Goal: Task Accomplishment & Management: Manage account settings

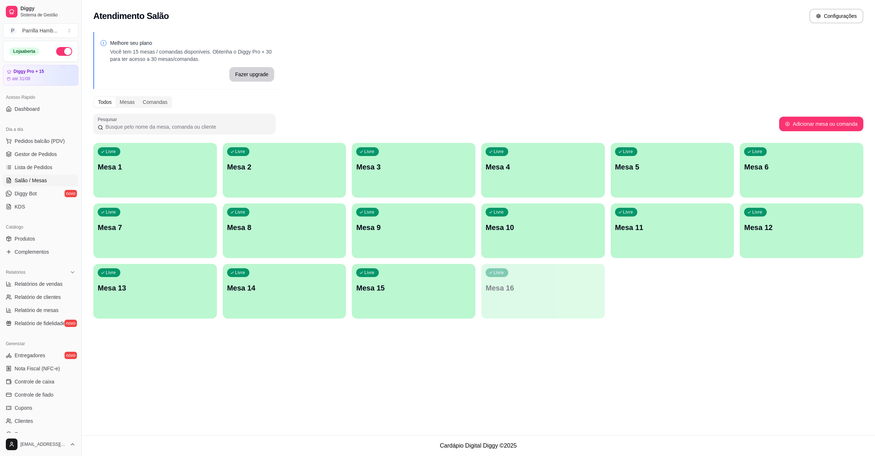
scroll to position [69, 0]
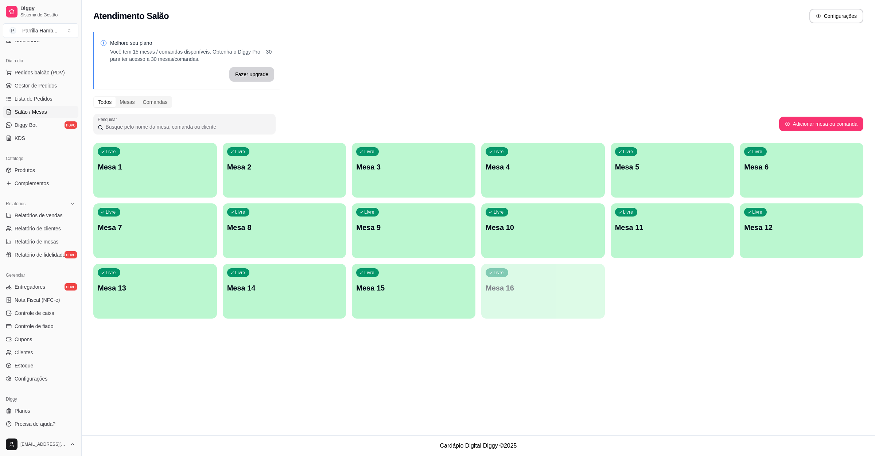
click at [650, 218] on div "Livre Mesa 11" at bounding box center [673, 226] width 124 height 46
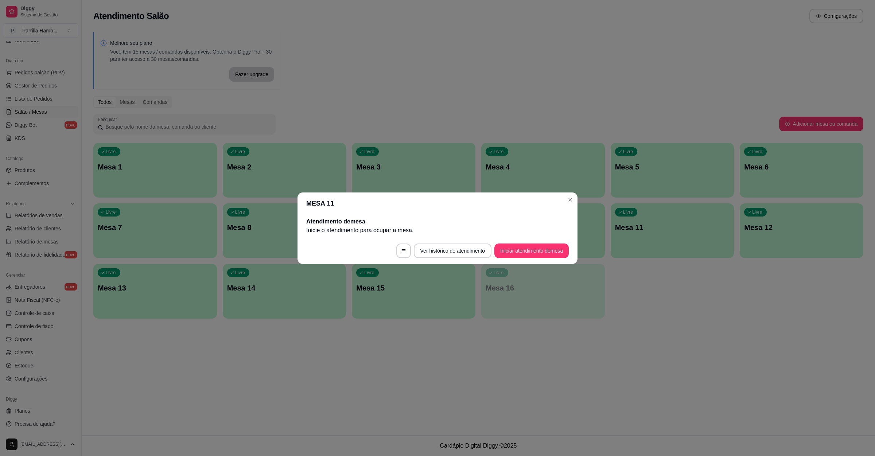
click at [508, 240] on footer "Ver histórico de atendimento Iniciar atendimento de mesa" at bounding box center [437, 251] width 280 height 26
click at [501, 246] on button "Iniciar atendimento de mesa" at bounding box center [531, 250] width 74 height 15
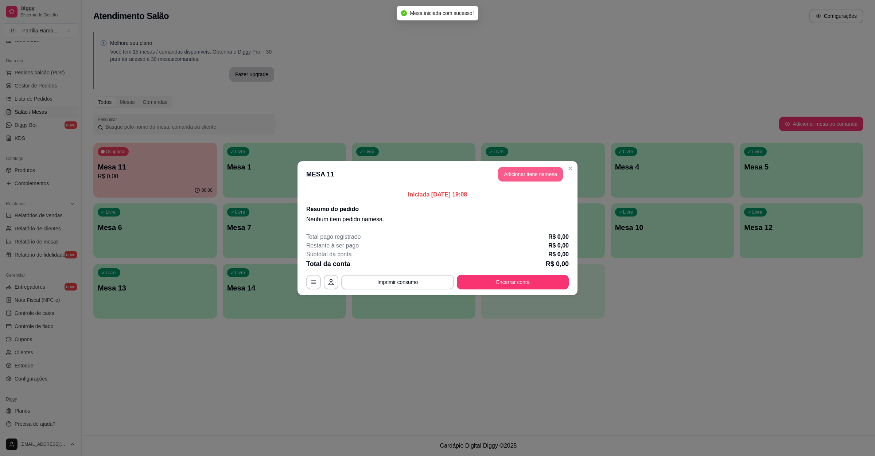
click at [538, 181] on button "Adicionar itens na mesa" at bounding box center [530, 174] width 65 height 15
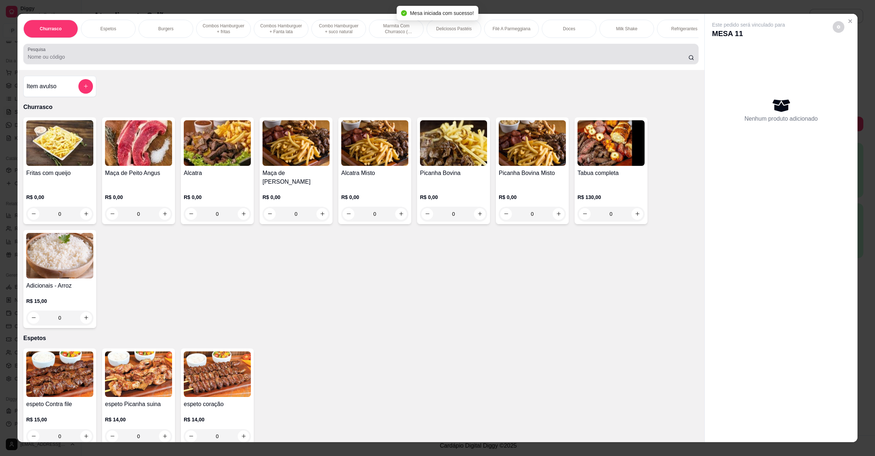
click at [297, 61] on input "Pesquisa" at bounding box center [358, 56] width 660 height 7
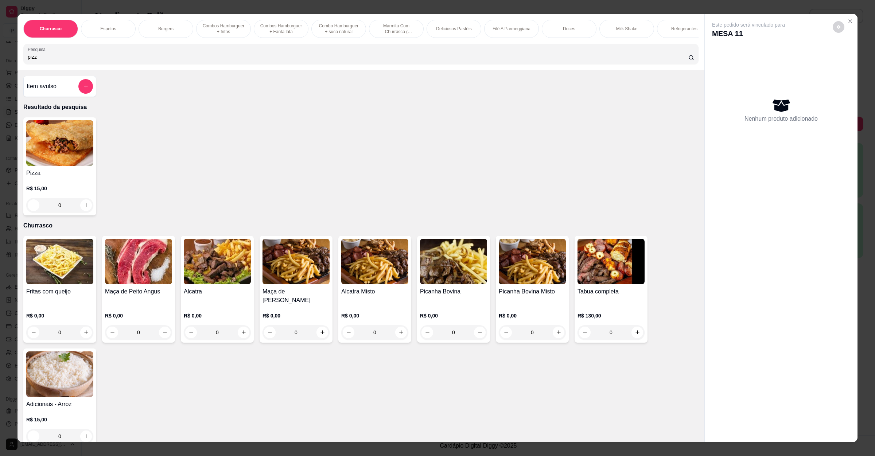
type input "pizz"
click at [58, 138] on img at bounding box center [59, 143] width 67 height 46
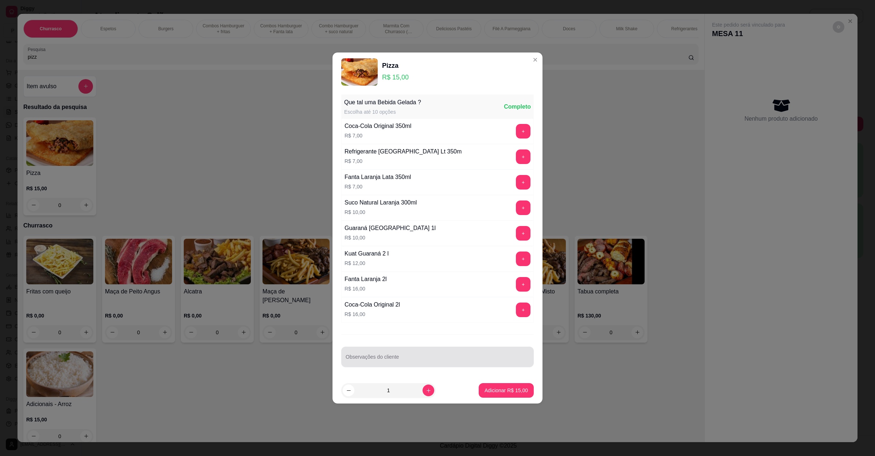
click at [394, 357] on div at bounding box center [438, 357] width 184 height 15
click at [522, 391] on button "Adicionar R$ 15,00" at bounding box center [506, 390] width 55 height 15
type input "1"
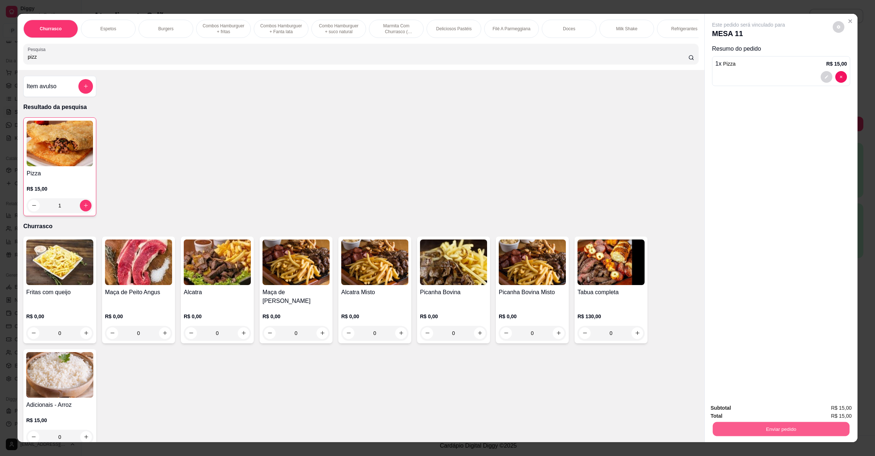
click at [750, 428] on button "Enviar pedido" at bounding box center [781, 429] width 137 height 14
click at [730, 415] on button "Não registrar e enviar pedido" at bounding box center [756, 410] width 74 height 13
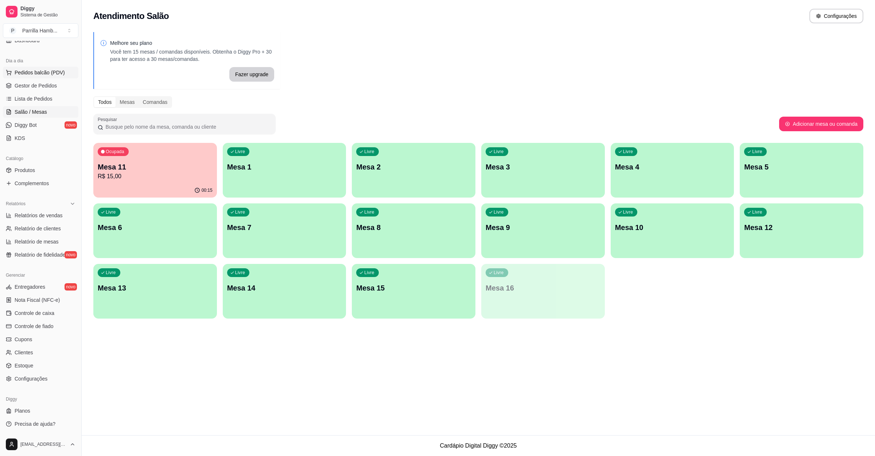
click at [51, 73] on span "Pedidos balcão (PDV)" at bounding box center [40, 72] width 50 height 7
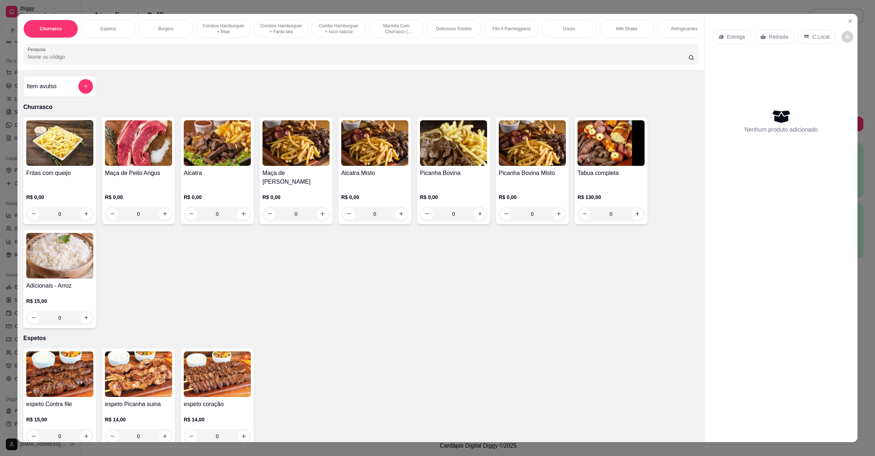
scroll to position [383, 0]
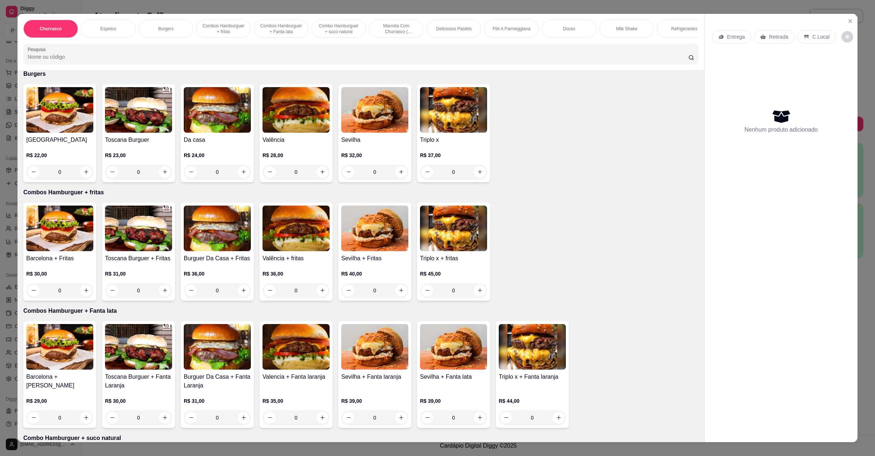
click at [299, 122] on img at bounding box center [295, 110] width 67 height 46
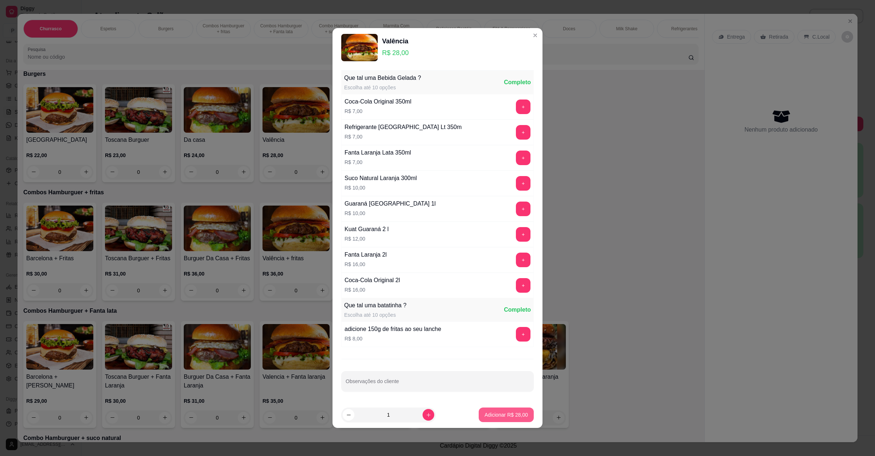
click at [503, 414] on p "Adicionar R$ 28,00" at bounding box center [505, 414] width 43 height 7
type input "1"
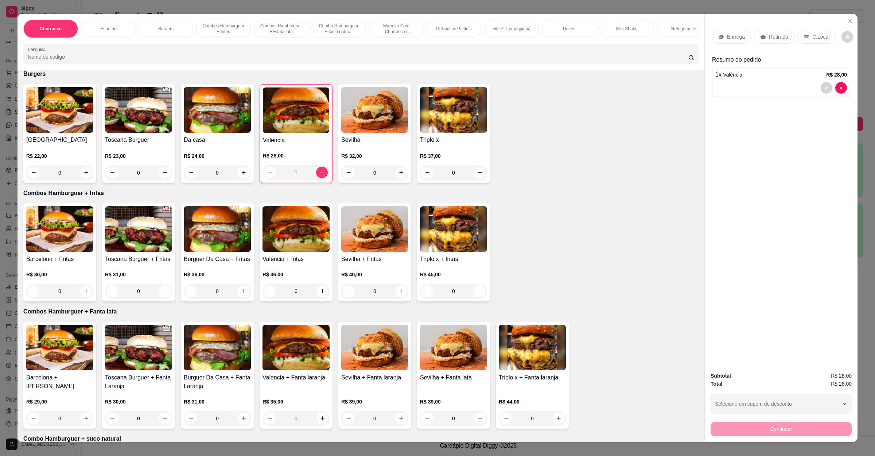
click at [735, 36] on p "Entrega" at bounding box center [736, 36] width 18 height 7
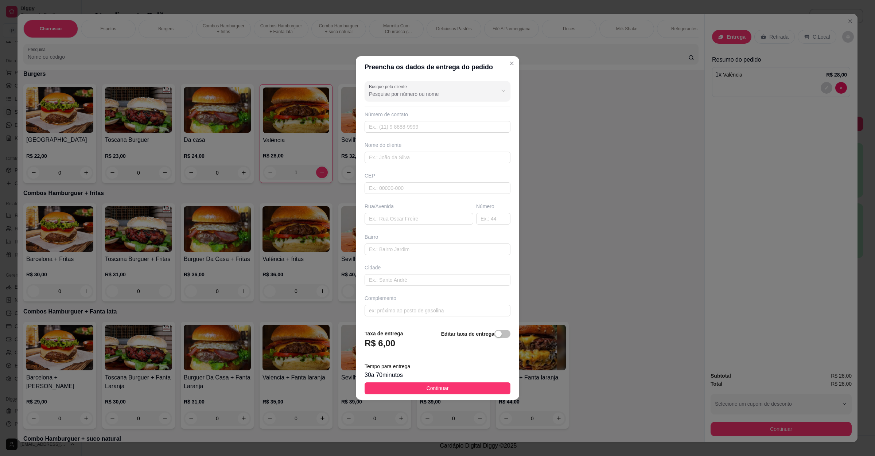
click at [397, 226] on div "Busque pelo cliente Número de contato Nome do cliente CEP Rua/[GEOGRAPHIC_DATA]" at bounding box center [437, 201] width 163 height 246
click at [402, 208] on div "Rua/Avenida" at bounding box center [418, 206] width 109 height 7
click at [403, 214] on input "text" at bounding box center [418, 219] width 109 height 12
paste input "[GEOGRAPHIC_DATA]"
type input "[GEOGRAPHIC_DATA]"
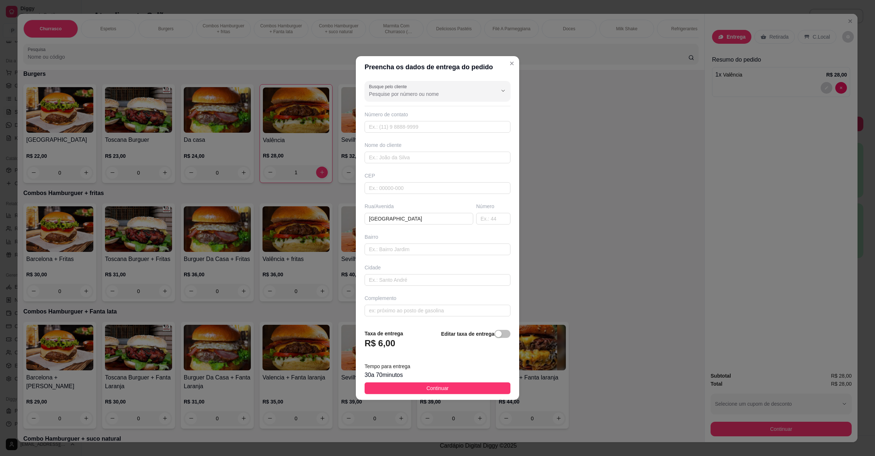
click at [416, 378] on div "30 a 70 minutos" at bounding box center [437, 375] width 146 height 9
click at [410, 384] on button "Continuar" at bounding box center [437, 388] width 146 height 12
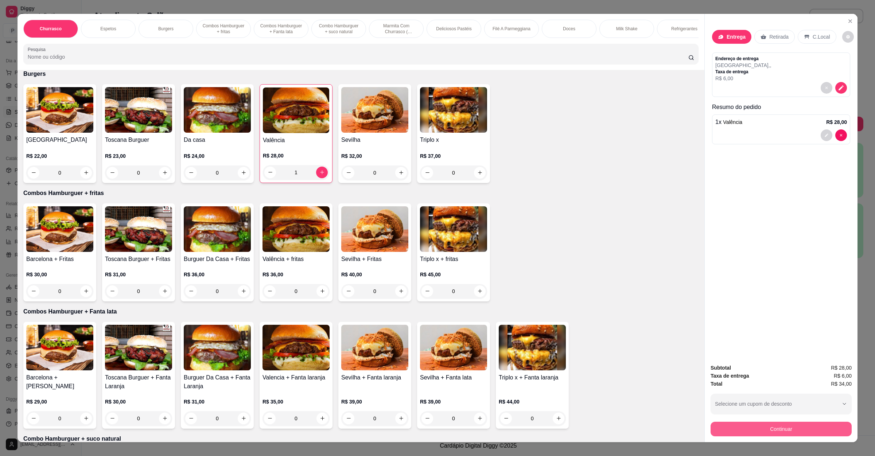
click at [748, 432] on button "Continuar" at bounding box center [780, 429] width 141 height 15
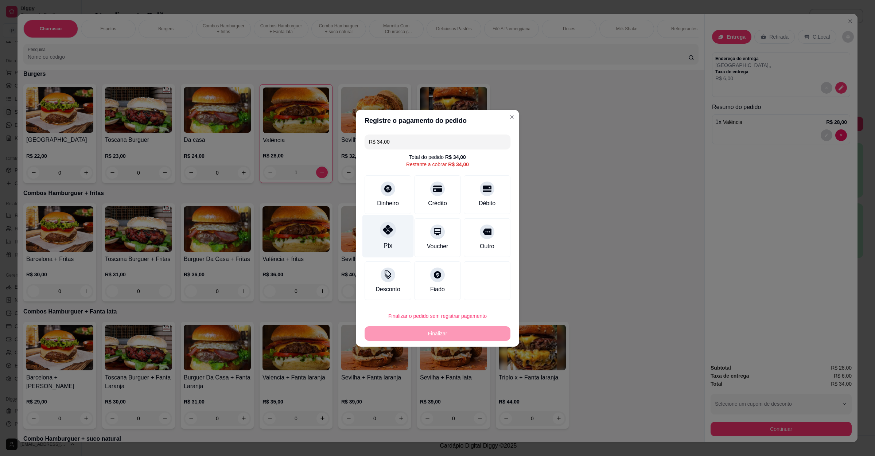
click at [390, 237] on div "Pix" at bounding box center [387, 236] width 51 height 43
type input "R$ 0,00"
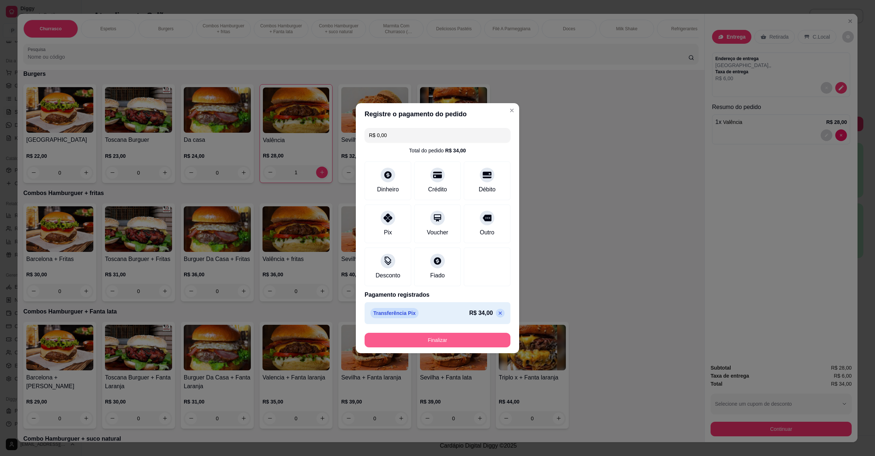
click at [432, 344] on button "Finalizar" at bounding box center [437, 340] width 146 height 15
type input "0"
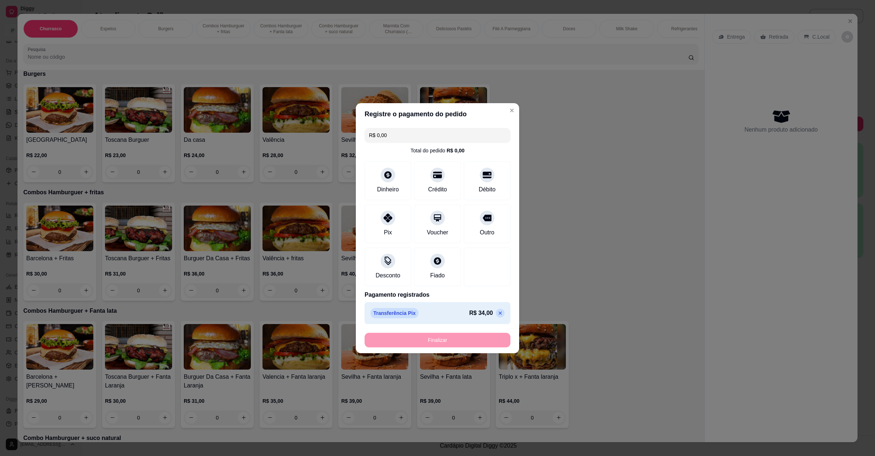
type input "-R$ 34,00"
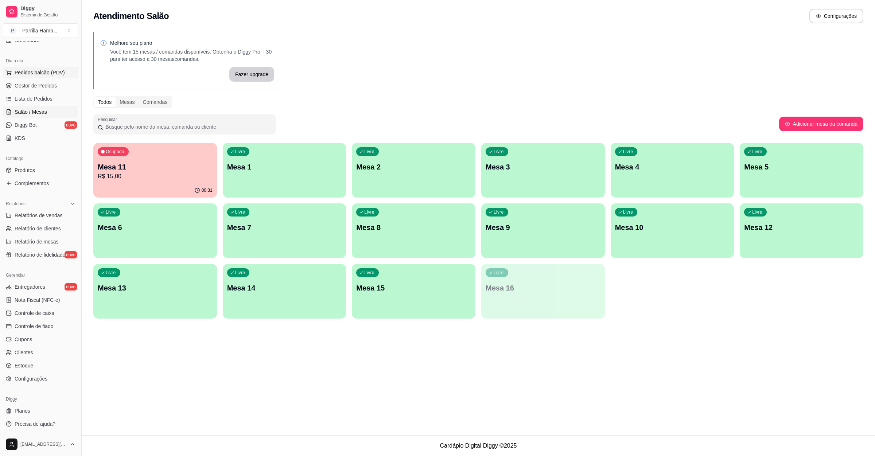
click at [42, 74] on span "Pedidos balcão (PDV)" at bounding box center [40, 72] width 50 height 7
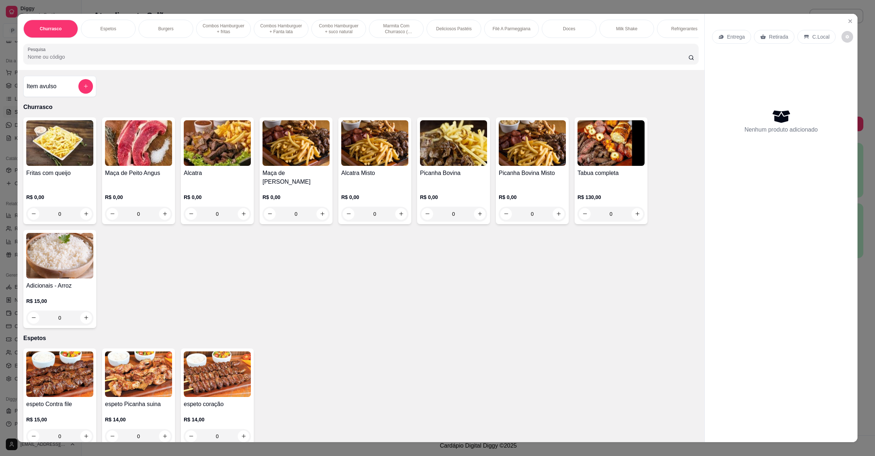
click at [727, 34] on p "Entrega" at bounding box center [736, 36] width 18 height 7
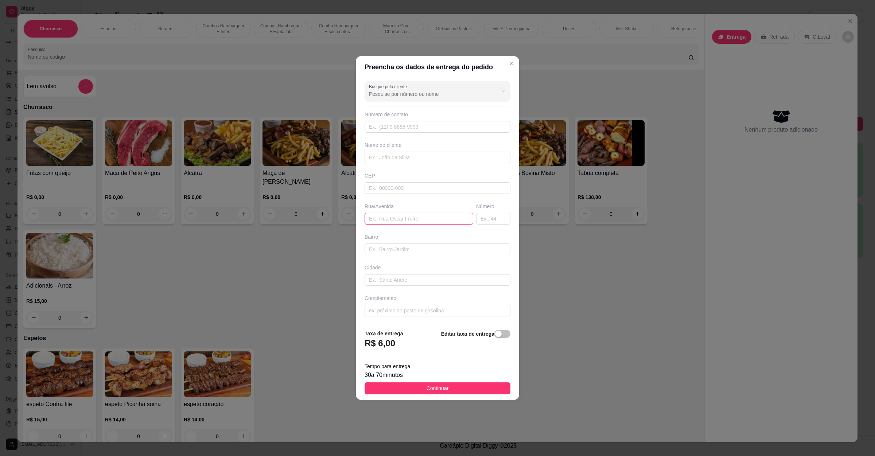
click at [399, 215] on input "text" at bounding box center [418, 219] width 109 height 12
paste input "Rua Austrália [GEOGRAPHIC_DATA]"
type input "[STREET_ADDRESS]"
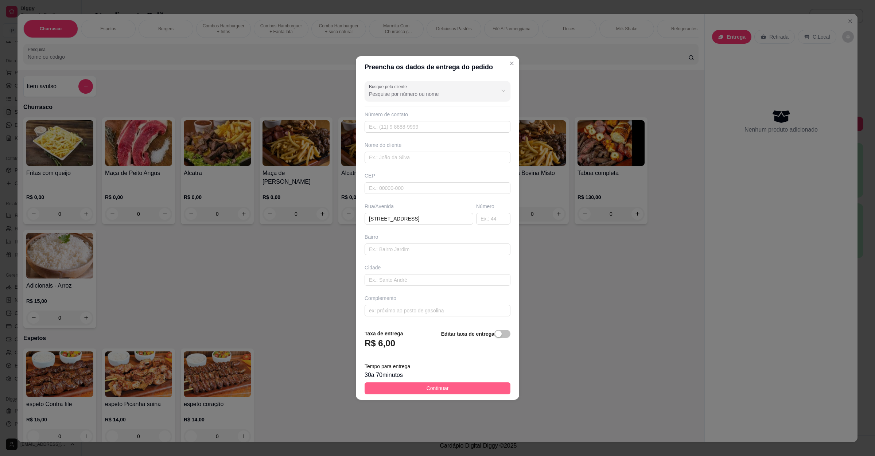
click at [460, 389] on button "Continuar" at bounding box center [437, 388] width 146 height 12
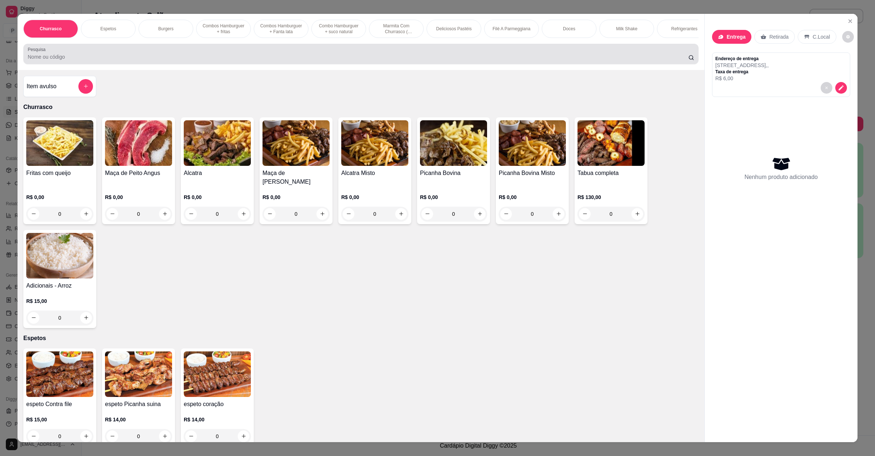
click at [139, 61] on input "Pesquisa" at bounding box center [358, 56] width 660 height 7
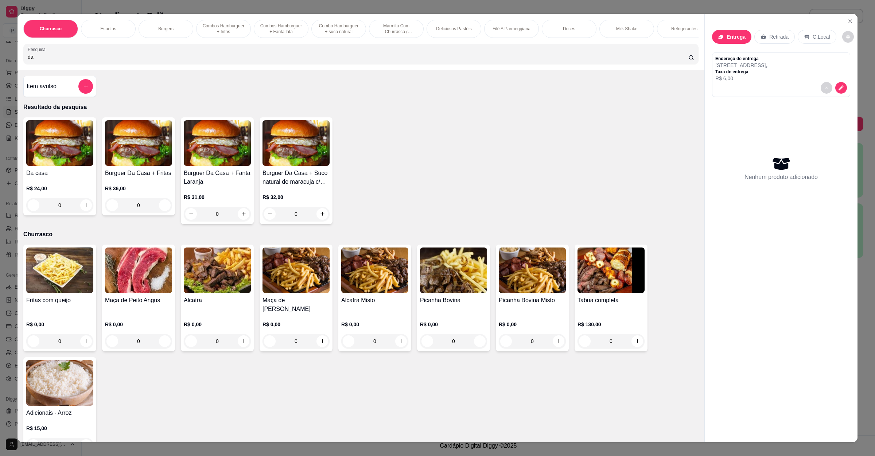
type input "da"
click at [86, 213] on div "0" at bounding box center [59, 205] width 67 height 15
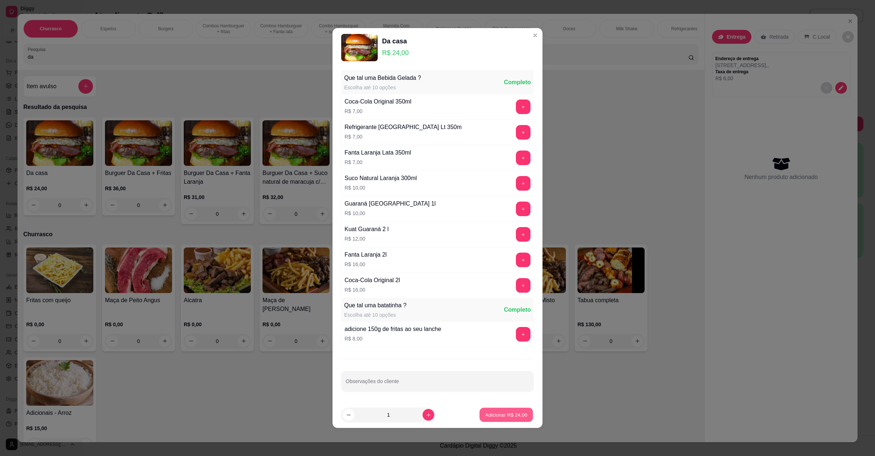
click at [497, 418] on p "Adicionar R$ 24,00" at bounding box center [506, 414] width 42 height 7
type input "1"
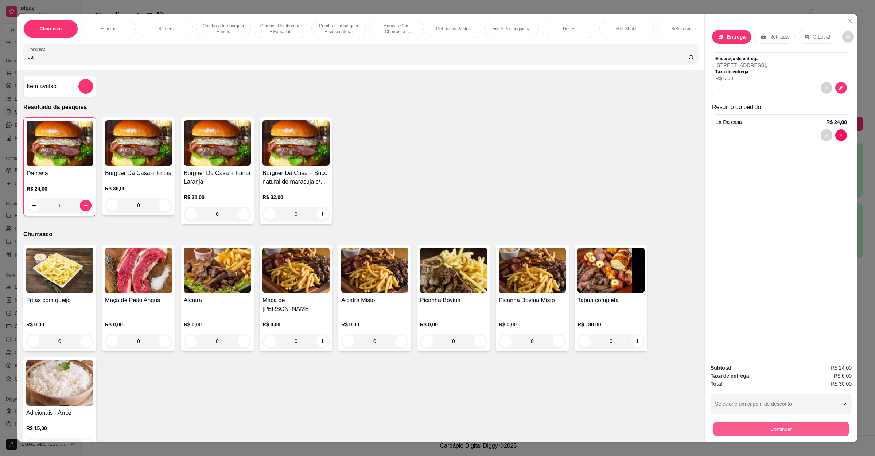
click at [725, 423] on button "Continuar" at bounding box center [781, 429] width 137 height 14
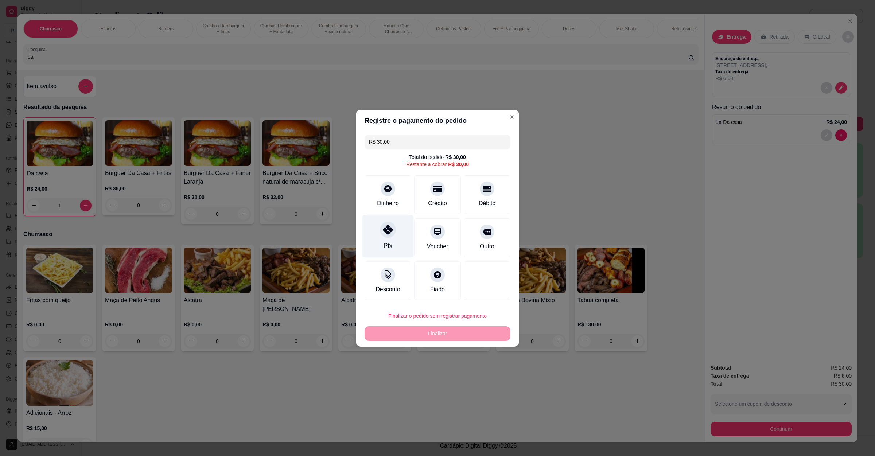
click at [399, 226] on div "Pix" at bounding box center [387, 236] width 51 height 43
type input "R$ 0,00"
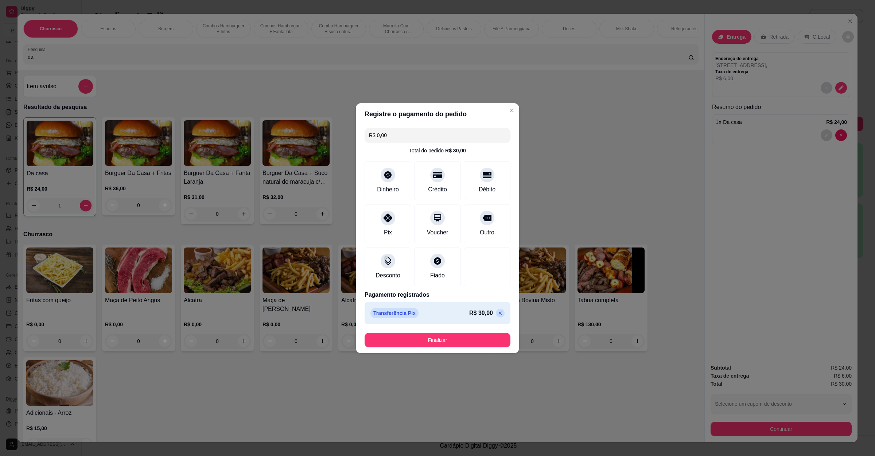
click at [424, 338] on button "Finalizar" at bounding box center [437, 340] width 146 height 15
type input "0"
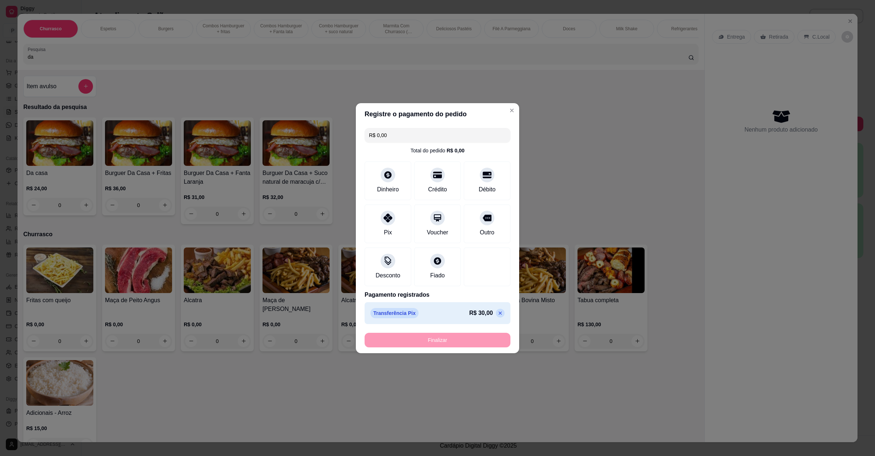
type input "-R$ 30,00"
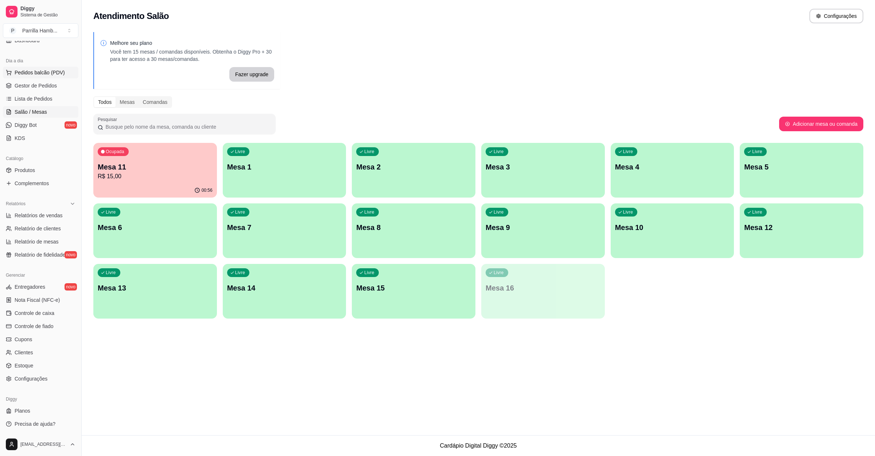
click at [51, 71] on span "Pedidos balcão (PDV)" at bounding box center [40, 72] width 50 height 7
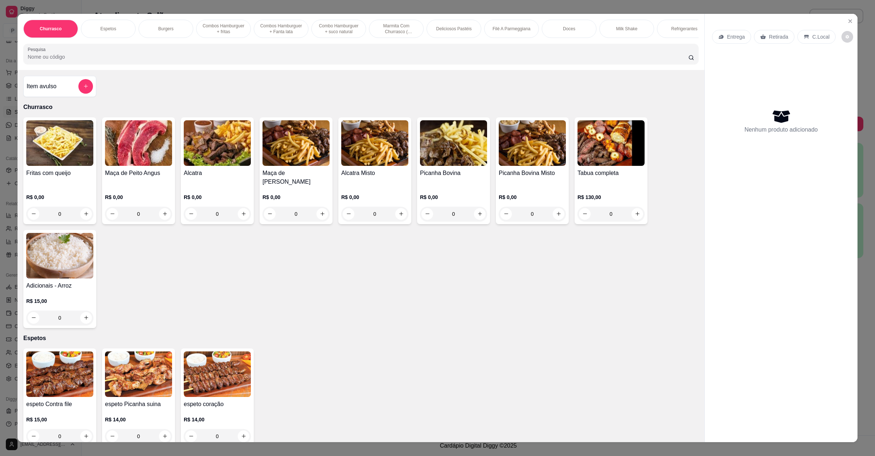
click at [727, 35] on p "Entrega" at bounding box center [736, 36] width 18 height 7
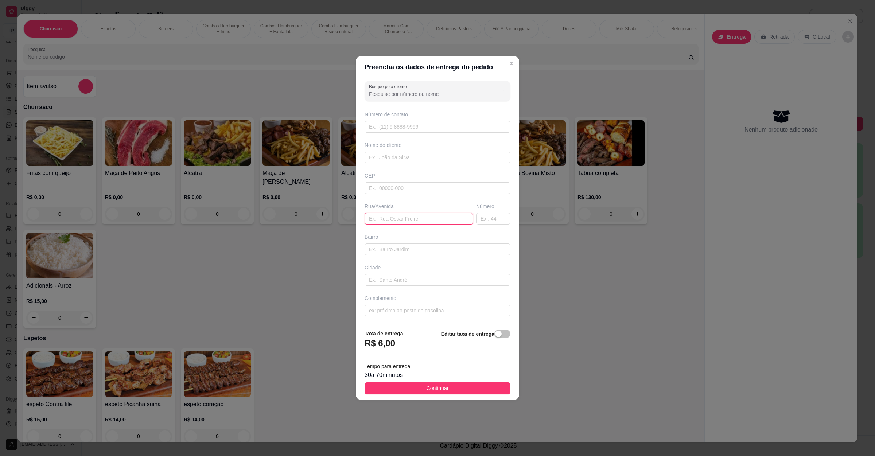
click at [406, 219] on input "text" at bounding box center [418, 219] width 109 height 12
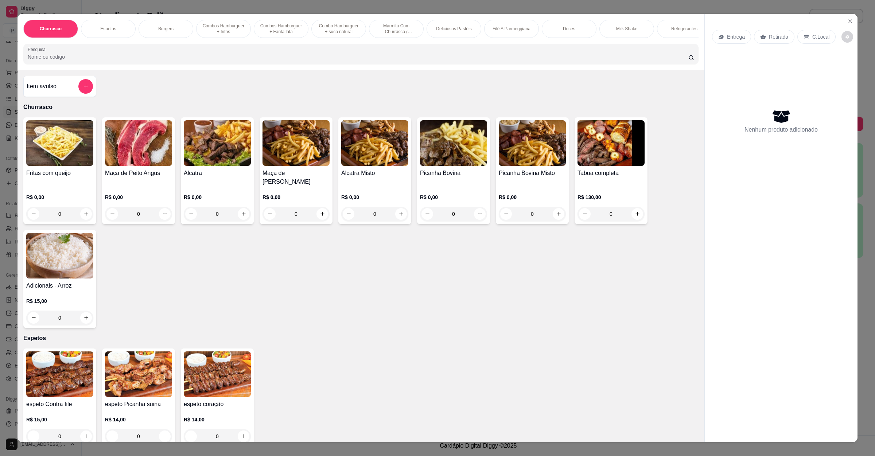
click at [169, 70] on div "Churrasco Espetos Burgers Combos Hamburguer + fritas Combos Hamburguer + Fanta …" at bounding box center [360, 42] width 687 height 56
click at [172, 61] on input "Pesquisa" at bounding box center [358, 56] width 660 height 7
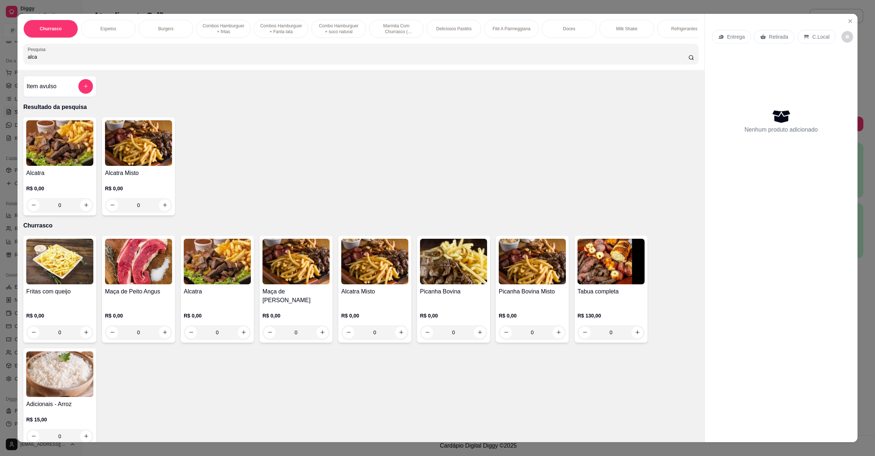
type input "alca"
click at [80, 157] on img at bounding box center [59, 143] width 67 height 46
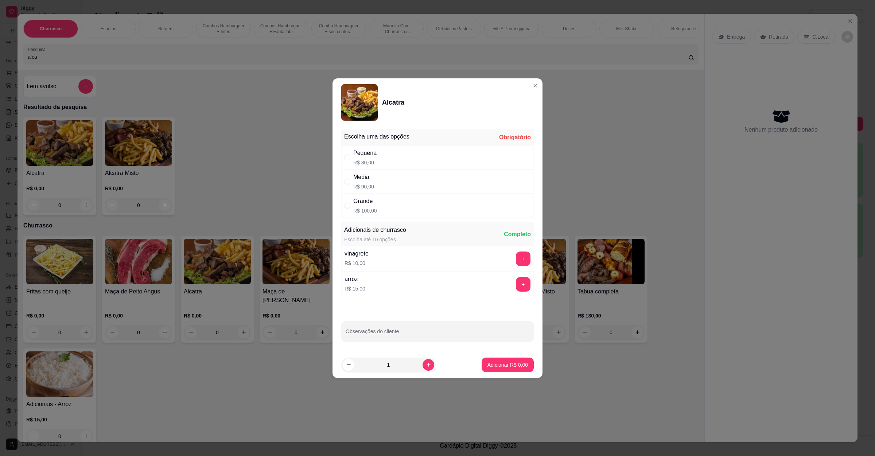
click at [387, 156] on div "Pequena R$ 80,00" at bounding box center [437, 157] width 192 height 24
radio input "true"
click at [421, 331] on input "Observações do cliente" at bounding box center [438, 334] width 184 height 7
type input "ao ponto"
click at [506, 366] on p "Adicionar R$ 80,00" at bounding box center [505, 364] width 43 height 7
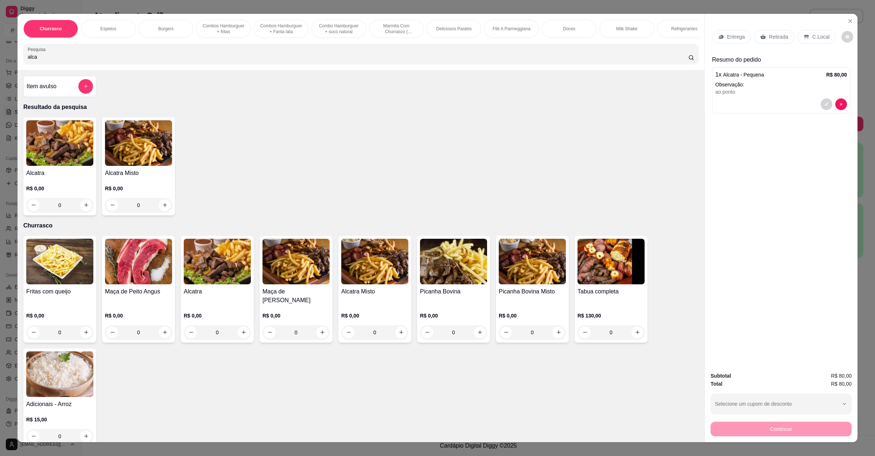
click at [760, 34] on icon at bounding box center [763, 37] width 6 height 6
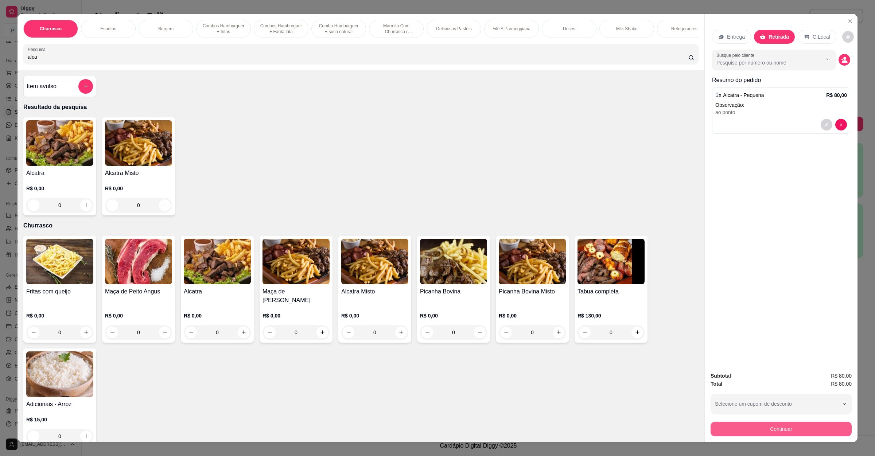
click at [772, 434] on button "Continuar" at bounding box center [780, 429] width 141 height 15
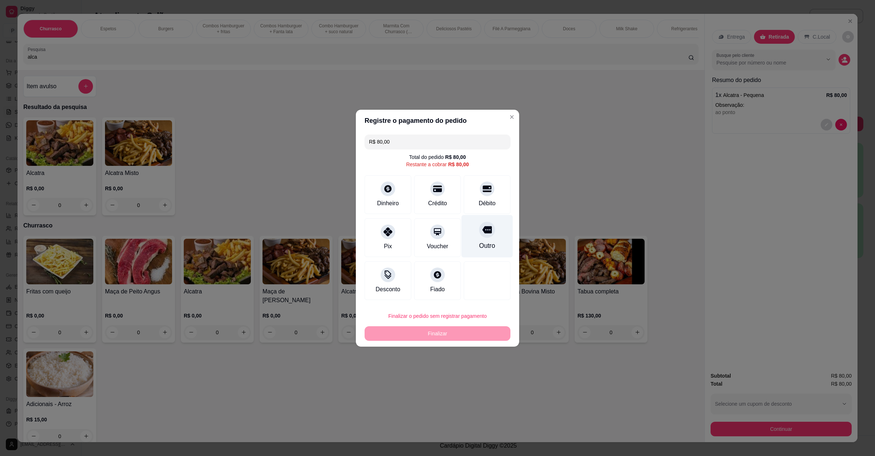
click at [479, 241] on div "Outro" at bounding box center [486, 236] width 51 height 43
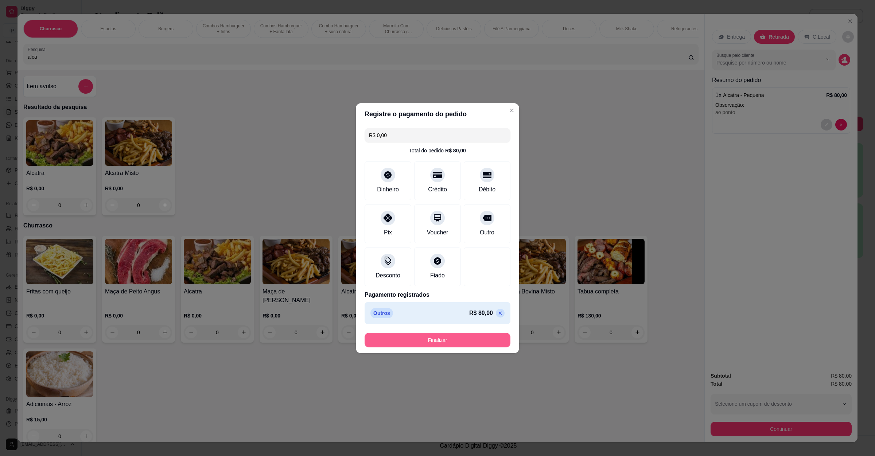
click at [454, 342] on button "Finalizar" at bounding box center [437, 340] width 146 height 15
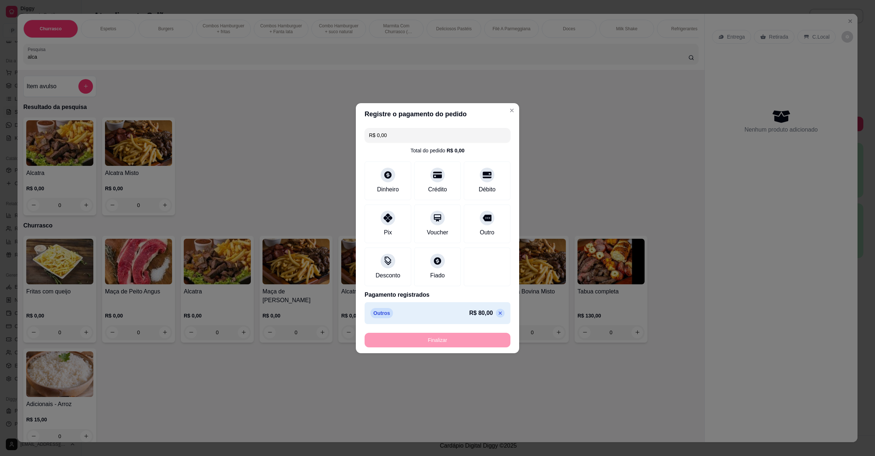
type input "-R$ 80,00"
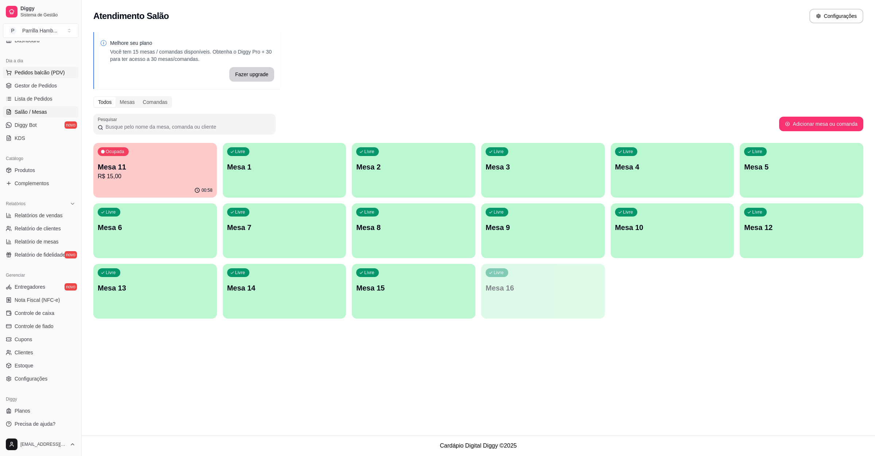
click at [44, 78] on button "Pedidos balcão (PDV)" at bounding box center [40, 73] width 75 height 12
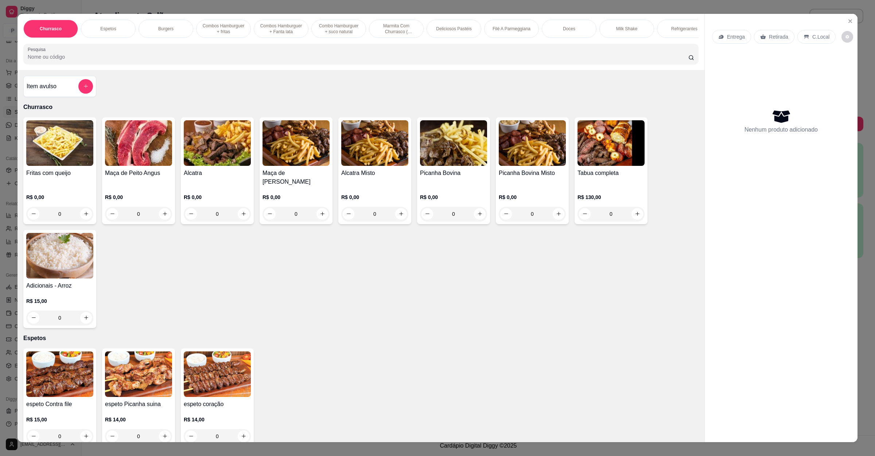
click at [722, 33] on div "Entrega" at bounding box center [731, 37] width 39 height 14
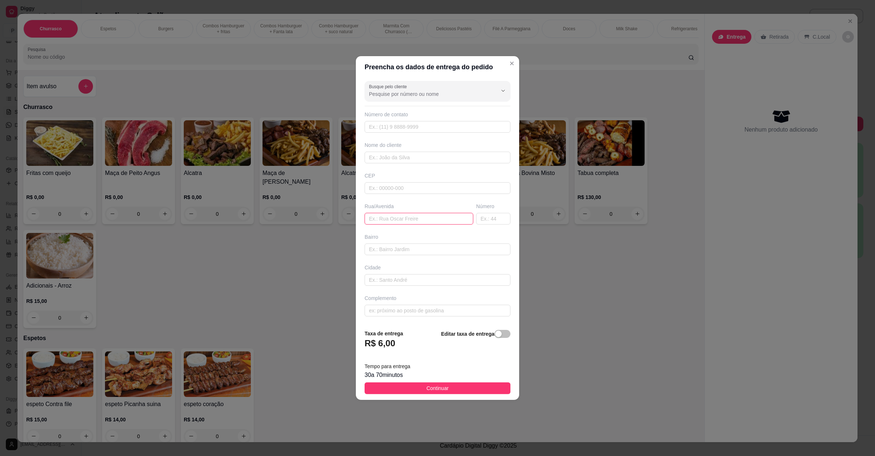
click at [410, 216] on input "text" at bounding box center [418, 219] width 109 height 12
paste input "Entregar no [GEOGRAPHIC_DATA]"
type input "Entregar no [GEOGRAPHIC_DATA] 122"
click at [437, 390] on span "Continuar" at bounding box center [437, 388] width 22 height 8
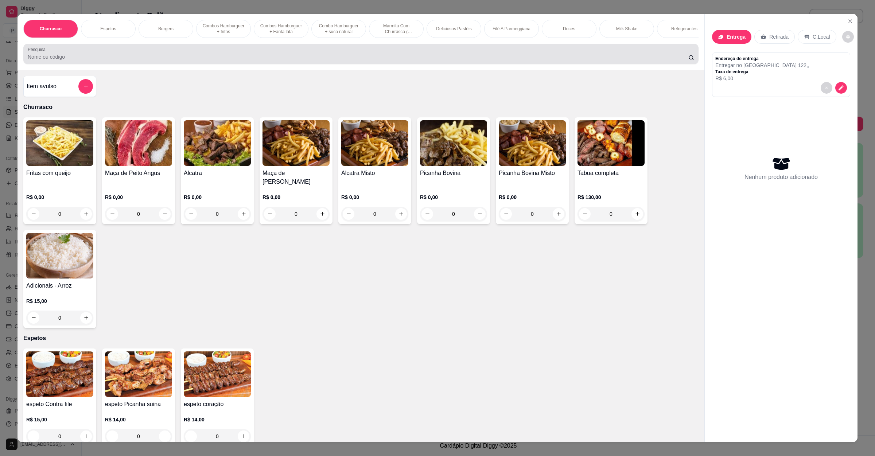
click at [124, 60] on div at bounding box center [361, 54] width 666 height 15
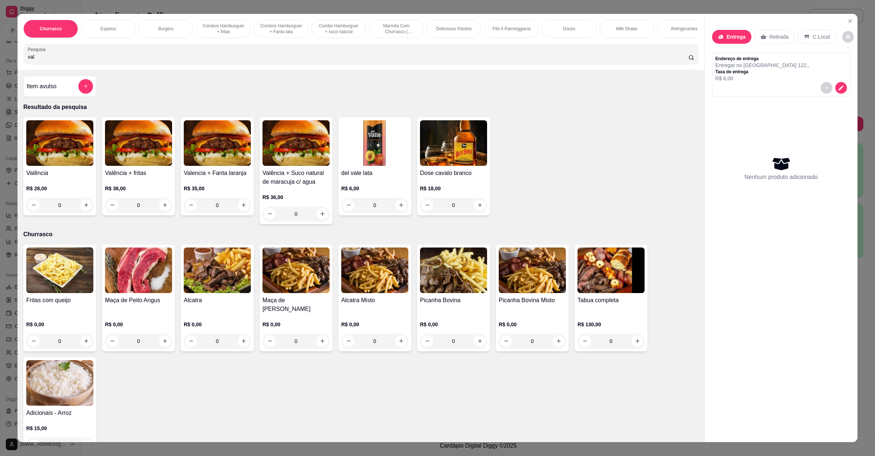
type input "val"
click at [85, 213] on div "0" at bounding box center [59, 205] width 67 height 15
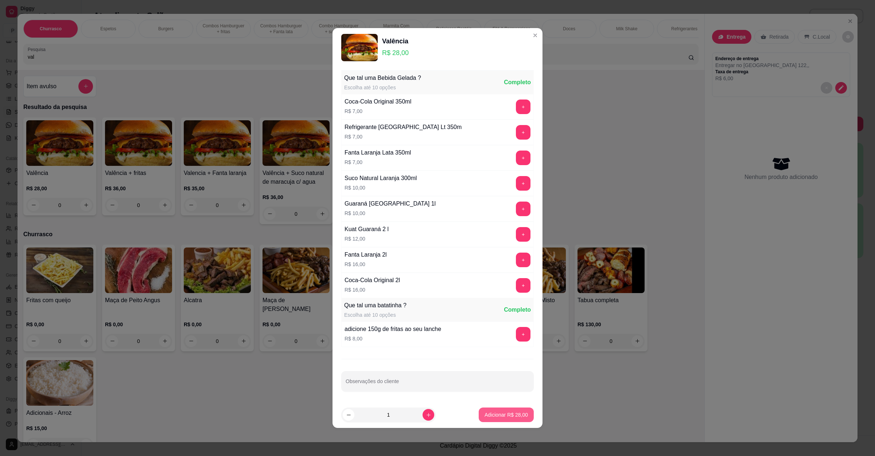
click at [487, 413] on p "Adicionar R$ 28,00" at bounding box center [505, 414] width 43 height 7
type input "1"
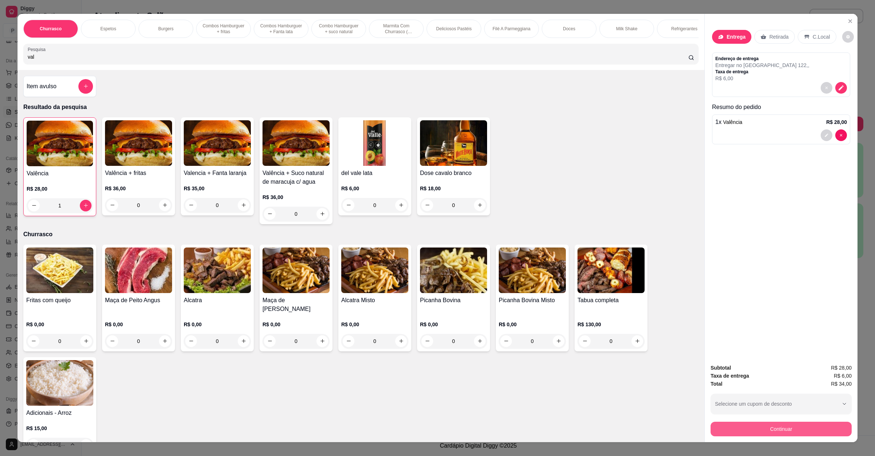
click at [759, 430] on button "Continuar" at bounding box center [780, 429] width 141 height 15
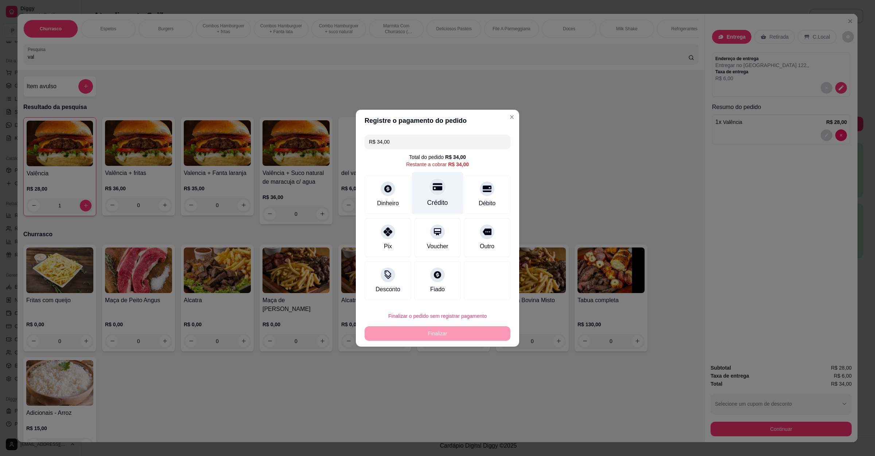
click at [435, 187] on icon at bounding box center [437, 186] width 9 height 9
type input "R$ 0,00"
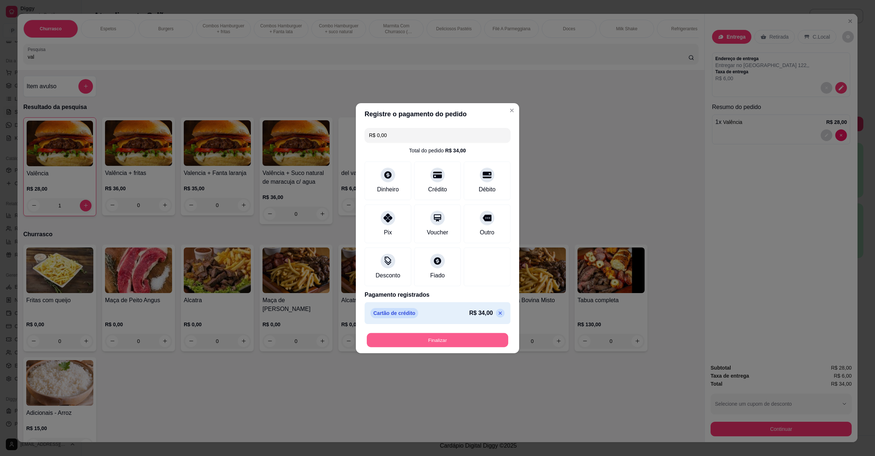
click at [443, 334] on button "Finalizar" at bounding box center [437, 340] width 141 height 14
type input "0"
type input "-R$ 34,00"
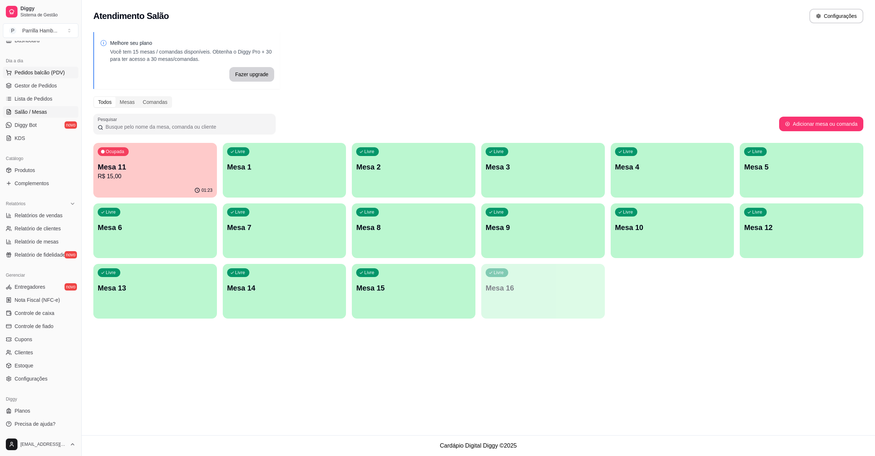
click at [48, 76] on span "Pedidos balcão (PDV)" at bounding box center [40, 72] width 50 height 7
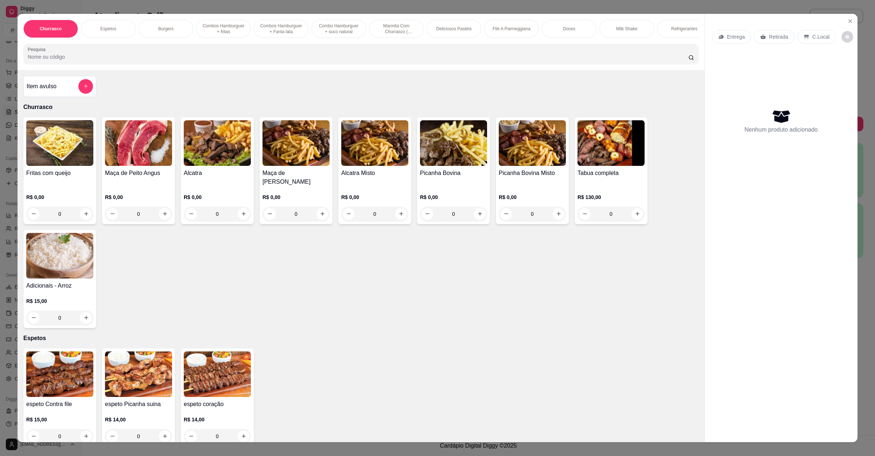
click at [737, 40] on div "Entrega" at bounding box center [731, 37] width 39 height 14
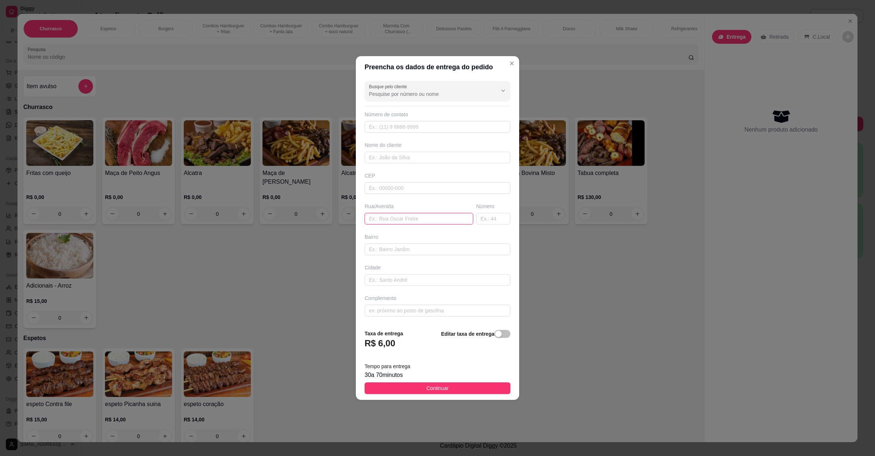
click at [439, 217] on input "text" at bounding box center [418, 219] width 109 height 12
paste input "No pronto socorro"
type input "No pronto socorro"
click at [432, 392] on span "Continuar" at bounding box center [437, 388] width 22 height 8
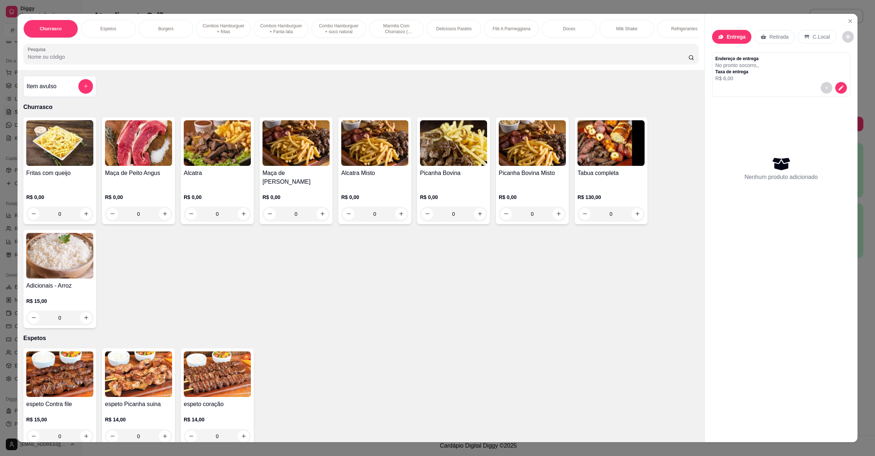
click at [187, 70] on div "Churrasco Espetos Burgers Combos Hamburguer + fritas Combos Hamburguer + Fanta …" at bounding box center [360, 42] width 687 height 56
click at [196, 61] on input "Pesquisa" at bounding box center [358, 56] width 660 height 7
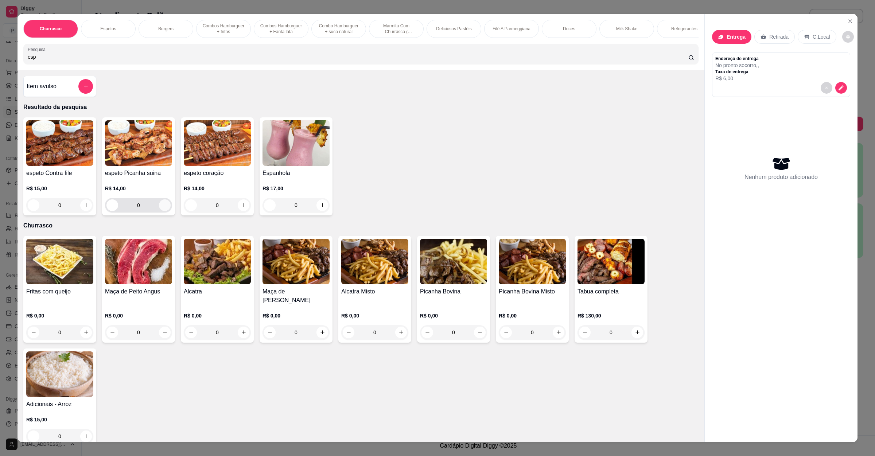
type input "esp"
click at [162, 208] on icon "increase-product-quantity" at bounding box center [164, 204] width 5 height 5
type input "1"
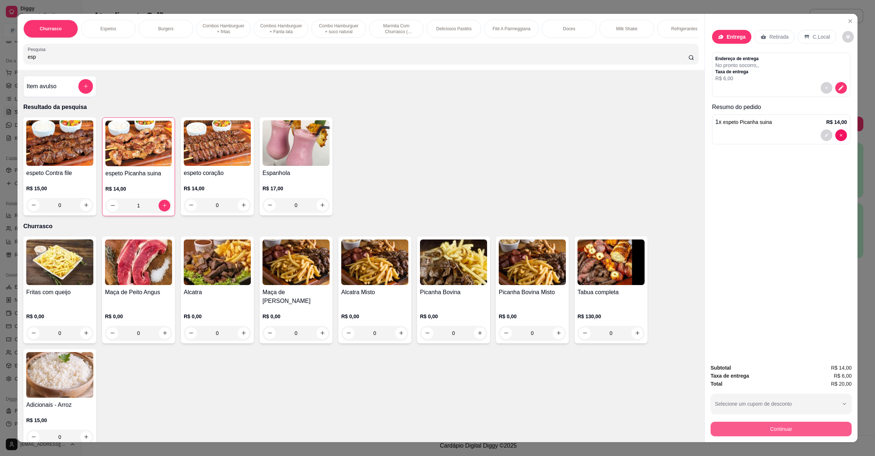
click at [733, 429] on button "Continuar" at bounding box center [780, 429] width 141 height 15
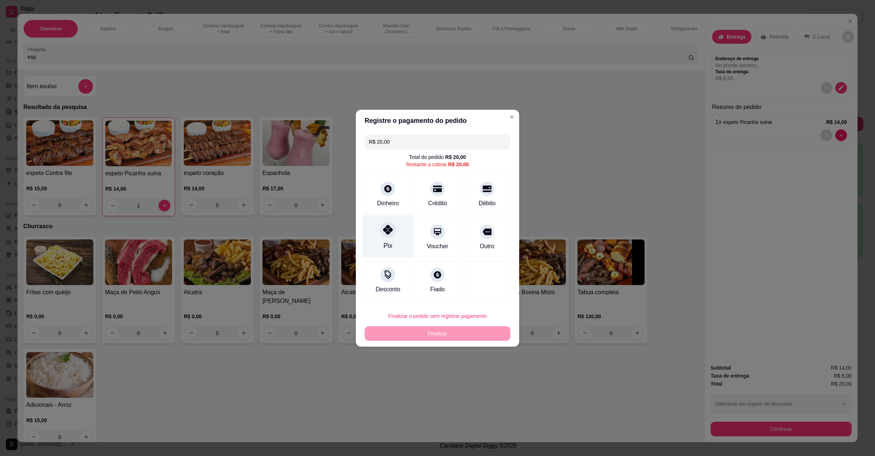
click at [389, 230] on icon at bounding box center [387, 229] width 9 height 9
type input "R$ 0,00"
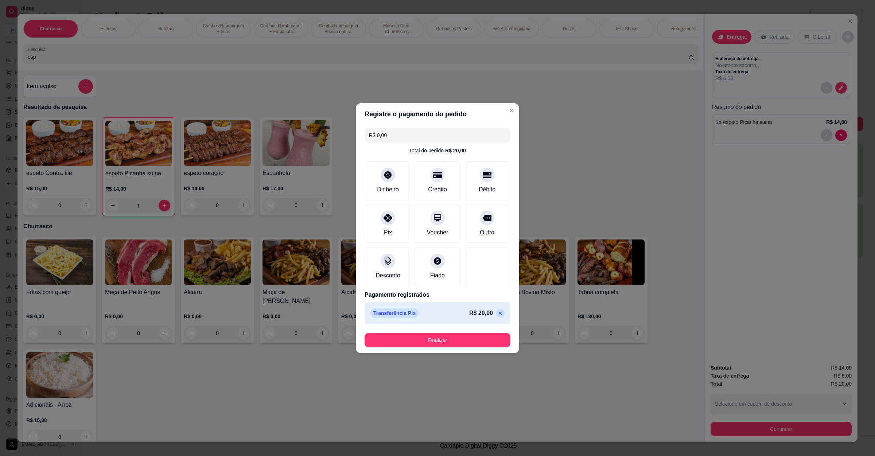
click at [415, 325] on div "R$ 0,00 Total do pedido R$ 20,00 Dinheiro Crédito Débito Pix Voucher Outro Desc…" at bounding box center [437, 226] width 163 height 202
click at [417, 338] on button "Finalizar" at bounding box center [437, 340] width 146 height 15
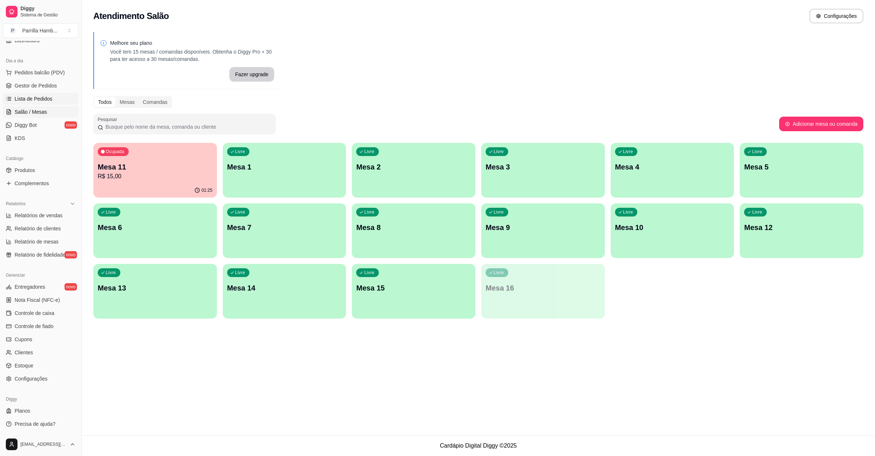
click at [24, 101] on span "Lista de Pedidos" at bounding box center [34, 98] width 38 height 7
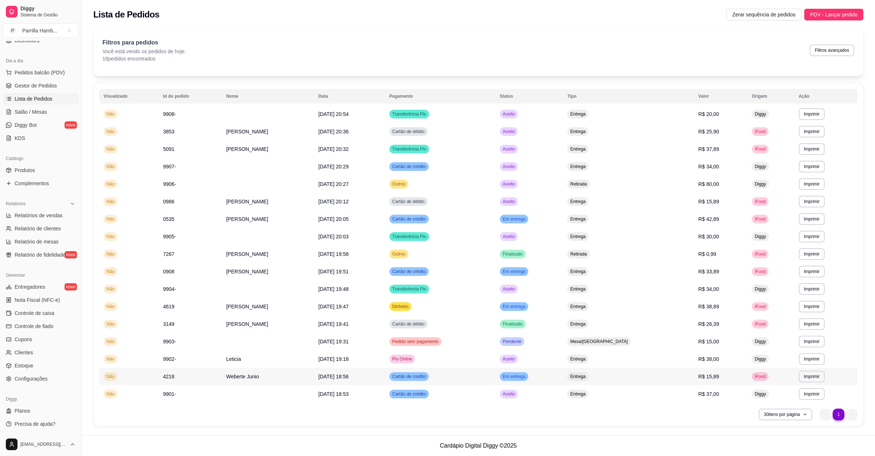
click at [495, 381] on td "Cartão de crédito" at bounding box center [440, 376] width 110 height 17
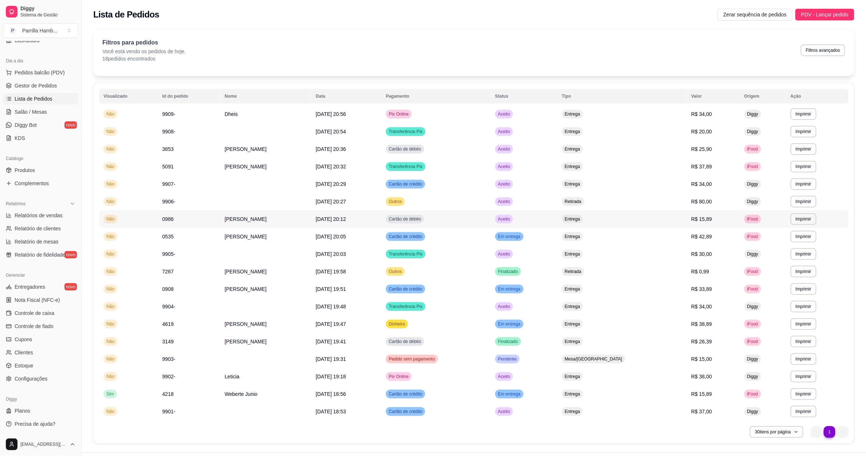
click at [512, 221] on span "Aceito" at bounding box center [504, 219] width 15 height 6
click at [524, 285] on div "Em entrega" at bounding box center [509, 289] width 28 height 9
click at [522, 291] on span "Em entrega" at bounding box center [510, 289] width 26 height 6
click at [558, 256] on td "Aceito" at bounding box center [524, 253] width 67 height 17
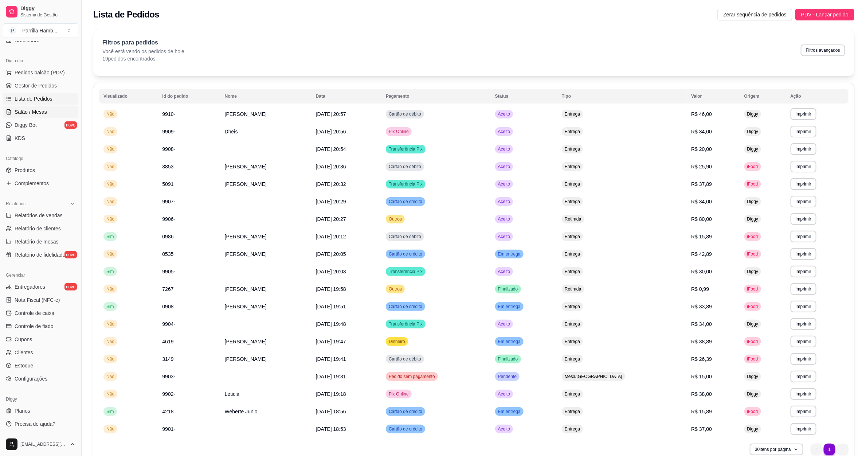
click at [51, 116] on link "Salão / Mesas" at bounding box center [40, 112] width 75 height 12
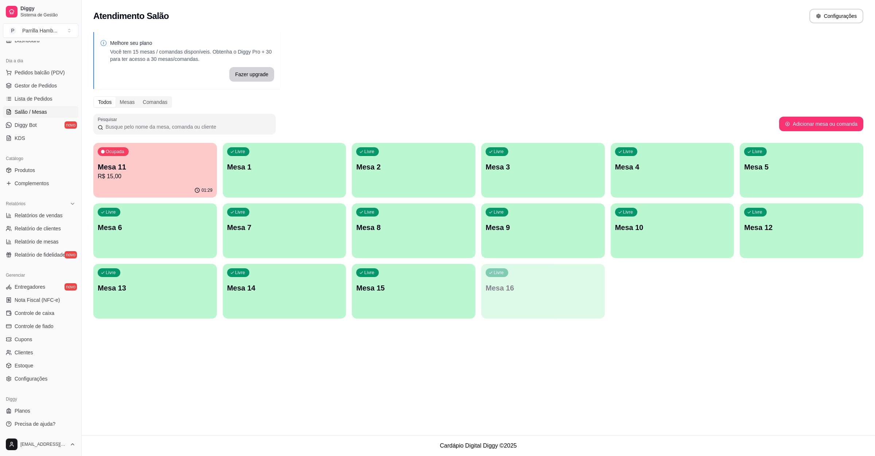
click at [103, 160] on div "Ocupada Mesa 11 R$ 15,00" at bounding box center [155, 163] width 124 height 40
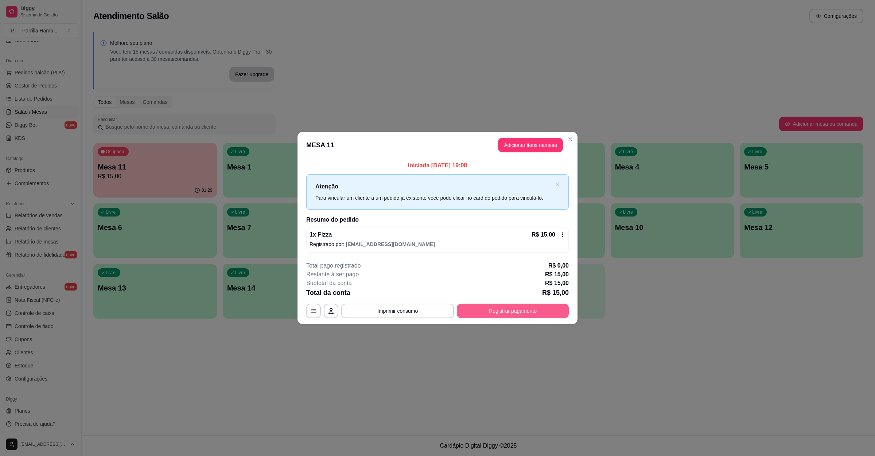
click at [506, 304] on button "Registrar pagamento" at bounding box center [513, 311] width 112 height 15
click at [549, 238] on p "R$ 15,00" at bounding box center [543, 234] width 24 height 9
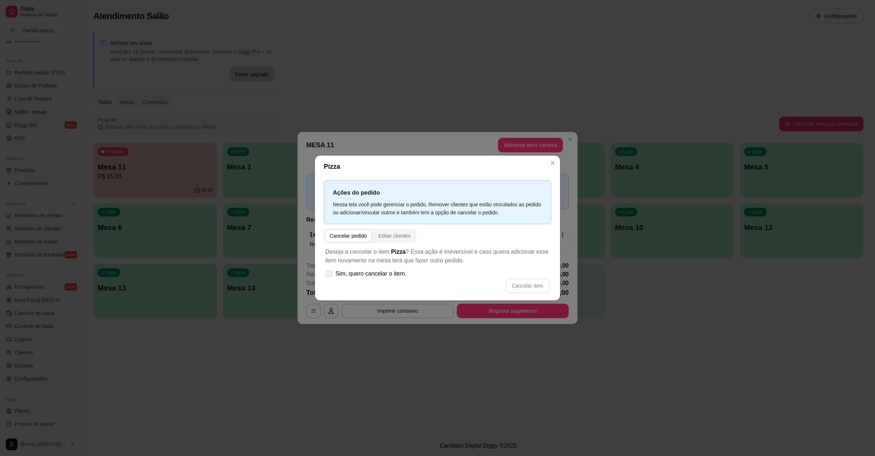
click at [372, 273] on span "Sim, quero cancelar o item." at bounding box center [370, 273] width 71 height 9
click at [330, 275] on input "Sim, quero cancelar o item." at bounding box center [327, 277] width 5 height 5
checkbox input "true"
click at [518, 288] on button "Cancelar item" at bounding box center [527, 285] width 44 height 15
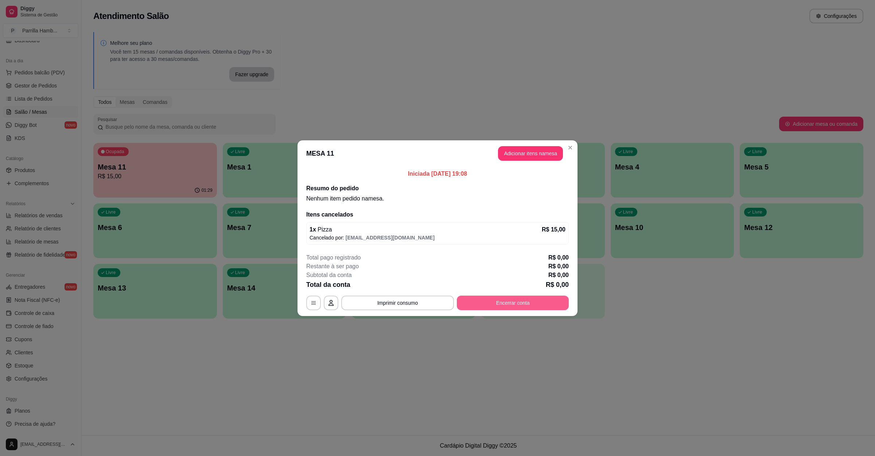
click at [518, 308] on button "Encerrar conta" at bounding box center [513, 303] width 112 height 15
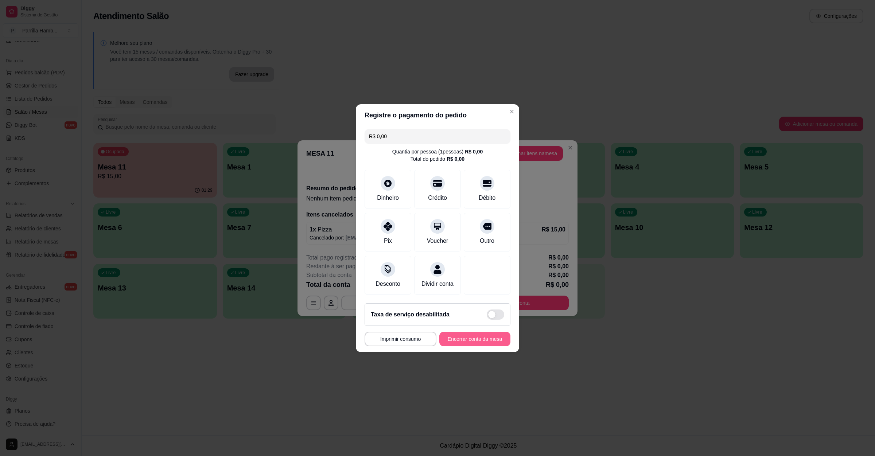
click at [472, 344] on button "Encerrar conta da mesa" at bounding box center [474, 339] width 71 height 15
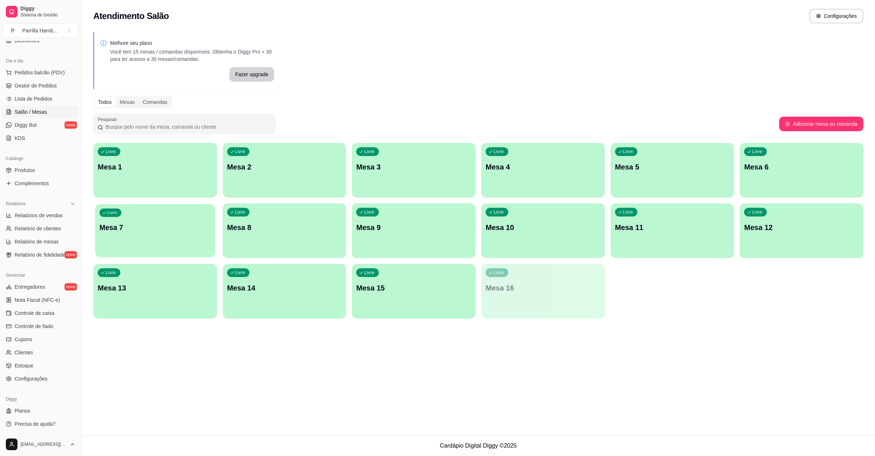
click at [204, 232] on p "Mesa 7" at bounding box center [155, 228] width 111 height 10
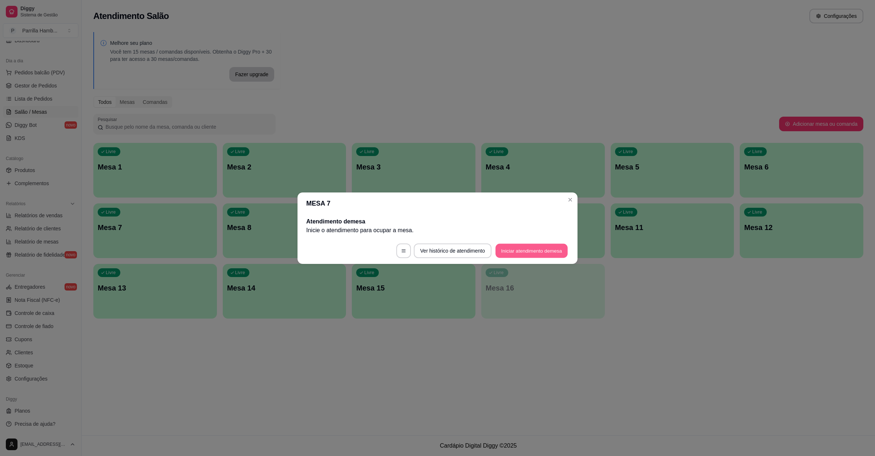
click at [539, 252] on button "Iniciar atendimento de mesa" at bounding box center [531, 250] width 72 height 14
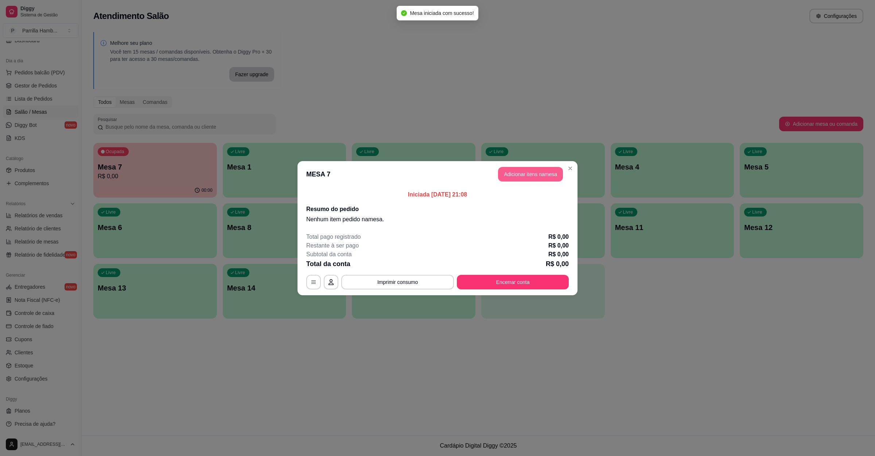
click at [531, 175] on button "Adicionar itens na mesa" at bounding box center [530, 174] width 65 height 15
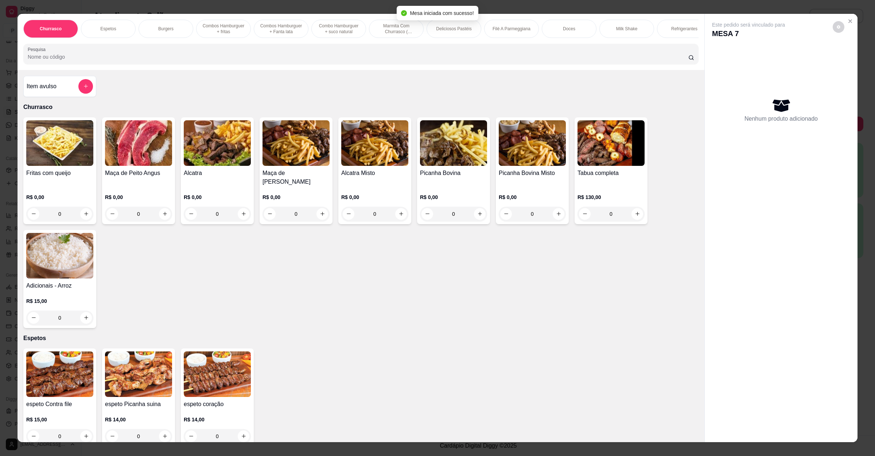
click at [421, 163] on img at bounding box center [453, 143] width 67 height 46
click at [592, 196] on p "R$ 130,00" at bounding box center [610, 197] width 67 height 7
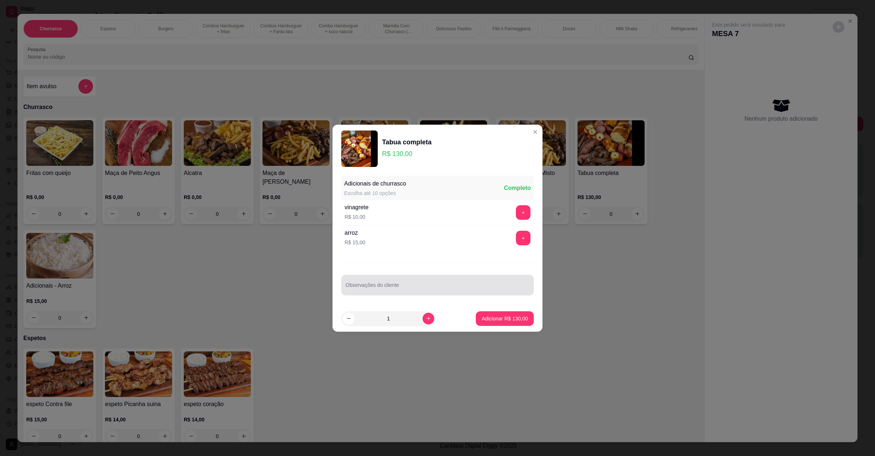
click at [389, 281] on div at bounding box center [438, 285] width 184 height 15
type input "sem arroz sem vinagrete e add carne no lugar"
click at [497, 313] on button "Adicionar R$ 130,00" at bounding box center [505, 318] width 56 height 14
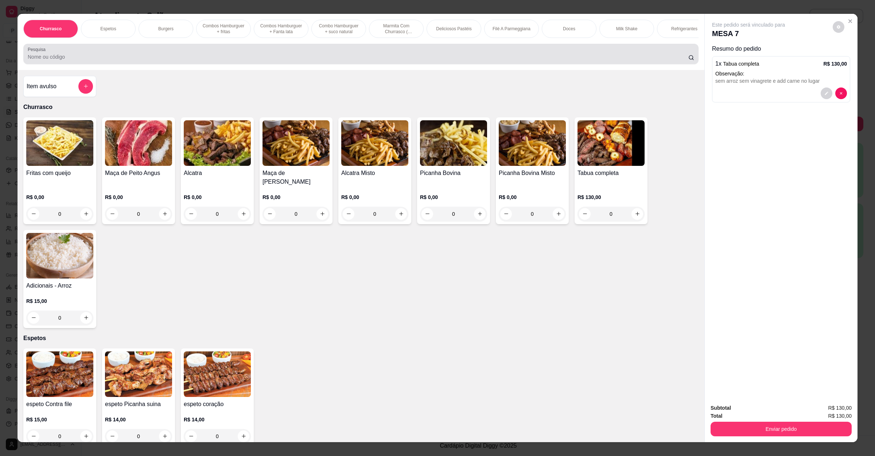
click at [338, 59] on div at bounding box center [361, 54] width 666 height 15
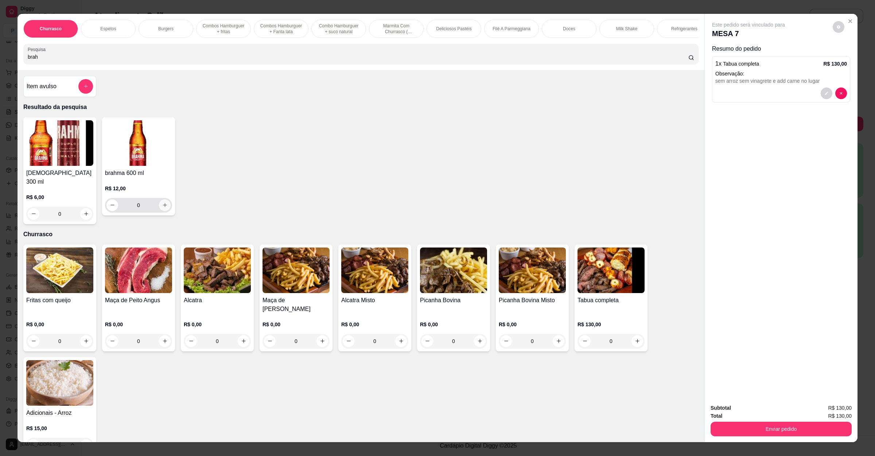
type input "brah"
click at [162, 208] on icon "increase-product-quantity" at bounding box center [164, 204] width 5 height 5
type input "1"
click at [808, 429] on button "Enviar pedido" at bounding box center [780, 429] width 141 height 15
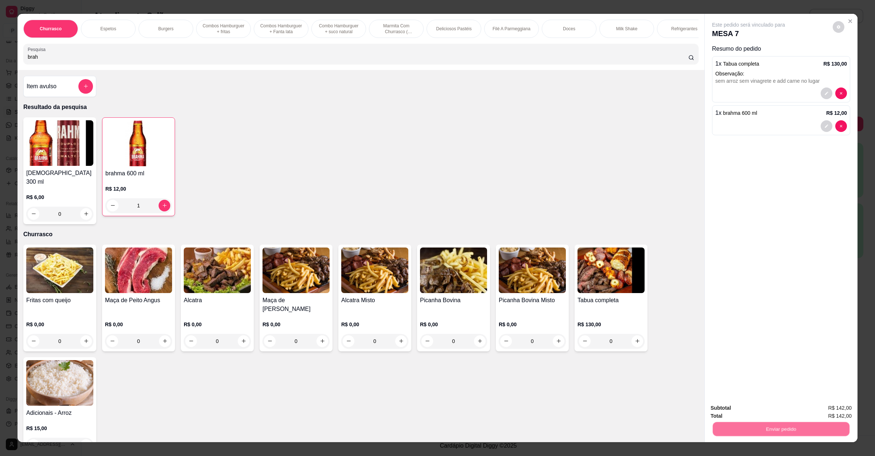
click at [768, 408] on button "Não registrar e enviar pedido" at bounding box center [756, 411] width 76 height 14
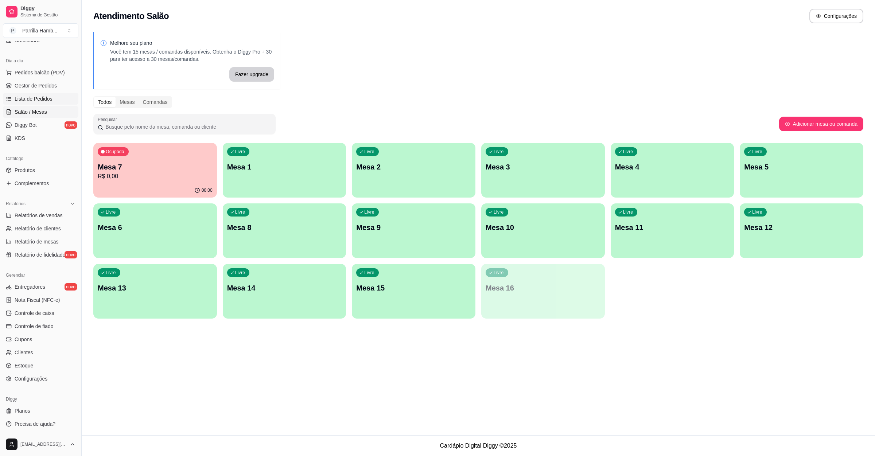
click at [59, 101] on link "Lista de Pedidos" at bounding box center [40, 99] width 75 height 12
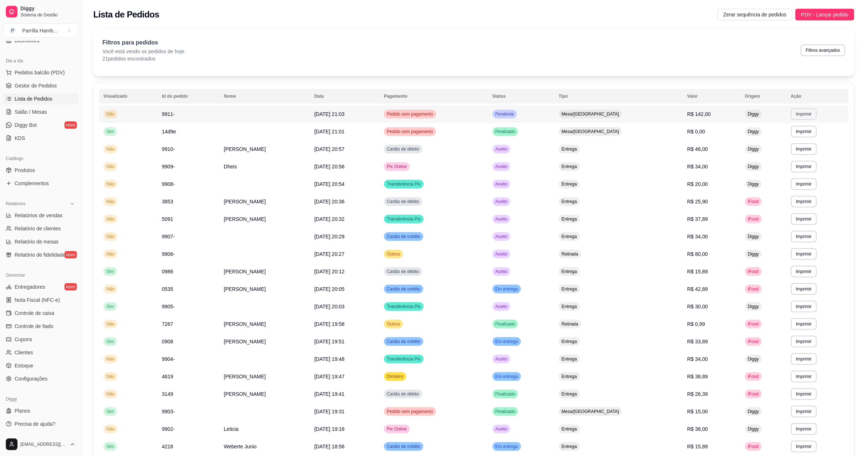
click at [806, 114] on button "Imprimir" at bounding box center [804, 114] width 26 height 12
click at [798, 137] on button "IMPRESSORA" at bounding box center [794, 139] width 51 height 11
click at [59, 109] on link "Salão / Mesas" at bounding box center [40, 112] width 75 height 12
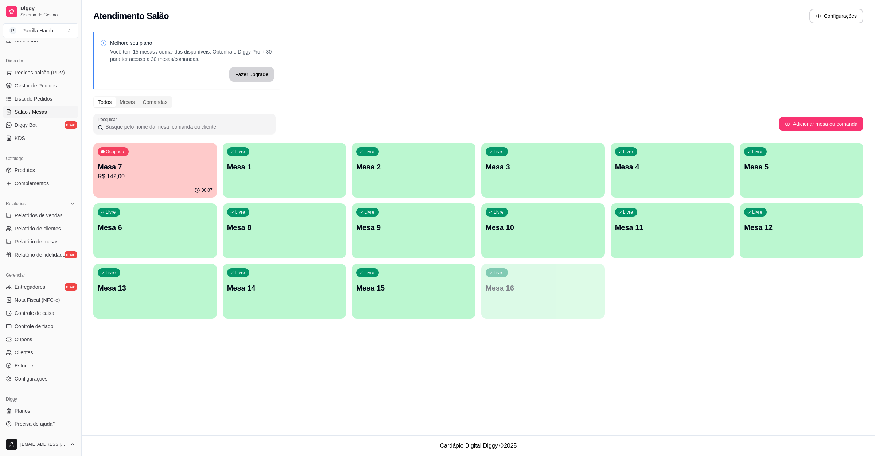
click at [185, 233] on div "Livre Mesa 6" at bounding box center [155, 226] width 124 height 46
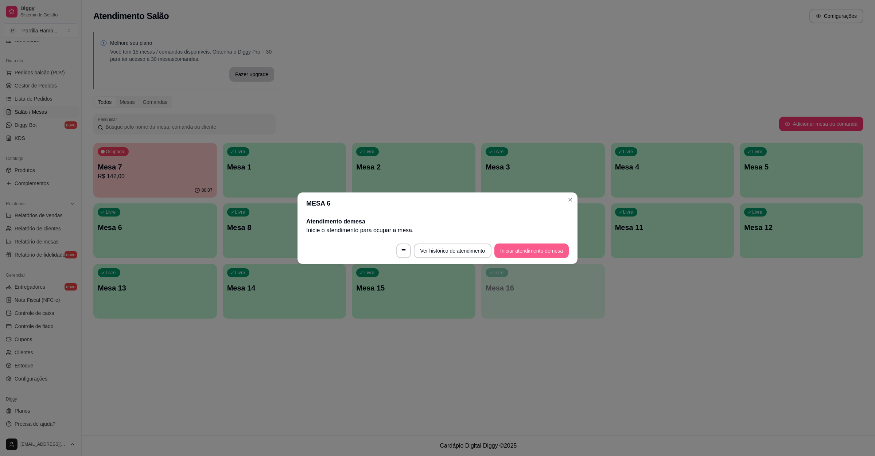
click at [503, 245] on button "Iniciar atendimento de mesa" at bounding box center [531, 250] width 74 height 15
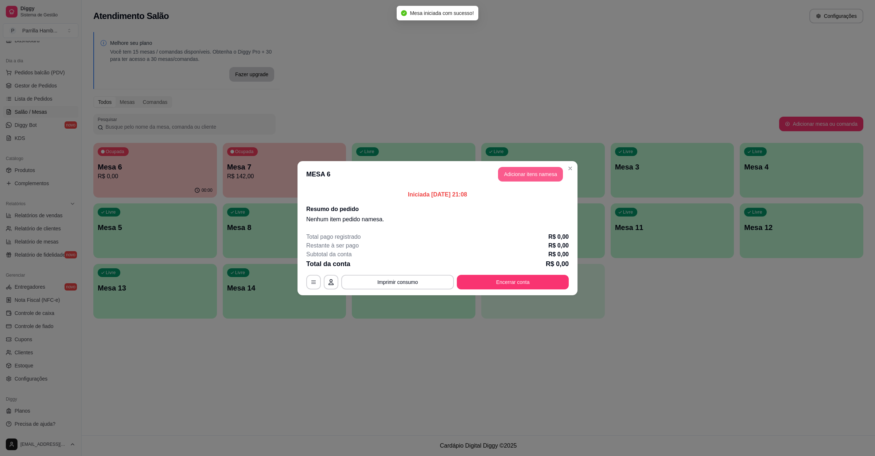
click at [525, 171] on button "Adicionar itens na mesa" at bounding box center [530, 174] width 65 height 15
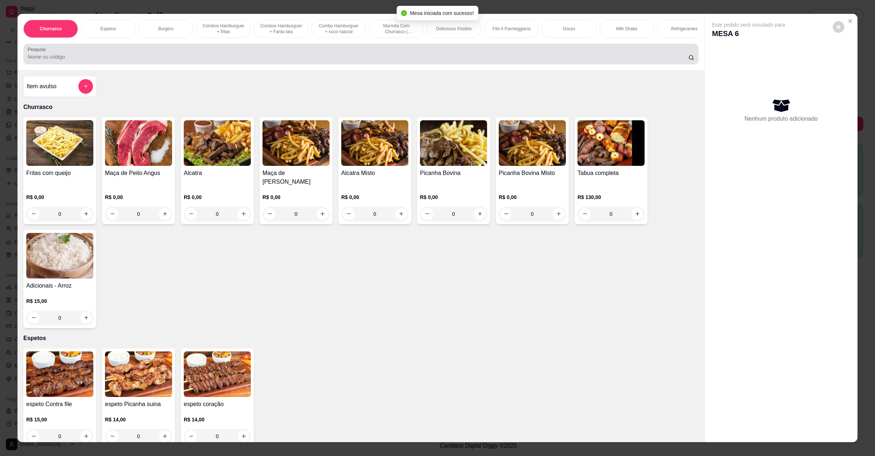
click at [274, 61] on input "Pesquisa" at bounding box center [358, 56] width 660 height 7
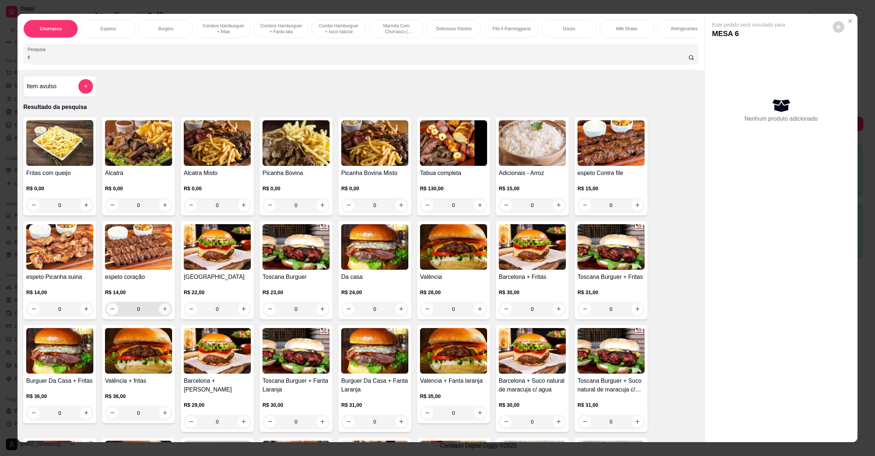
type input "c"
click at [159, 315] on button "increase-product-quantity" at bounding box center [165, 309] width 12 height 12
type input "1"
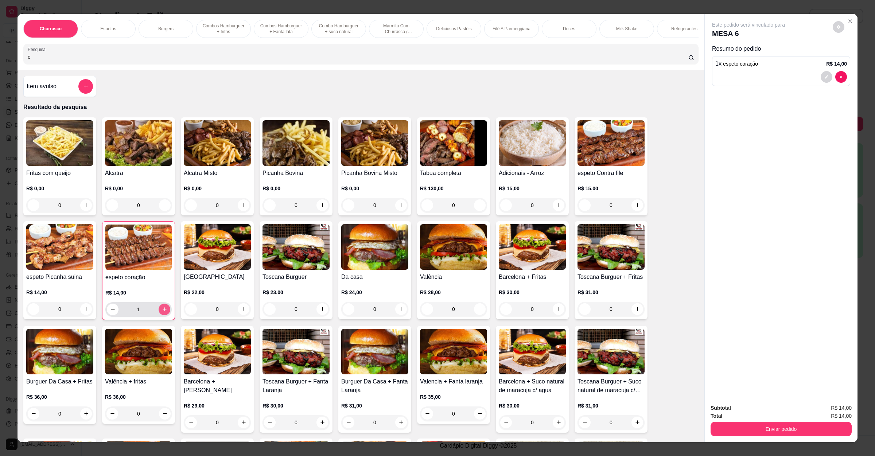
click at [162, 312] on icon "increase-product-quantity" at bounding box center [164, 309] width 5 height 5
type input "2"
click at [829, 72] on div at bounding box center [833, 77] width 26 height 12
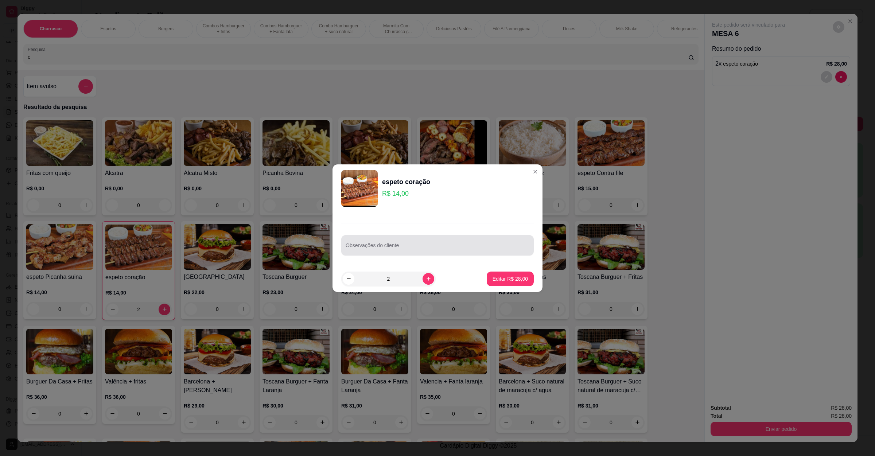
click at [399, 247] on input "Observações do cliente" at bounding box center [438, 248] width 184 height 7
type input "sem arroz"
click at [492, 277] on p "Editar R$ 28,00" at bounding box center [509, 278] width 35 height 7
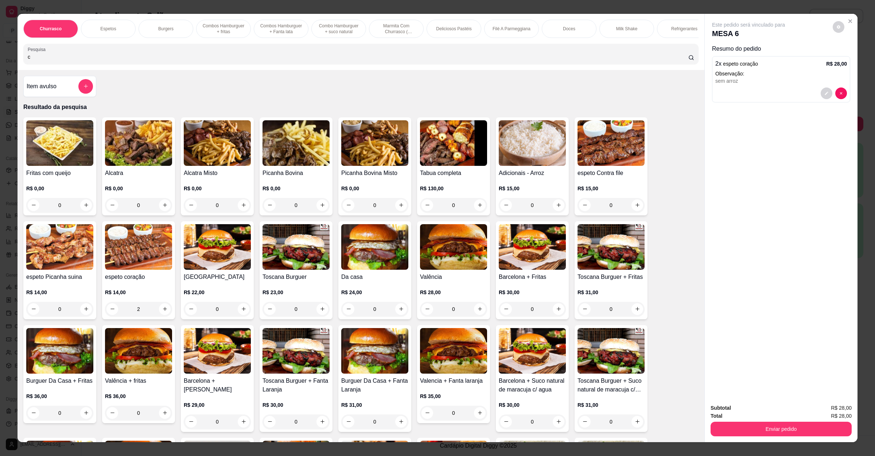
type input "0"
click at [631, 211] on button "increase-product-quantity" at bounding box center [637, 205] width 12 height 12
type input "1"
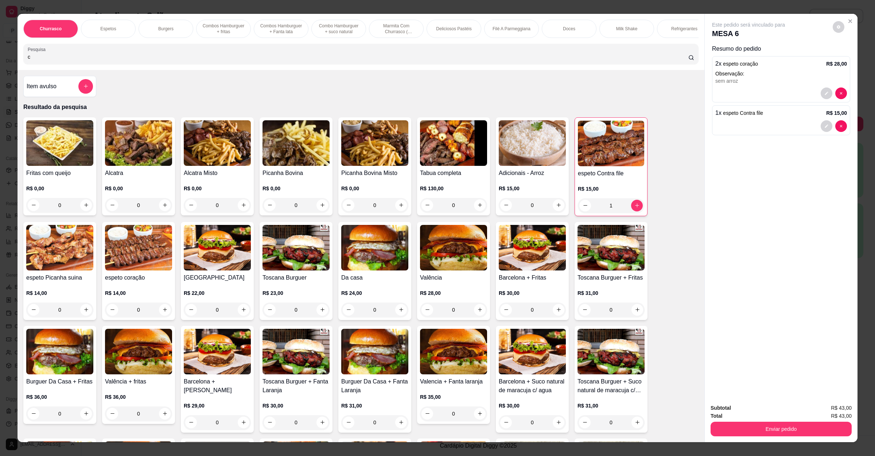
click at [769, 426] on button "Enviar pedido" at bounding box center [780, 429] width 141 height 15
click at [770, 410] on button "Não registrar e enviar pedido" at bounding box center [756, 410] width 74 height 13
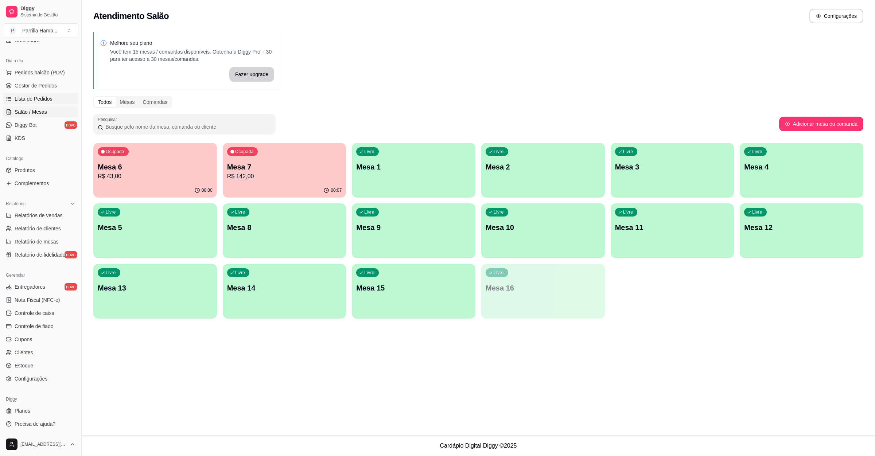
click at [42, 93] on link "Lista de Pedidos" at bounding box center [40, 99] width 75 height 12
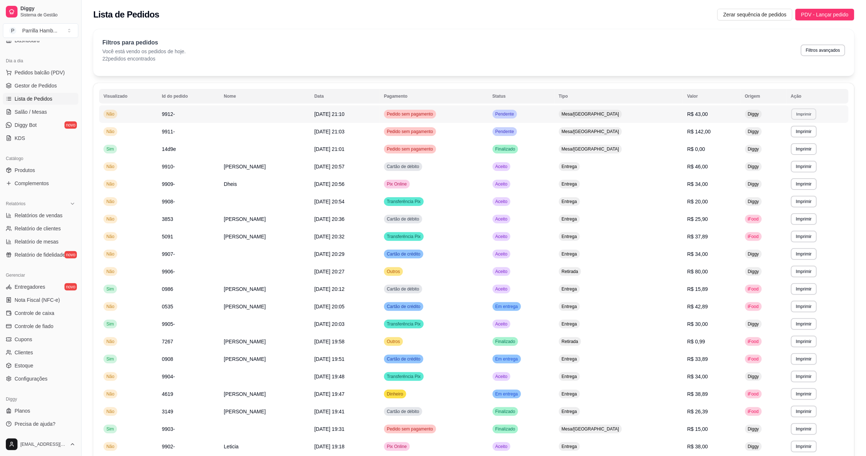
click at [803, 114] on button "Imprimir" at bounding box center [804, 113] width 25 height 11
click at [794, 141] on button "IMPRESSORA" at bounding box center [794, 139] width 51 height 11
click at [59, 110] on link "Salão / Mesas" at bounding box center [40, 112] width 75 height 12
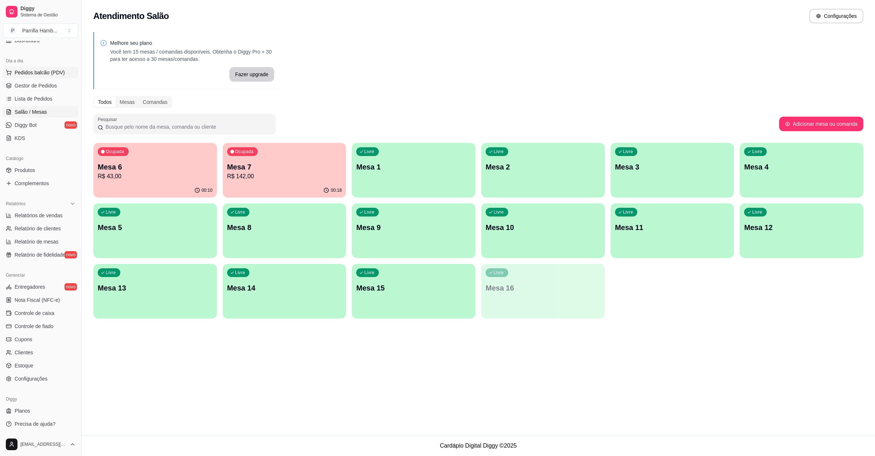
click at [43, 75] on span "Pedidos balcão (PDV)" at bounding box center [40, 72] width 50 height 7
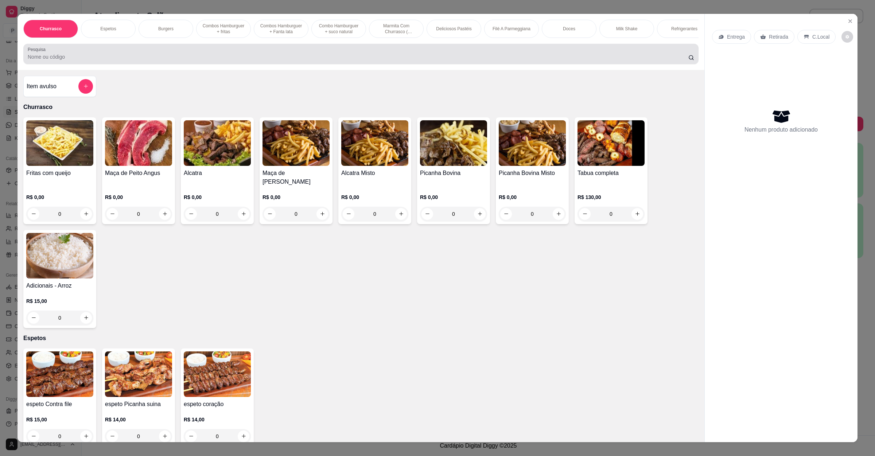
click at [201, 57] on div at bounding box center [361, 54] width 666 height 15
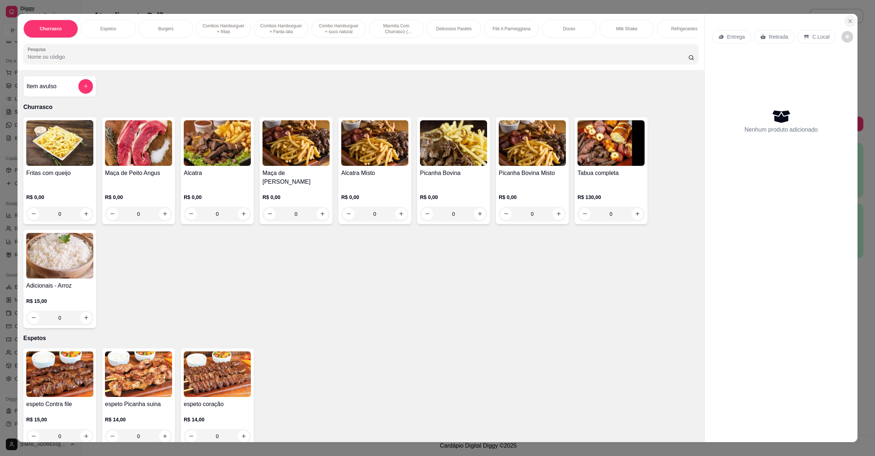
click at [846, 24] on button "Close" at bounding box center [850, 21] width 12 height 12
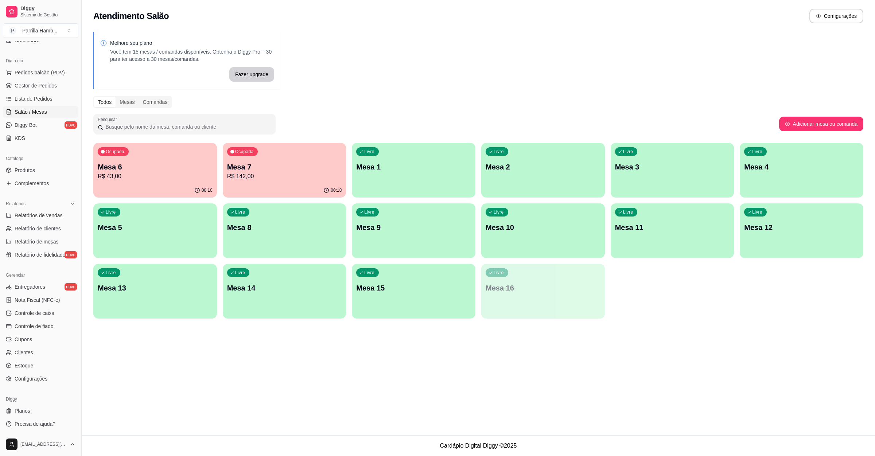
click at [307, 242] on div "Livre Mesa 8" at bounding box center [285, 226] width 124 height 46
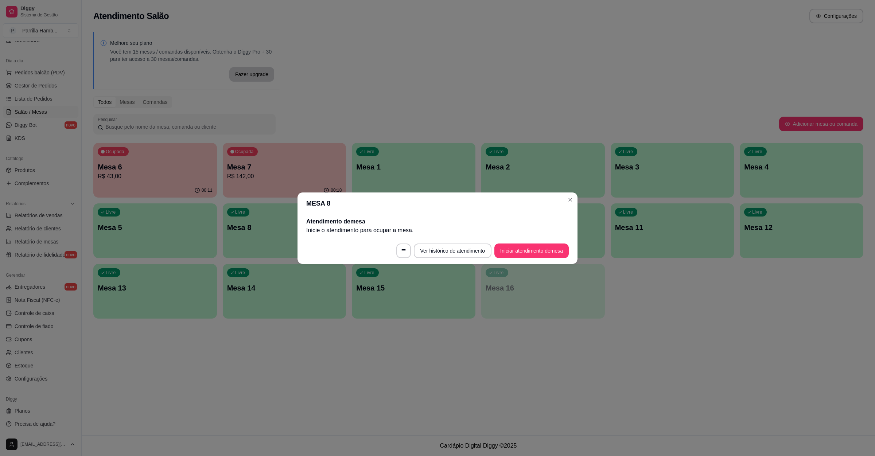
click at [504, 258] on footer "Ver histórico de atendimento Iniciar atendimento de mesa" at bounding box center [437, 251] width 280 height 26
click at [504, 254] on button "Iniciar atendimento de mesa" at bounding box center [531, 250] width 74 height 15
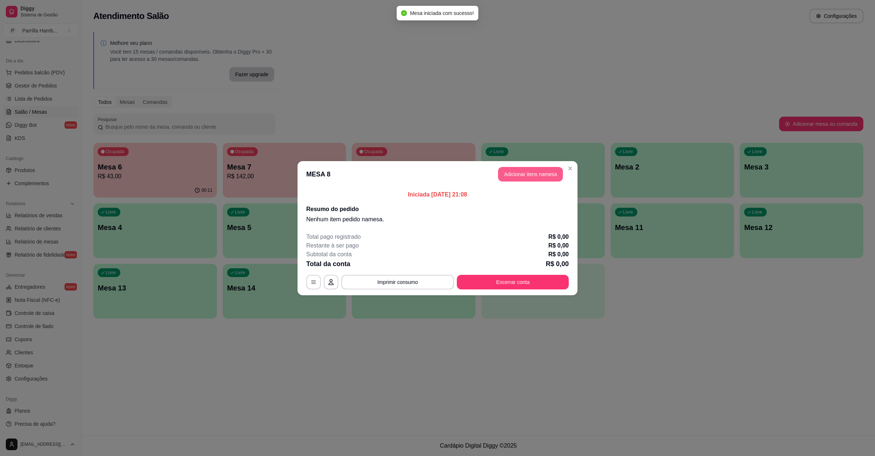
click at [523, 179] on button "Adicionar itens na mesa" at bounding box center [530, 174] width 65 height 15
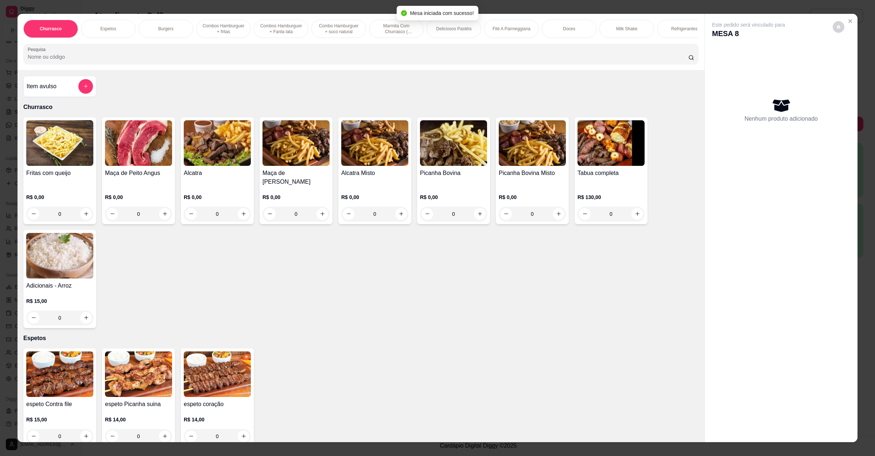
click at [71, 97] on div "Item avulso" at bounding box center [59, 86] width 73 height 21
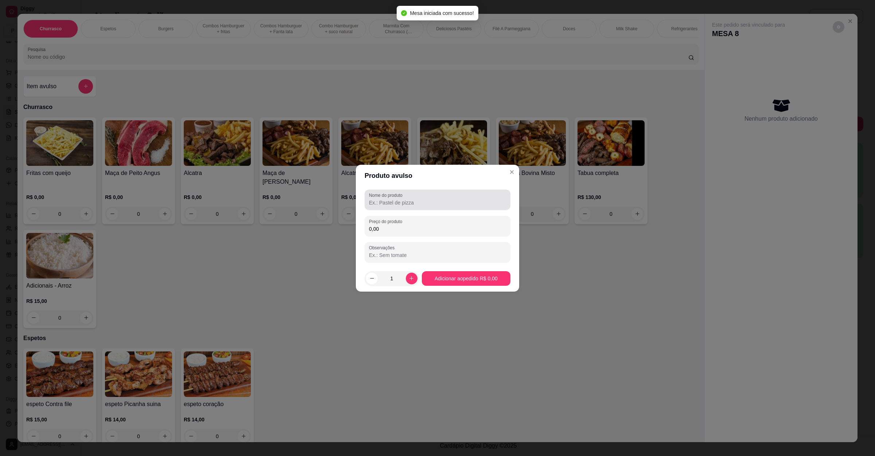
click at [405, 192] on label "Nome do produto" at bounding box center [387, 195] width 36 height 6
click at [405, 199] on input "Nome do produto" at bounding box center [437, 202] width 137 height 7
type input "da"
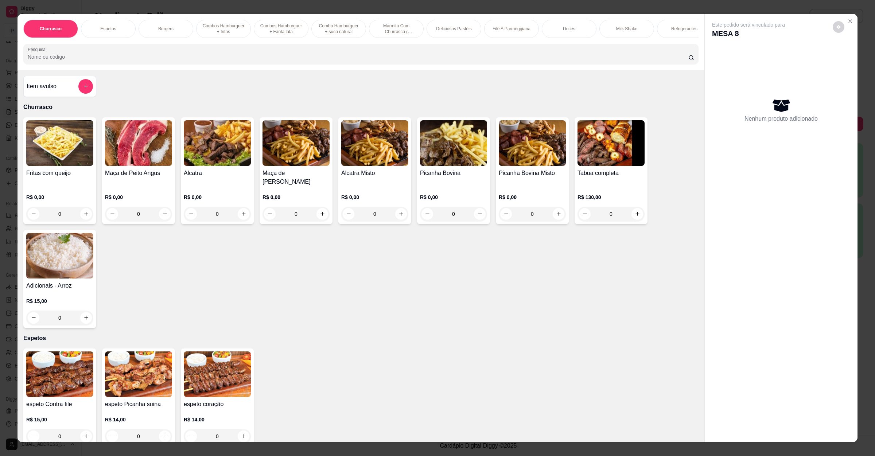
click at [166, 61] on input "Pesquisa" at bounding box center [358, 56] width 660 height 7
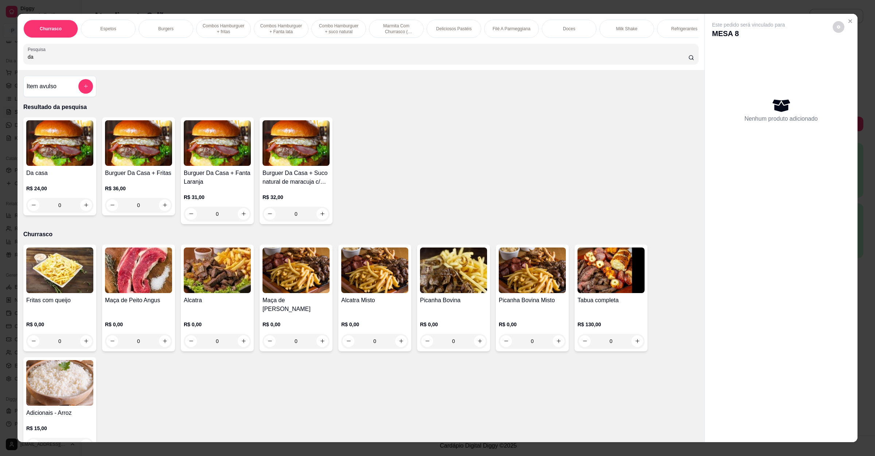
type input "da"
click at [70, 166] on img at bounding box center [59, 143] width 67 height 46
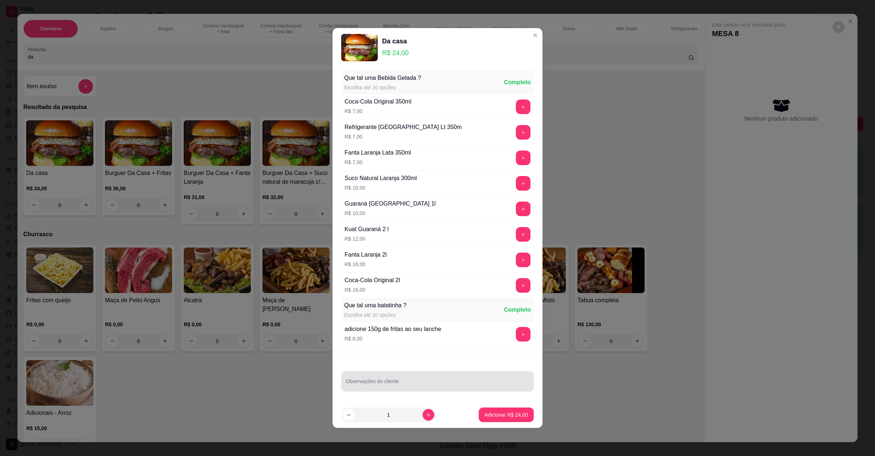
click at [417, 391] on div "Observações do cliente" at bounding box center [437, 381] width 192 height 20
type input "sem tomate"
click at [486, 413] on p "Adicionar R$ 24,00" at bounding box center [505, 414] width 43 height 7
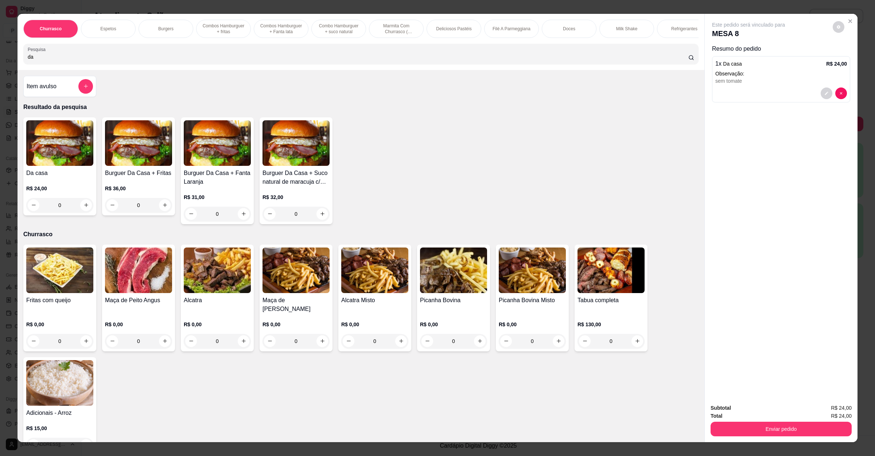
drag, startPoint x: 44, startPoint y: 64, endPoint x: 0, endPoint y: 68, distance: 43.9
click at [0, 68] on div "Churrasco Espetos Burgers Combos Hamburguer + fritas Combos Hamburguer + Fanta …" at bounding box center [437, 228] width 875 height 456
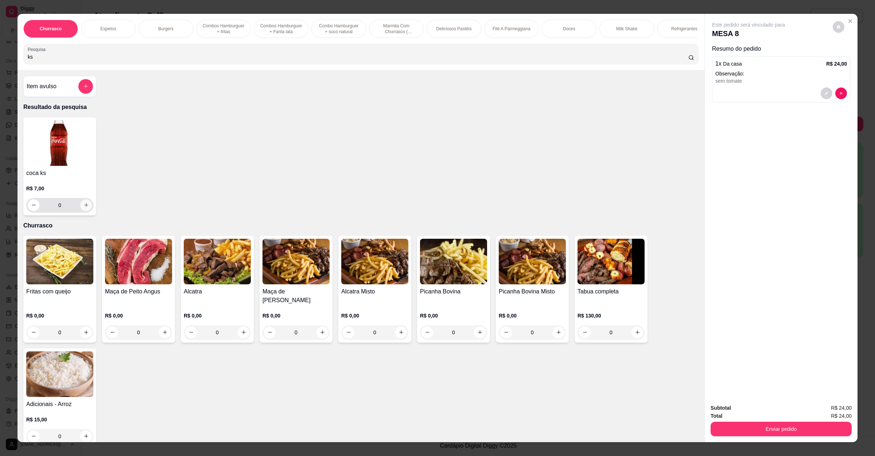
type input "ks"
click at [83, 208] on icon "increase-product-quantity" at bounding box center [85, 204] width 5 height 5
type input "1"
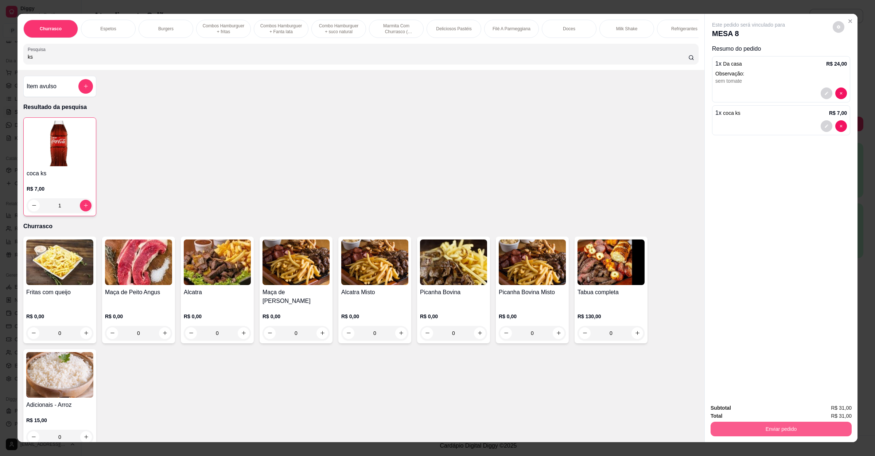
click at [770, 422] on button "Enviar pedido" at bounding box center [780, 429] width 141 height 15
click at [754, 409] on button "Não registrar e enviar pedido" at bounding box center [756, 412] width 76 height 14
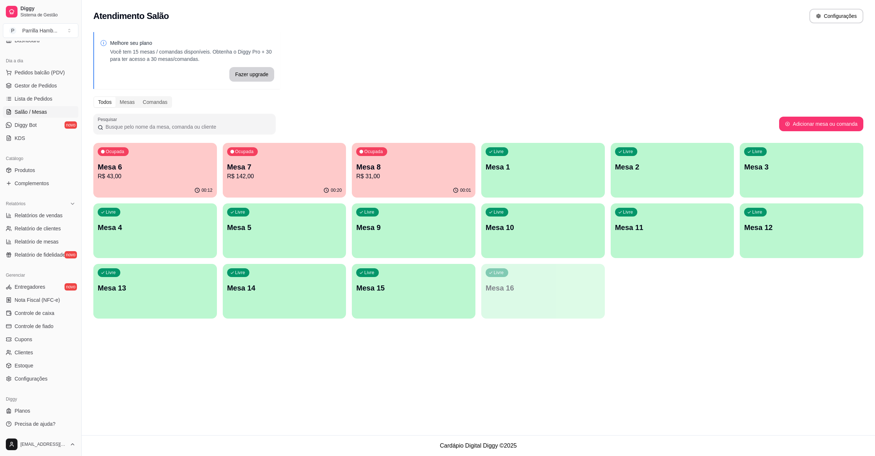
click at [387, 159] on div "Ocupada Mesa 8 R$ 31,00" at bounding box center [414, 163] width 124 height 40
click at [295, 169] on p "Mesa 7" at bounding box center [284, 167] width 111 height 10
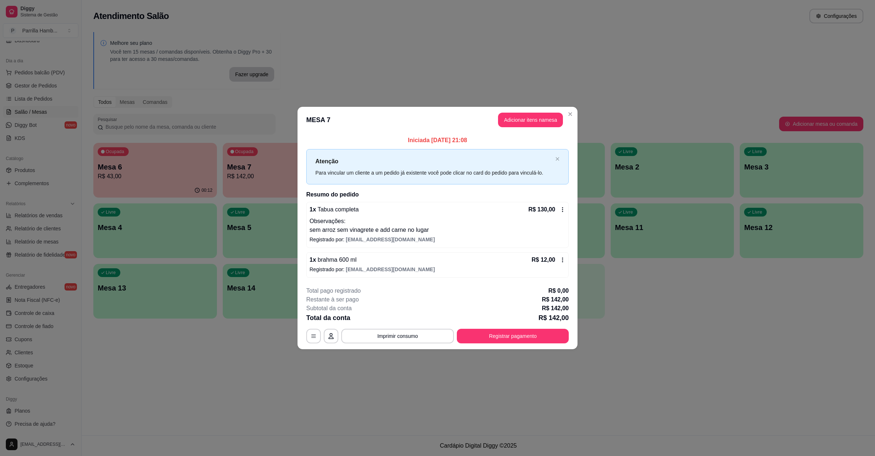
click at [502, 116] on button "Adicionar itens na mesa" at bounding box center [530, 120] width 65 height 15
click at [178, 61] on input "Pesquisa" at bounding box center [358, 56] width 660 height 7
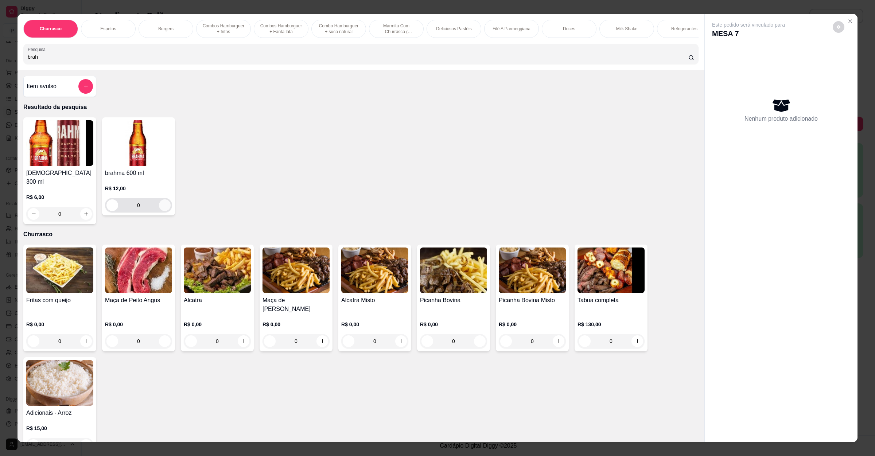
type input "brah"
click at [162, 208] on icon "increase-product-quantity" at bounding box center [164, 204] width 5 height 5
type input "1"
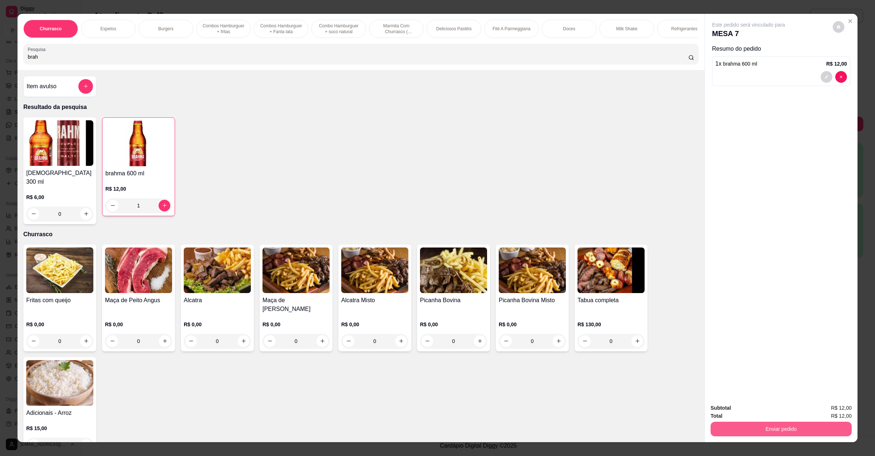
click at [730, 425] on button "Enviar pedido" at bounding box center [780, 429] width 141 height 15
click at [733, 410] on button "Não registrar e enviar pedido" at bounding box center [756, 411] width 76 height 14
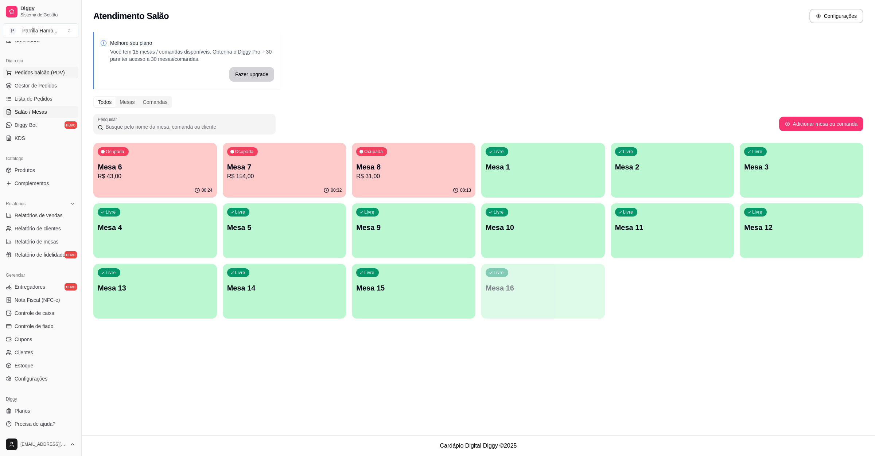
click at [36, 75] on span "Pedidos balcão (PDV)" at bounding box center [40, 72] width 50 height 7
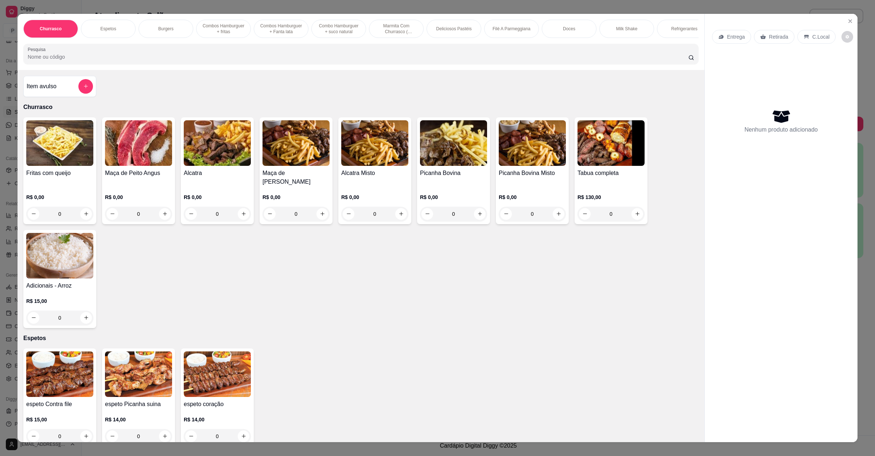
click at [731, 38] on p "Entrega" at bounding box center [736, 36] width 18 height 7
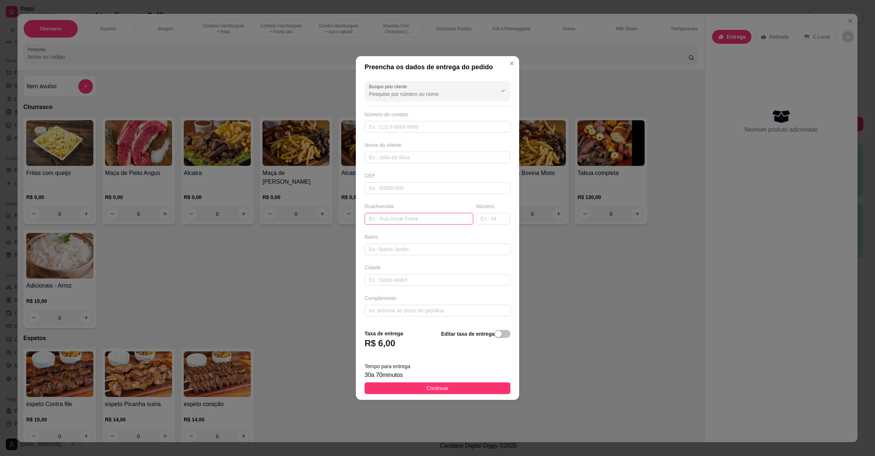
click at [409, 222] on input "text" at bounding box center [418, 219] width 109 height 12
paste input "[STREET_ADDRESS]"
type input "[STREET_ADDRESS]"
click at [461, 394] on button "Continuar" at bounding box center [437, 388] width 146 height 12
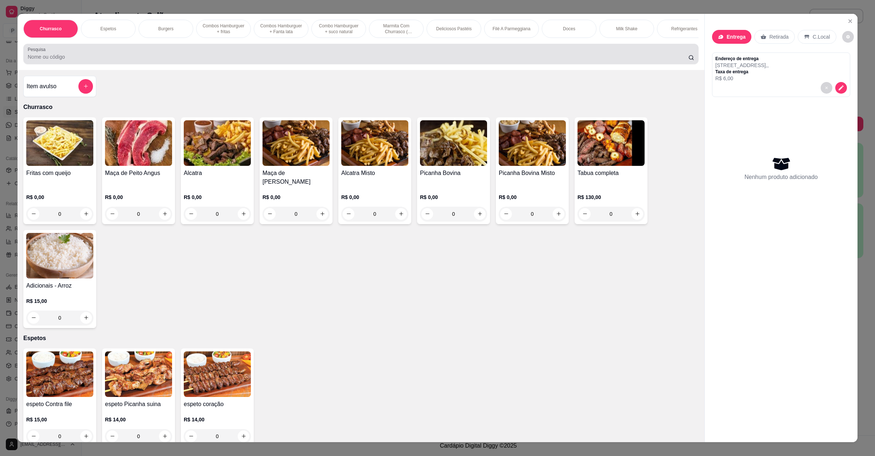
click at [208, 59] on div at bounding box center [361, 54] width 666 height 15
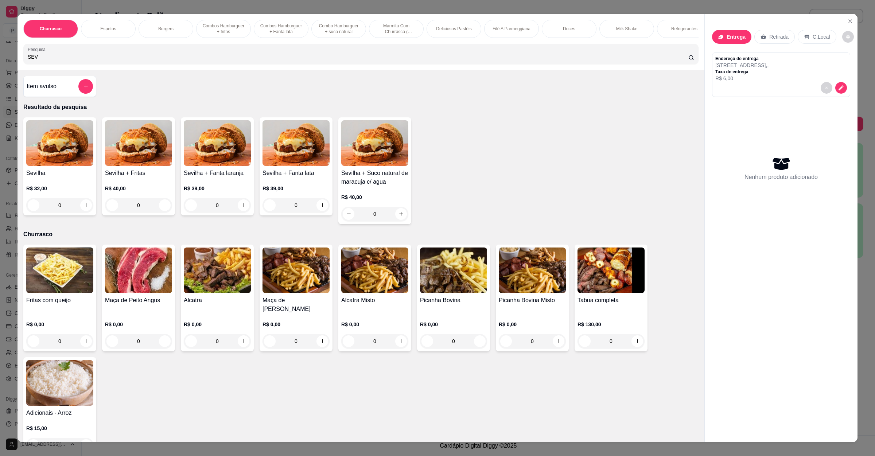
type input "SEV"
click at [84, 213] on div "0" at bounding box center [59, 205] width 67 height 15
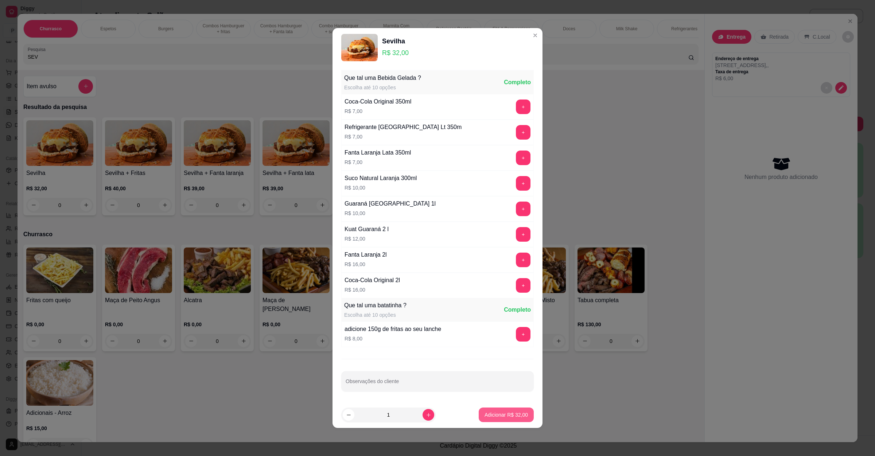
click at [512, 410] on button "Adicionar R$ 32,00" at bounding box center [506, 415] width 55 height 15
type input "1"
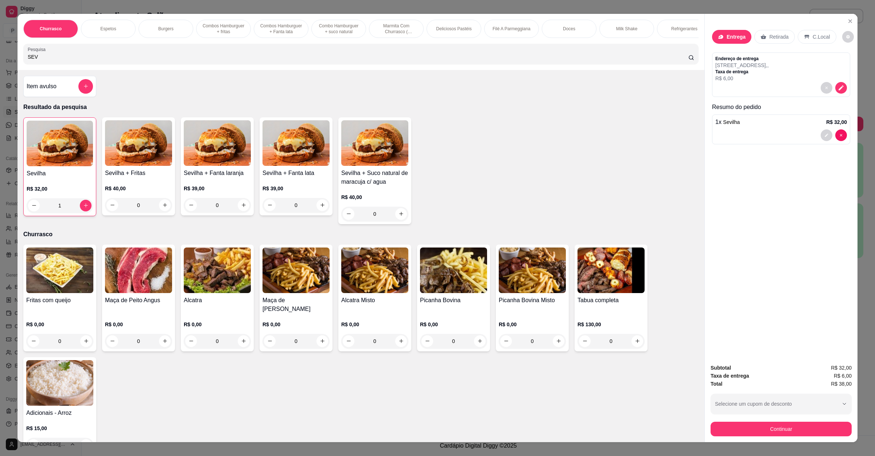
drag, startPoint x: 217, startPoint y: 68, endPoint x: 12, endPoint y: 70, distance: 204.1
click at [12, 70] on div "Churrasco Espetos Burgers Combos Hamburguer + fritas Combos Hamburguer + Fanta …" at bounding box center [437, 228] width 875 height 456
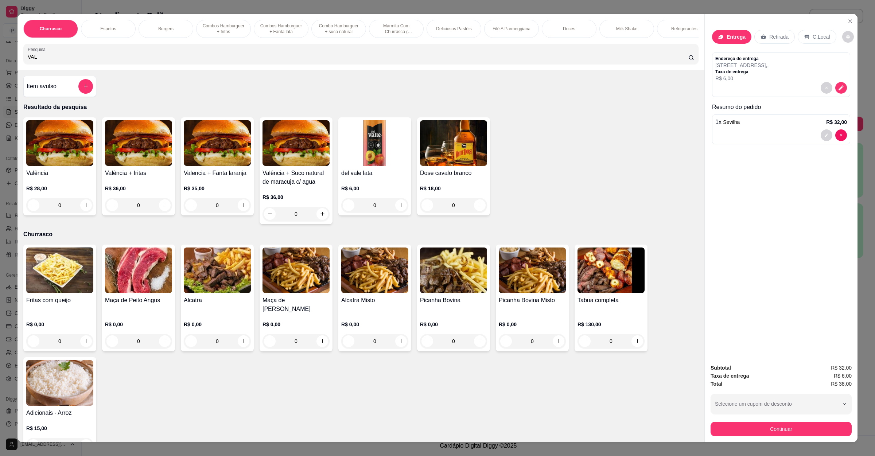
type input "VAL"
click at [80, 213] on div "0" at bounding box center [59, 205] width 67 height 15
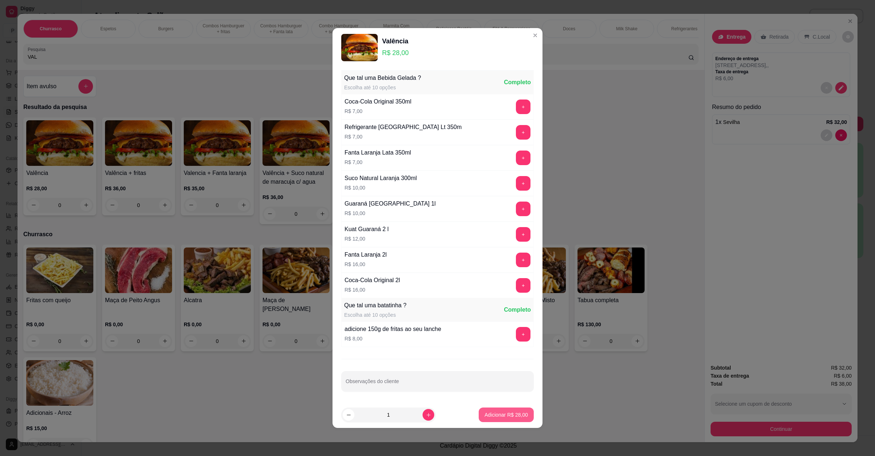
click at [487, 414] on p "Adicionar R$ 28,00" at bounding box center [505, 414] width 43 height 7
type input "1"
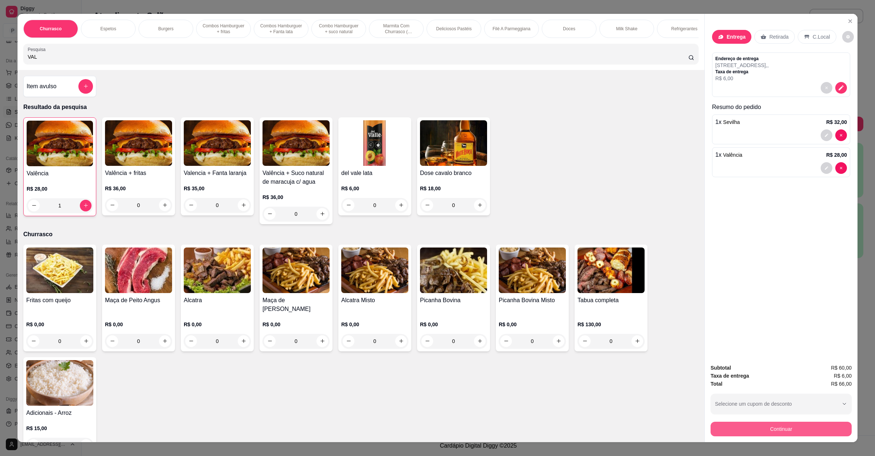
click at [746, 431] on button "Continuar" at bounding box center [780, 429] width 141 height 15
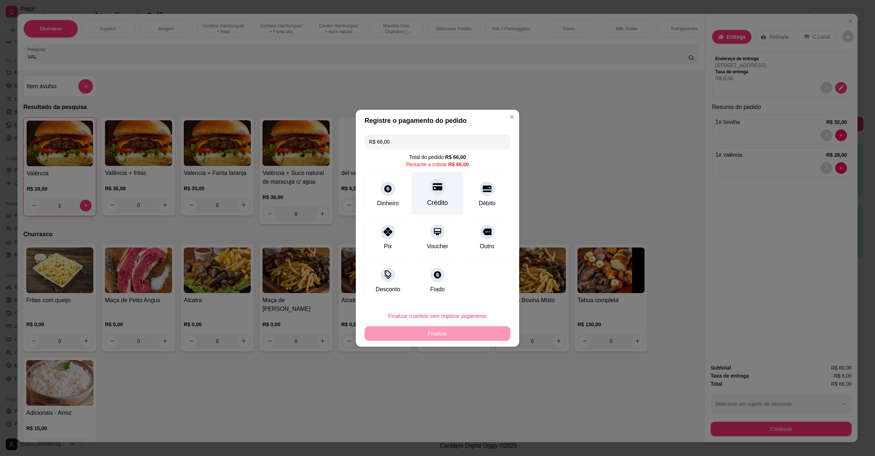
click at [423, 197] on div "Crédito" at bounding box center [437, 193] width 51 height 43
type input "R$ 0,00"
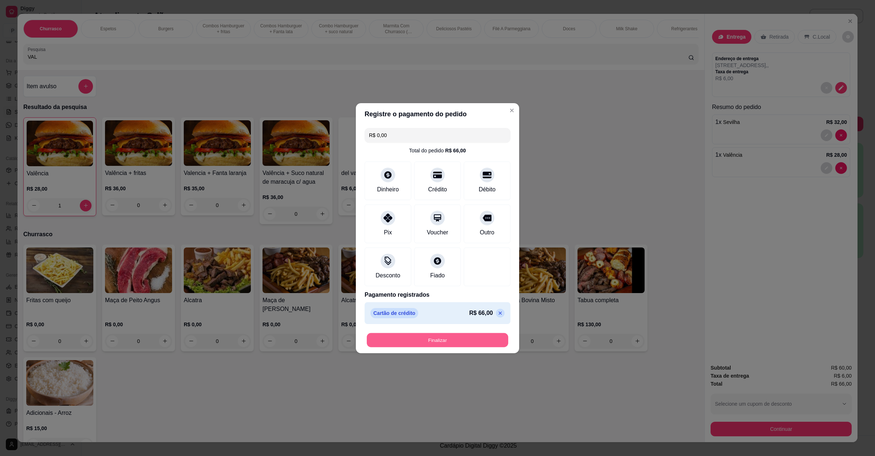
click at [421, 339] on button "Finalizar" at bounding box center [437, 340] width 141 height 14
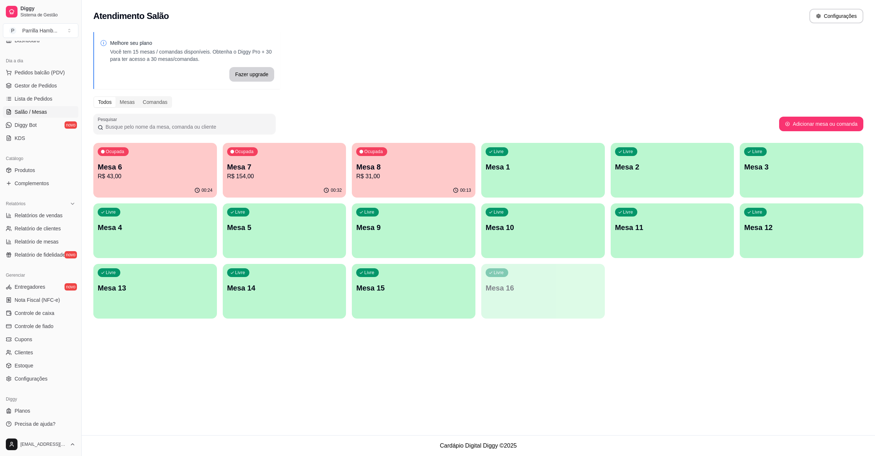
click at [829, 237] on div "Livre Mesa 12" at bounding box center [802, 226] width 124 height 46
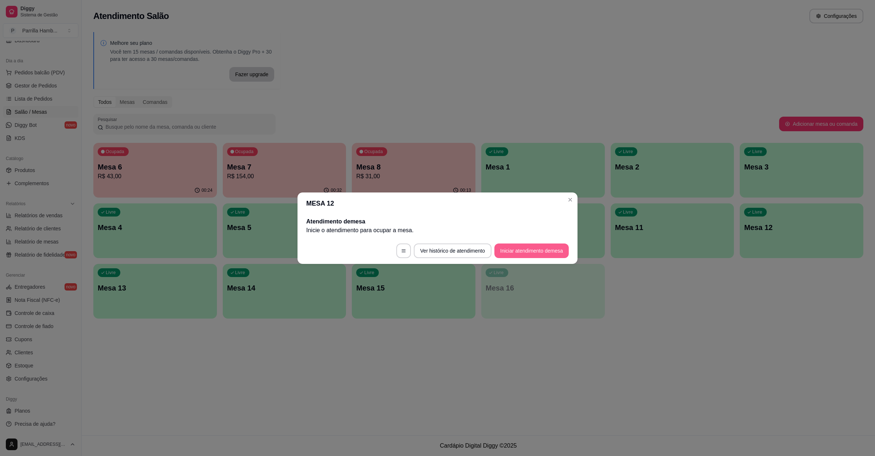
click at [508, 248] on button "Iniciar atendimento de mesa" at bounding box center [531, 250] width 74 height 15
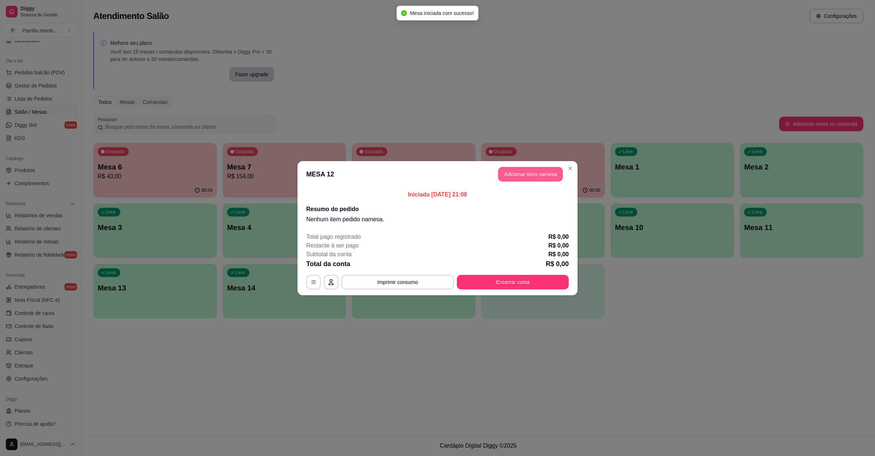
click at [518, 171] on button "Adicionar itens na mesa" at bounding box center [530, 174] width 65 height 15
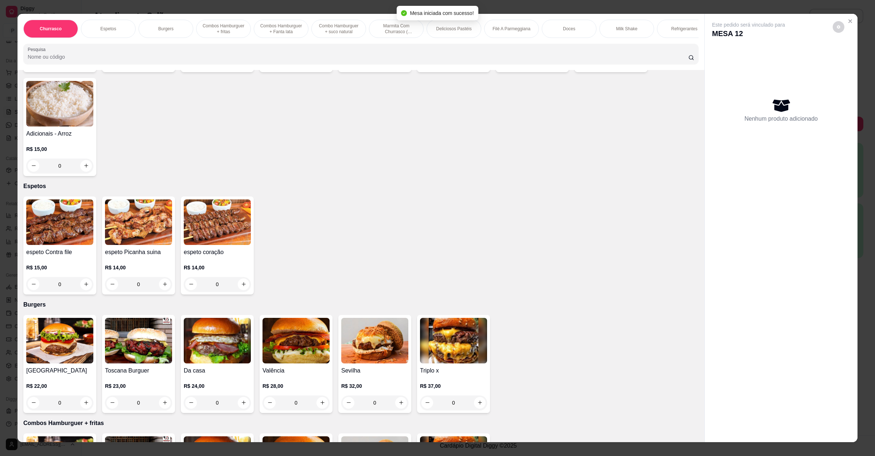
scroll to position [164, 0]
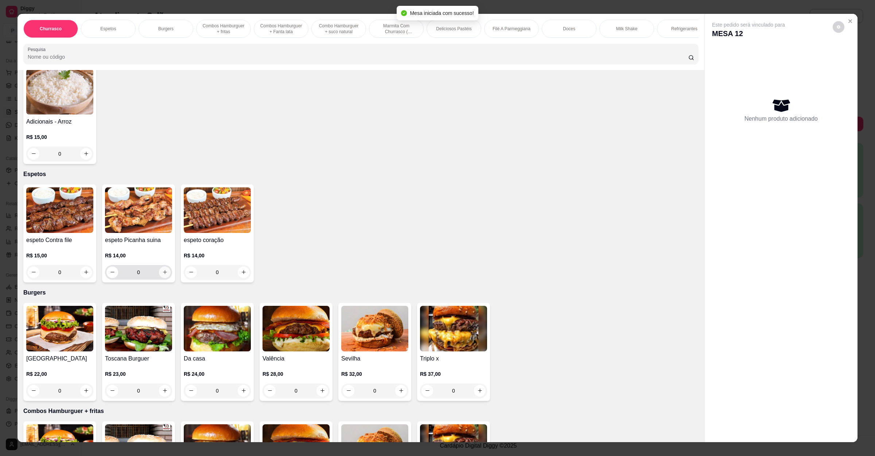
click at [162, 272] on icon "increase-product-quantity" at bounding box center [164, 271] width 5 height 5
type input "1"
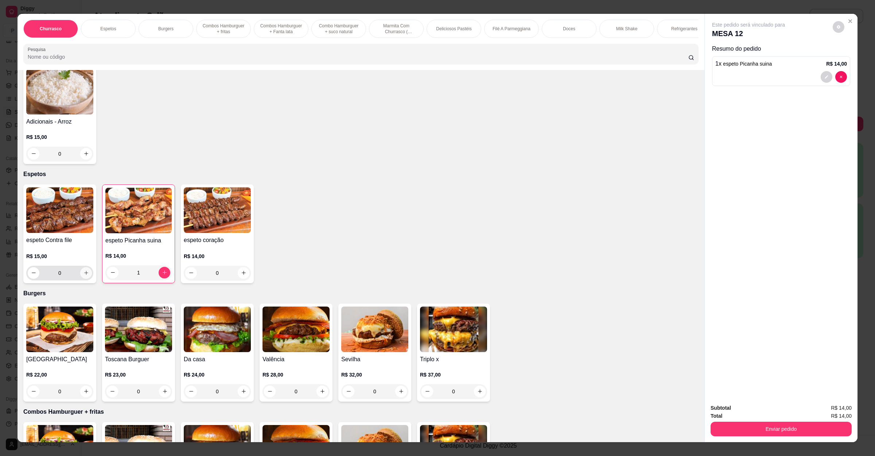
click at [85, 276] on button "increase-product-quantity" at bounding box center [86, 273] width 12 height 12
type input "1"
click at [723, 425] on button "Enviar pedido" at bounding box center [780, 429] width 141 height 15
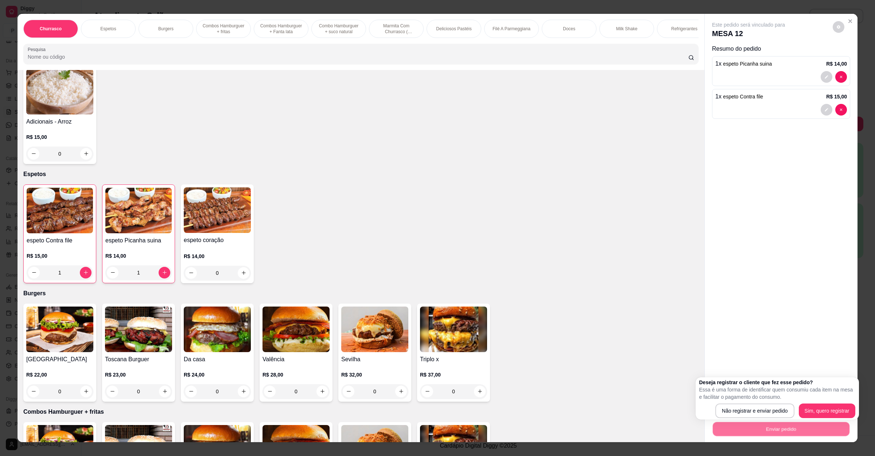
click at [734, 400] on p "Essa é uma forma de identificar quem consumiu cada item na mesa e facilitar o p…" at bounding box center [777, 393] width 156 height 15
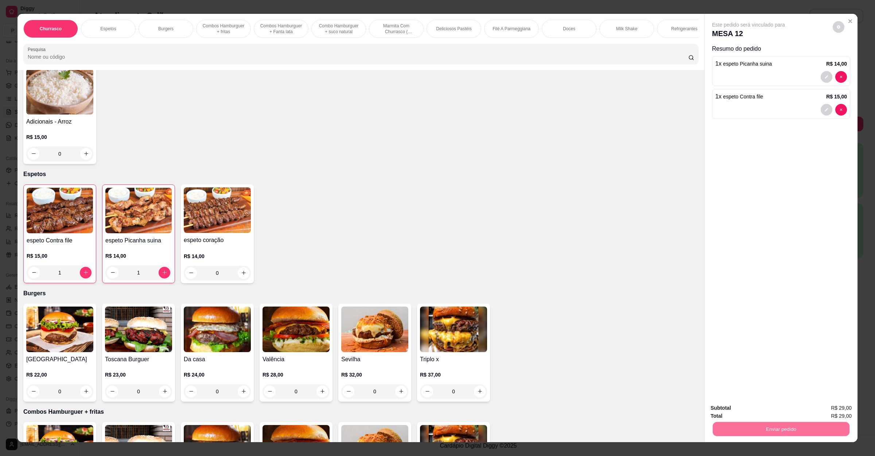
click at [734, 404] on button "Não registrar e enviar pedido" at bounding box center [756, 411] width 76 height 14
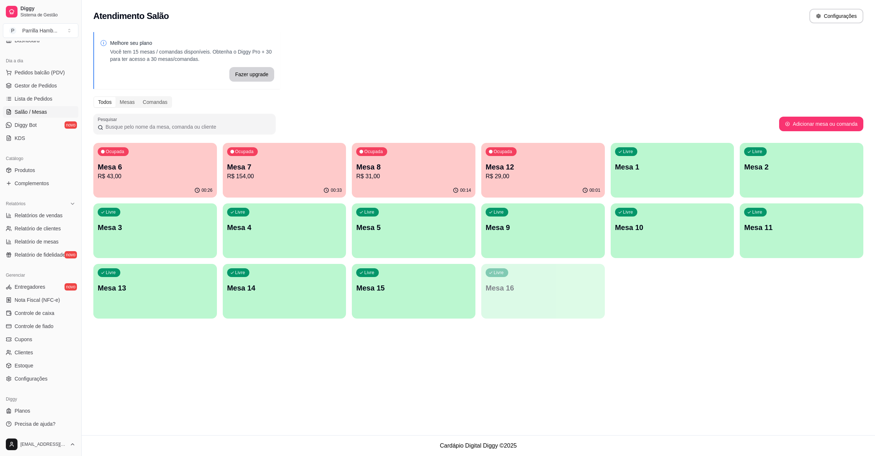
click at [165, 164] on p "Mesa 6" at bounding box center [155, 167] width 115 height 10
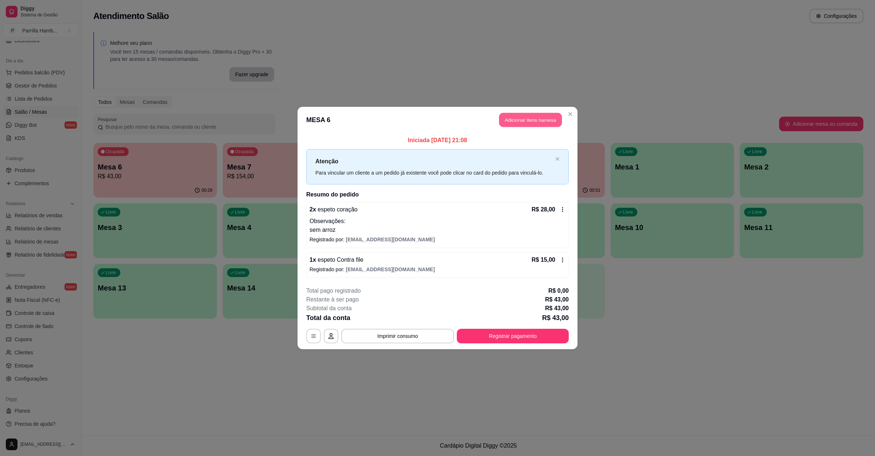
click at [536, 121] on button "Adicionar itens na mesa" at bounding box center [530, 120] width 63 height 14
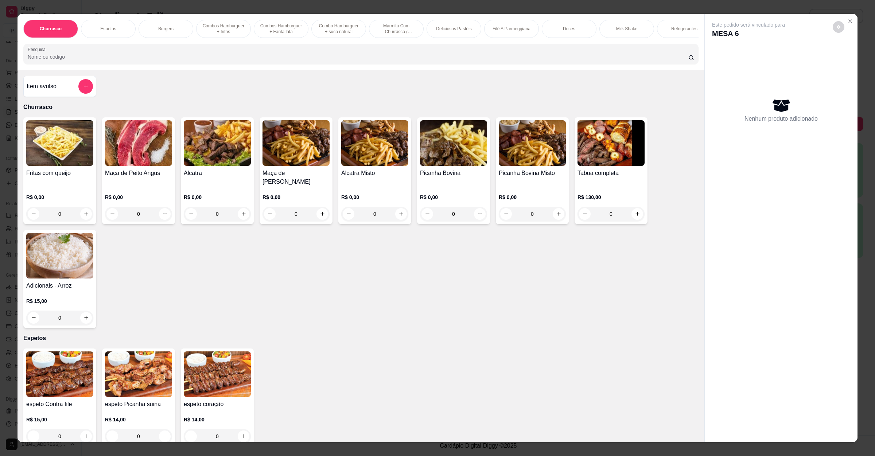
click at [187, 59] on div at bounding box center [361, 54] width 666 height 15
click at [188, 61] on input "Pesquisa" at bounding box center [358, 56] width 660 height 7
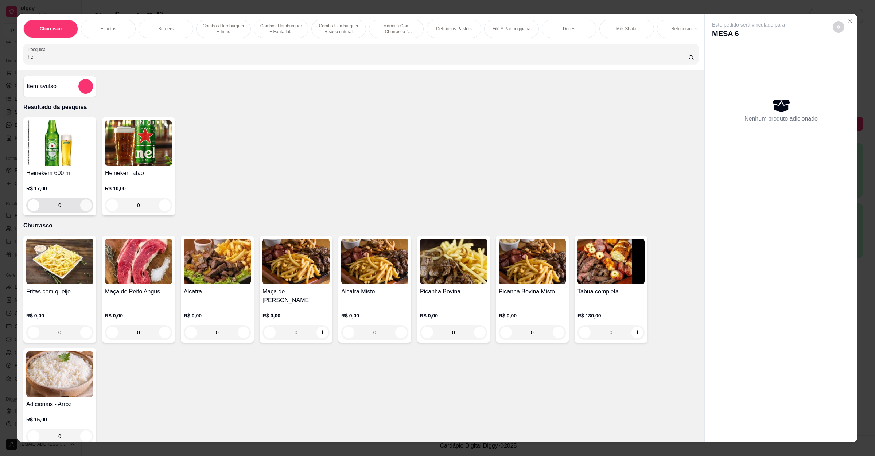
type input "hei"
click at [84, 211] on button "increase-product-quantity" at bounding box center [86, 205] width 12 height 12
type input "1"
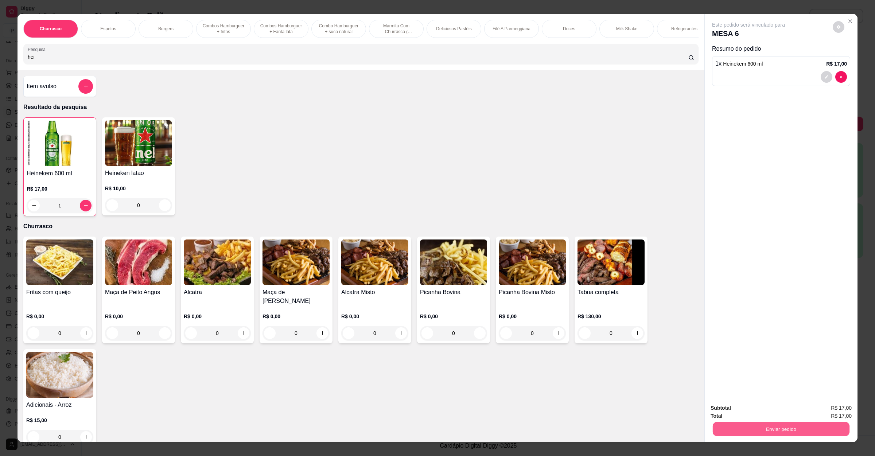
click at [759, 422] on button "Enviar pedido" at bounding box center [781, 429] width 137 height 14
click at [753, 414] on button "Não registrar e enviar pedido" at bounding box center [756, 411] width 74 height 13
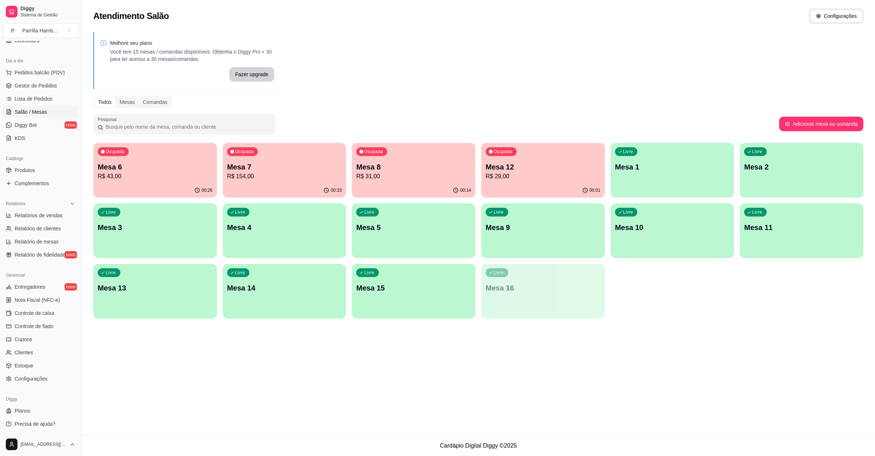
click at [539, 192] on div "00:01" at bounding box center [543, 190] width 124 height 14
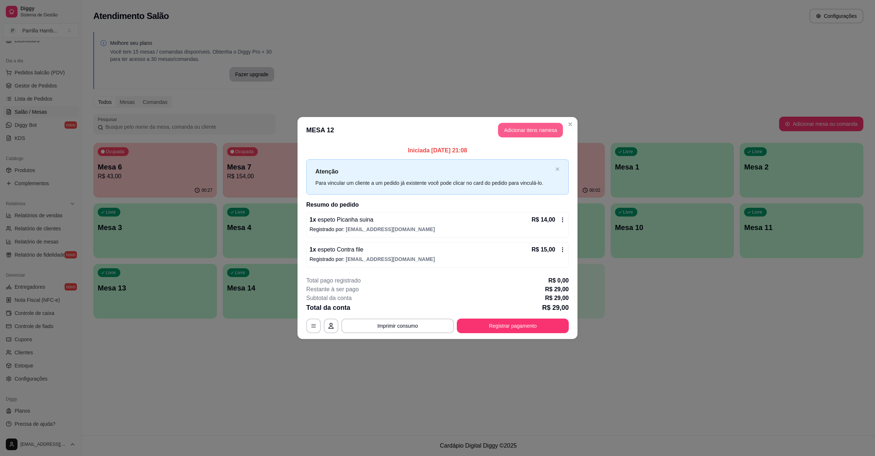
click at [524, 128] on button "Adicionar itens na mesa" at bounding box center [530, 130] width 65 height 15
click at [317, 61] on input "Pesquisa" at bounding box center [358, 56] width 660 height 7
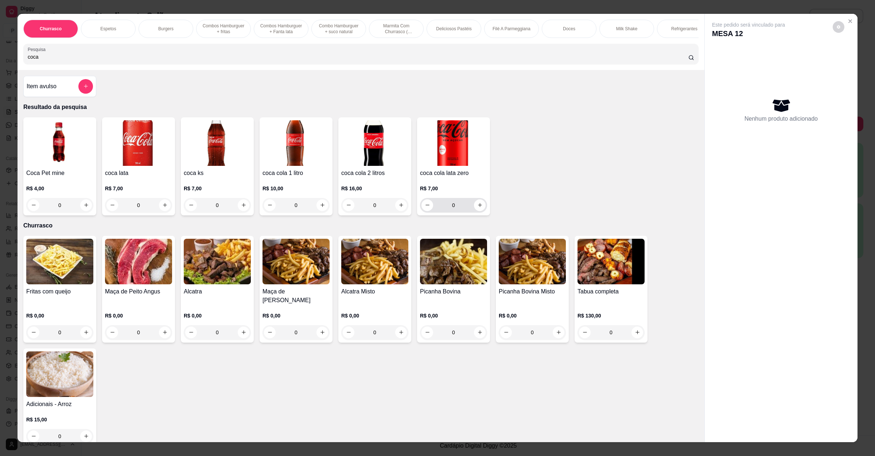
type input "coca"
click at [477, 208] on icon "increase-product-quantity" at bounding box center [479, 204] width 5 height 5
type input "1"
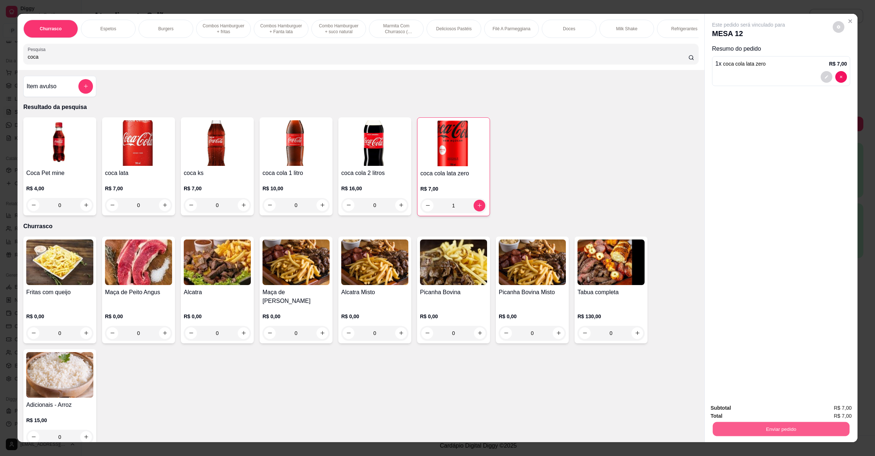
click at [750, 424] on button "Enviar pedido" at bounding box center [781, 429] width 137 height 14
click at [750, 413] on button "Não registrar e enviar pedido" at bounding box center [756, 410] width 74 height 13
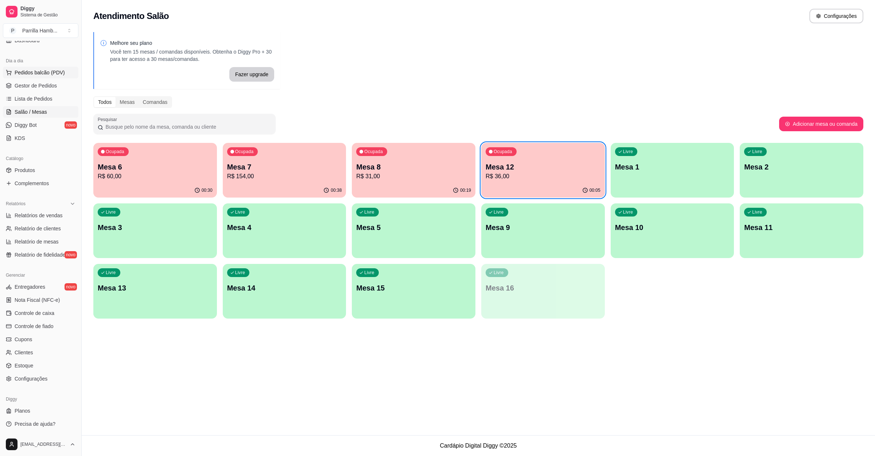
click at [30, 78] on button "Pedidos balcão (PDV)" at bounding box center [40, 73] width 75 height 12
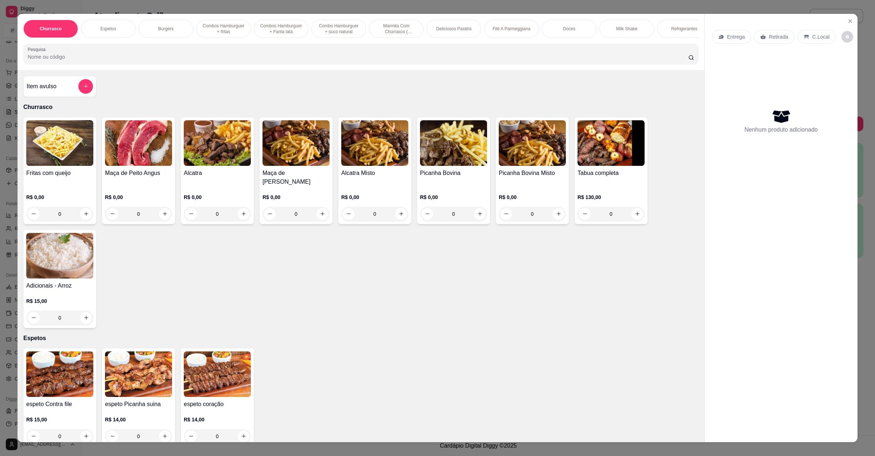
click at [735, 35] on p "Entrega" at bounding box center [736, 36] width 18 height 7
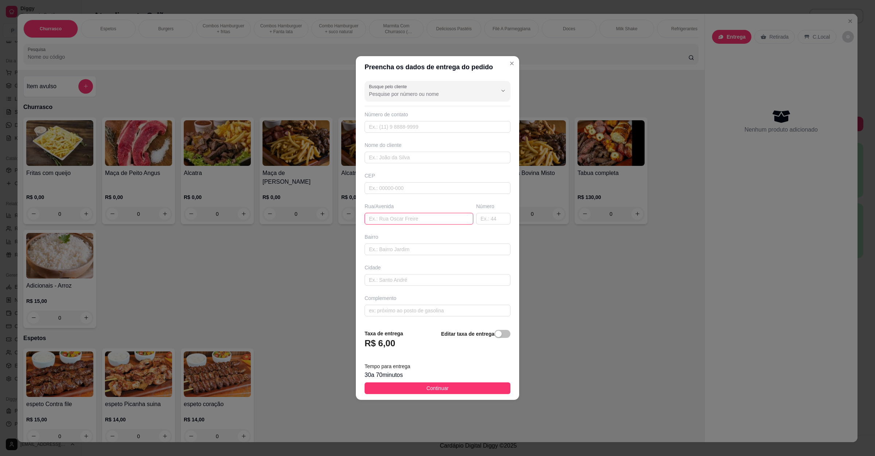
click at [402, 216] on input "text" at bounding box center [418, 219] width 109 height 12
paste input "[STREET_ADDRESS][DATE]"
type input "[STREET_ADDRESS][DATE]"
click at [404, 389] on button "Continuar" at bounding box center [437, 388] width 146 height 12
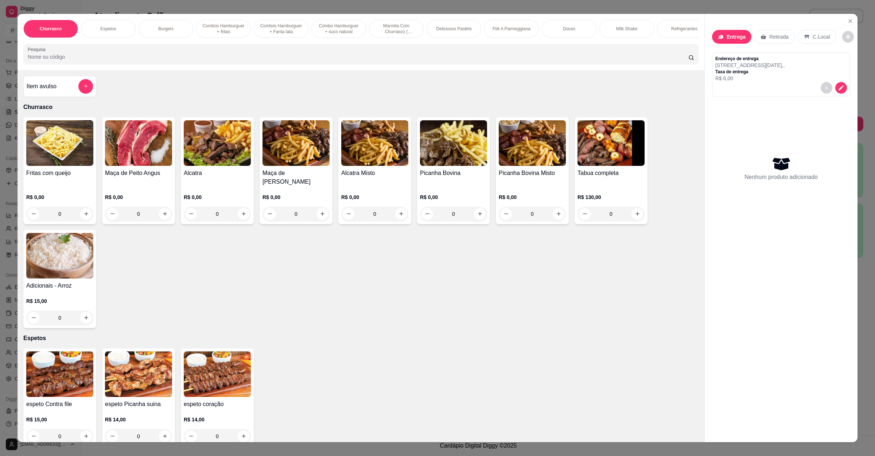
click at [579, 178] on h4 "Tabua completa" at bounding box center [610, 173] width 67 height 9
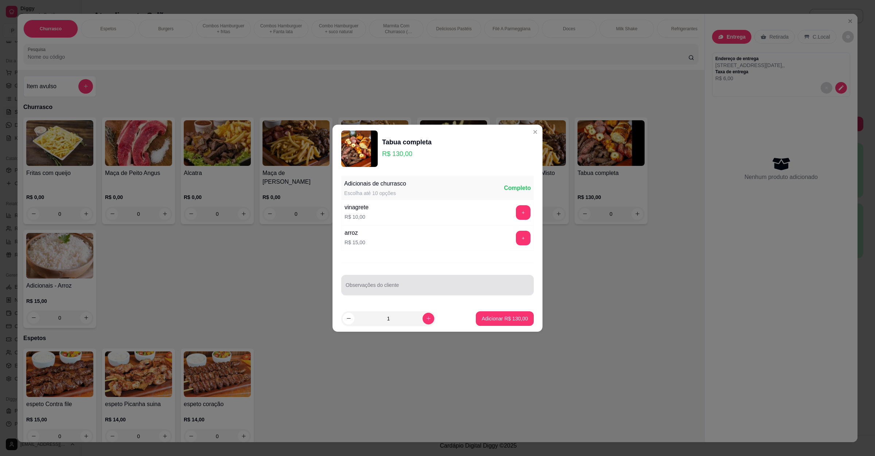
click at [378, 288] on input "Observações do cliente" at bounding box center [438, 287] width 184 height 7
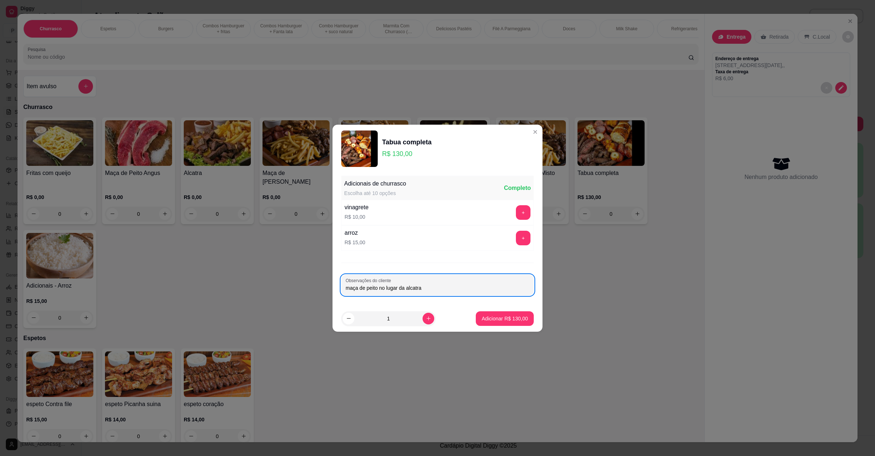
type input "maça de peito no lugar da alcatra"
drag, startPoint x: 463, startPoint y: 311, endPoint x: 474, endPoint y: 312, distance: 11.0
click at [467, 311] on footer "1 Adicionar R$ 130,00" at bounding box center [437, 318] width 210 height 26
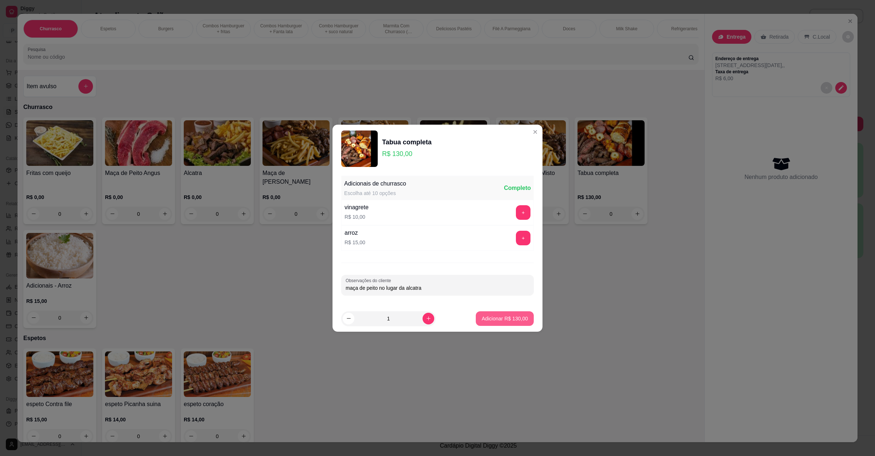
click at [481, 315] on p "Adicionar R$ 130,00" at bounding box center [504, 318] width 46 height 7
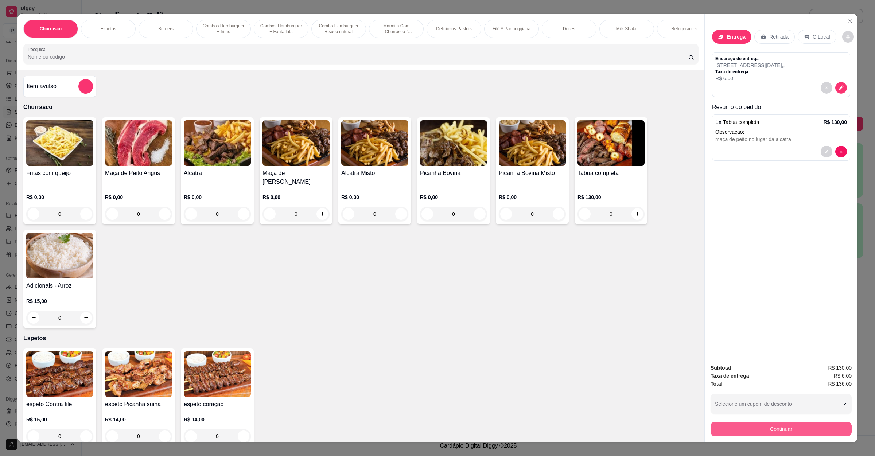
click at [764, 429] on button "Continuar" at bounding box center [780, 429] width 141 height 15
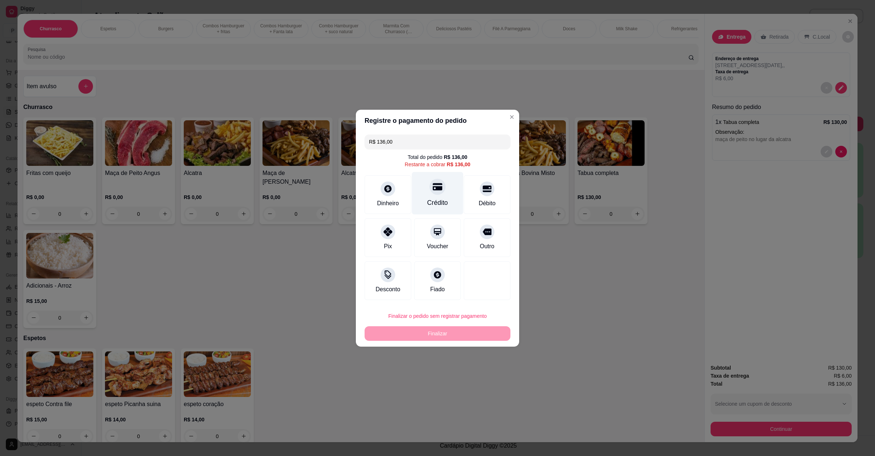
click at [434, 190] on icon at bounding box center [437, 186] width 9 height 9
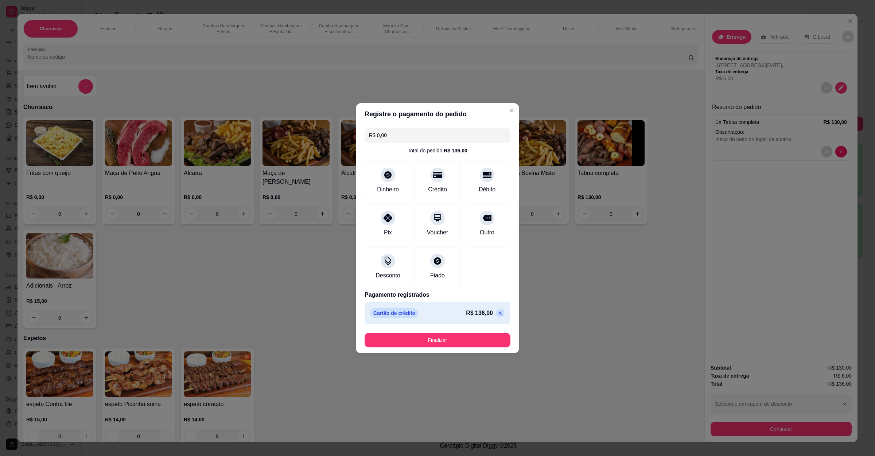
click at [440, 343] on button "Finalizar" at bounding box center [437, 340] width 146 height 15
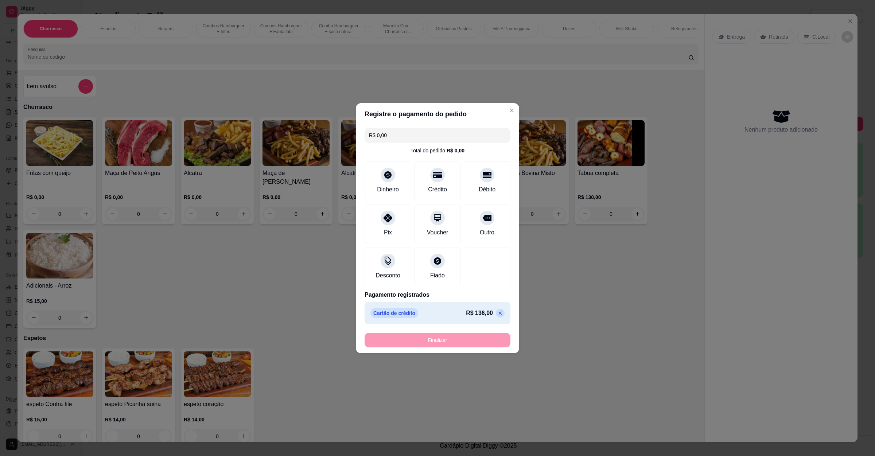
type input "-R$ 136,00"
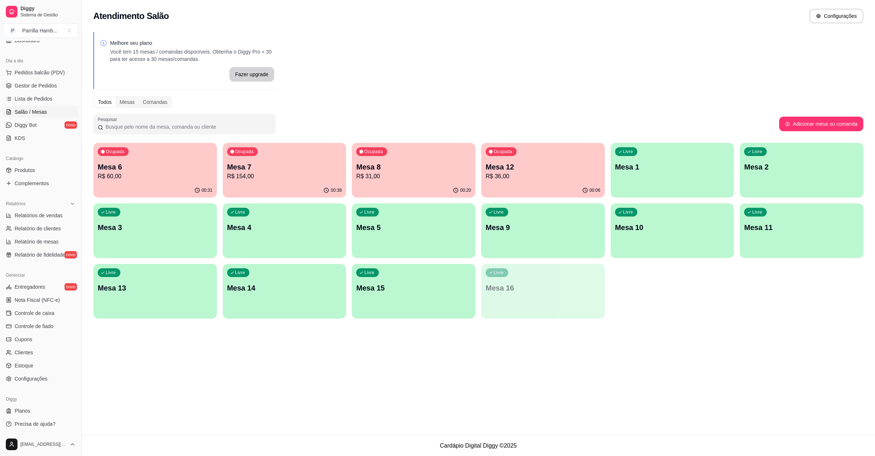
click at [568, 387] on div "Atendimento Salão Configurações Melhore seu plano Você tem 15 mesas / comandas …" at bounding box center [478, 217] width 793 height 435
click at [304, 172] on p "R$ 154,00" at bounding box center [284, 176] width 111 height 8
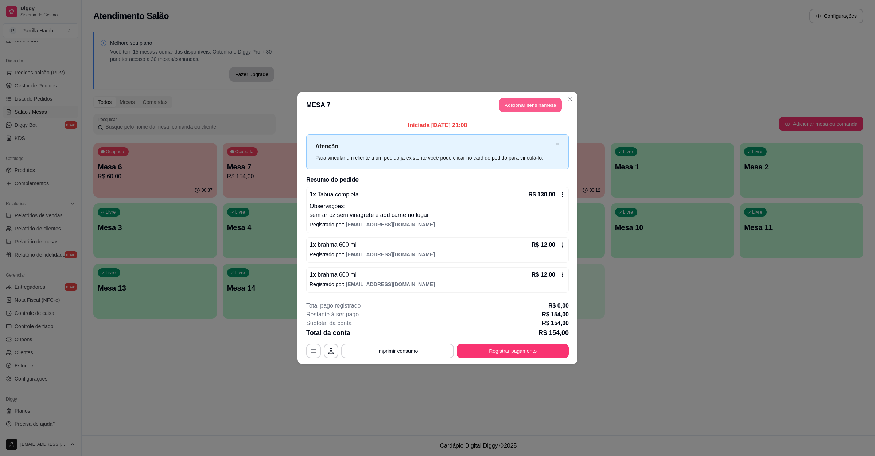
click at [531, 101] on button "Adicionar itens na mesa" at bounding box center [530, 105] width 63 height 14
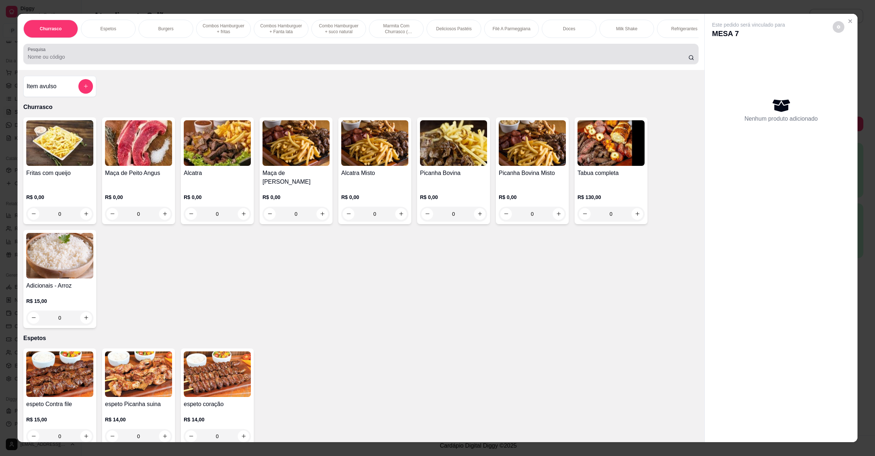
click at [267, 61] on input "Pesquisa" at bounding box center [358, 56] width 660 height 7
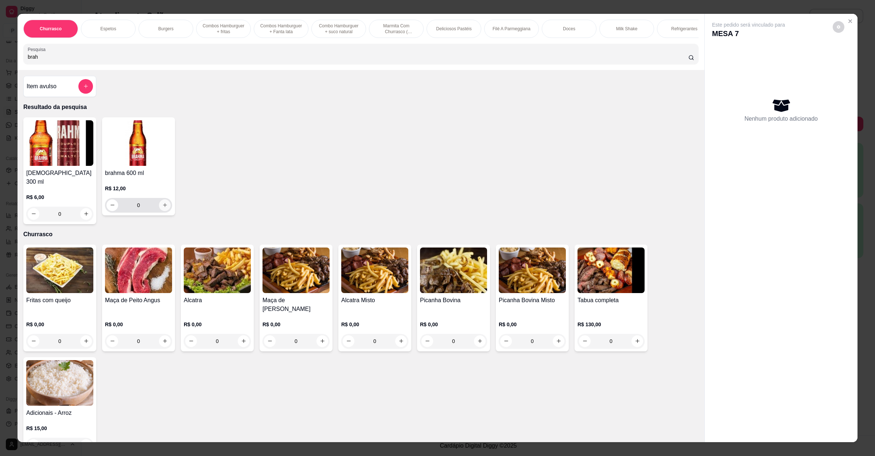
type input "brah"
click at [159, 208] on button "increase-product-quantity" at bounding box center [165, 205] width 12 height 12
type input "1"
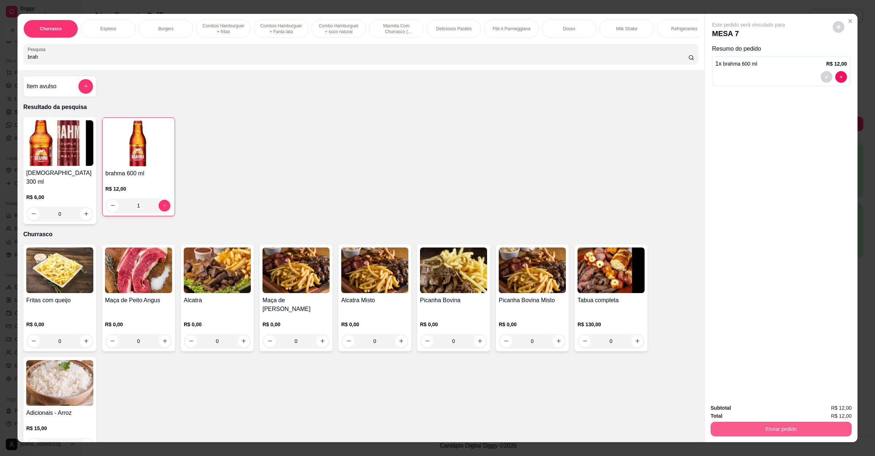
click at [740, 433] on button "Enviar pedido" at bounding box center [780, 429] width 141 height 15
click at [748, 410] on button "Não registrar e enviar pedido" at bounding box center [756, 411] width 76 height 14
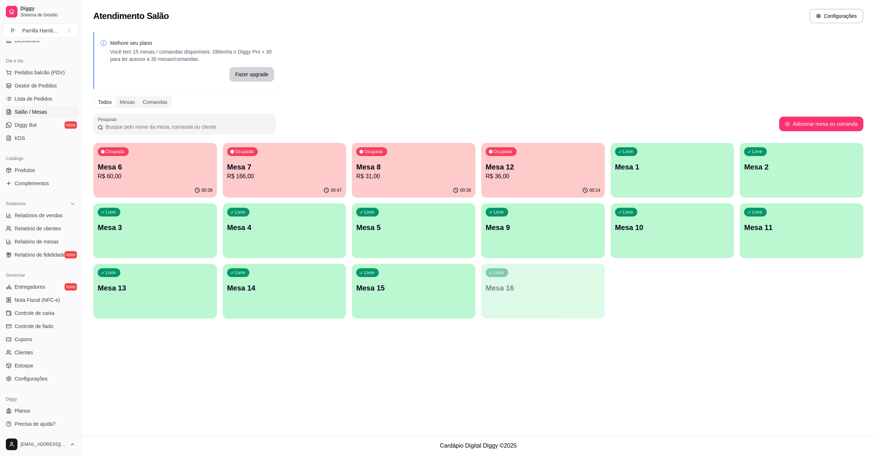
click at [274, 171] on p "Mesa 7" at bounding box center [284, 167] width 115 height 10
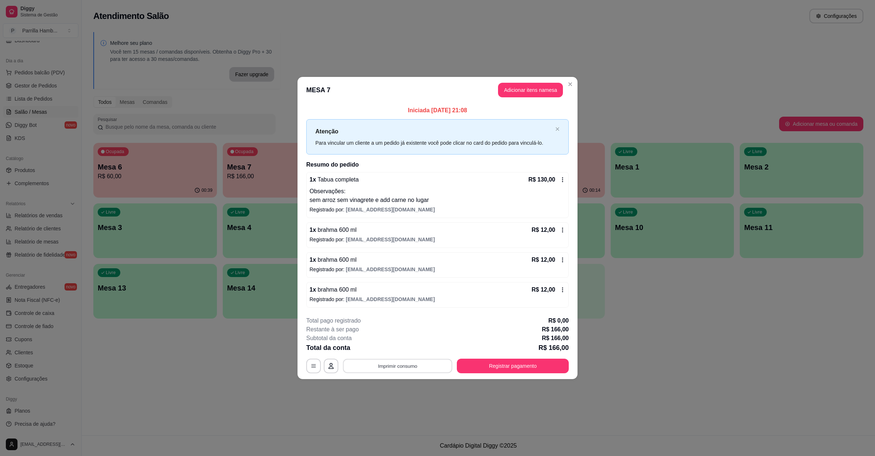
click at [421, 367] on button "Imprimir consumo" at bounding box center [397, 366] width 109 height 14
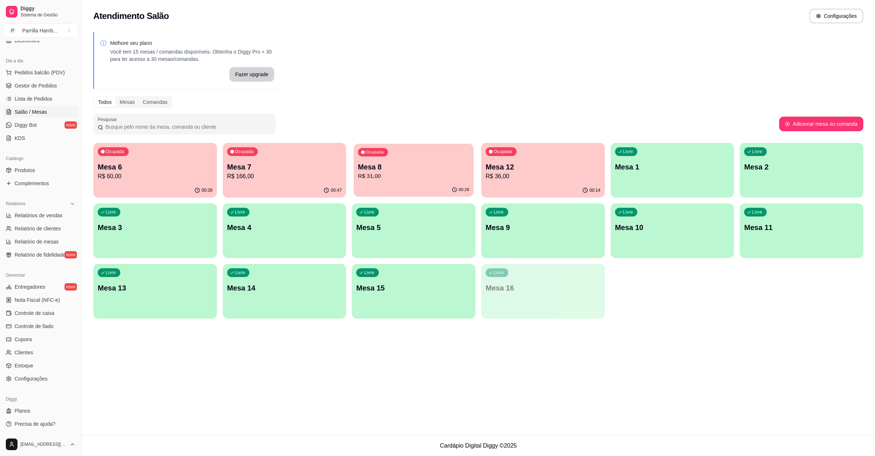
click at [397, 188] on div "00:28" at bounding box center [414, 190] width 120 height 14
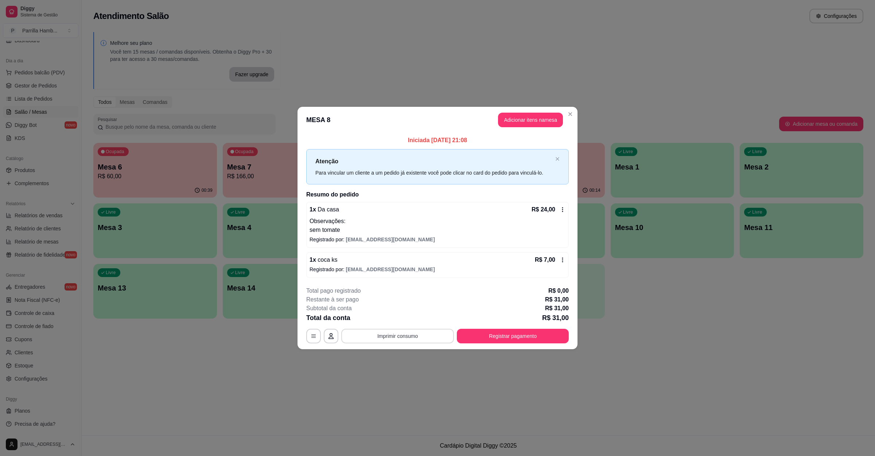
click at [399, 334] on button "Imprimir consumo" at bounding box center [397, 336] width 113 height 15
click at [409, 318] on button "IMPRESSORA" at bounding box center [399, 320] width 53 height 12
click at [533, 337] on button "Registrar pagamento" at bounding box center [513, 336] width 112 height 15
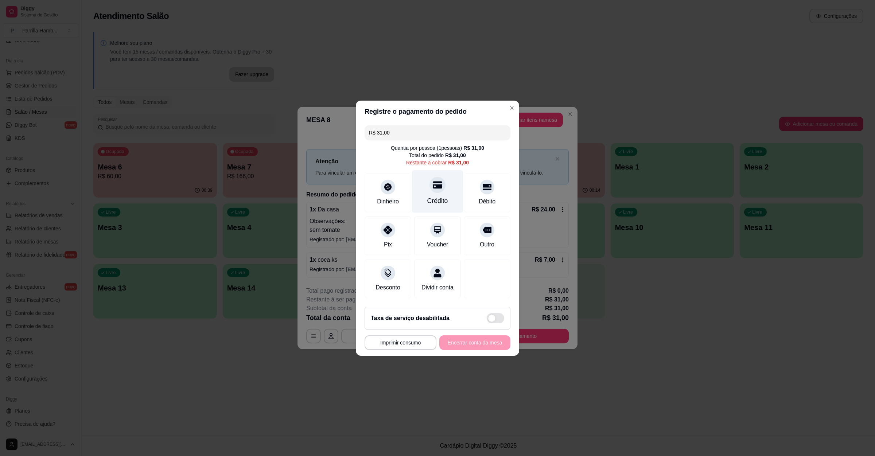
click at [433, 180] on icon at bounding box center [437, 184] width 9 height 9
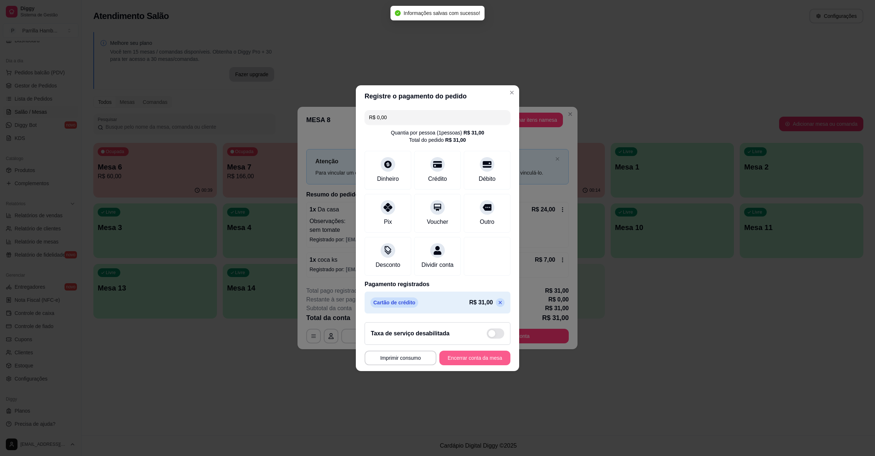
type input "R$ 0,00"
click at [463, 359] on button "Encerrar conta da mesa" at bounding box center [474, 358] width 71 height 15
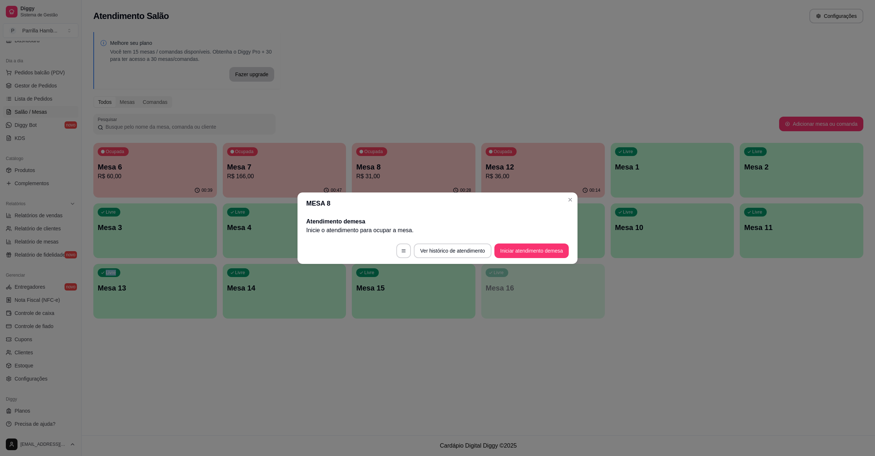
click at [753, 364] on div "Atendimento Salão Configurações Melhore seu plano Você tem 15 mesas / comandas …" at bounding box center [478, 217] width 793 height 435
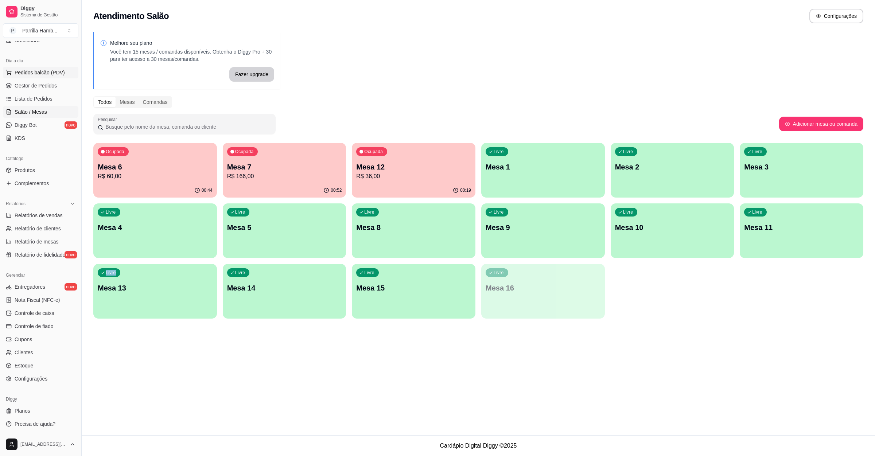
click at [58, 76] on span "Pedidos balcão (PDV)" at bounding box center [40, 72] width 50 height 7
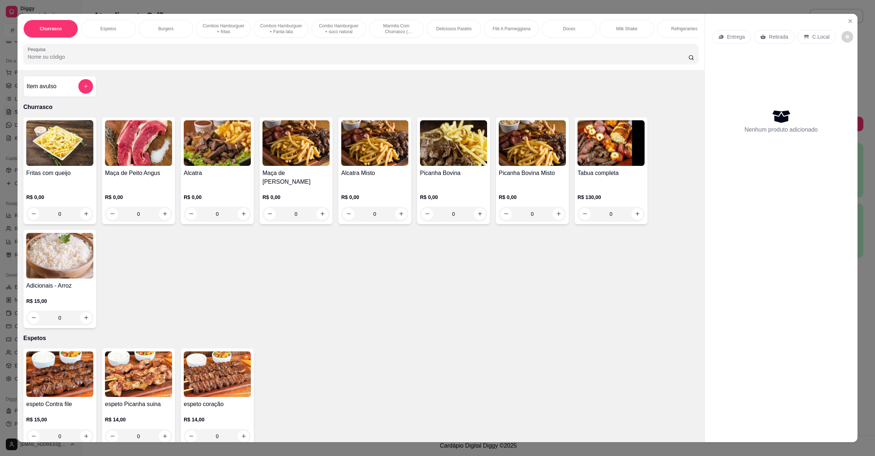
click at [729, 44] on div "Entrega" at bounding box center [731, 37] width 39 height 14
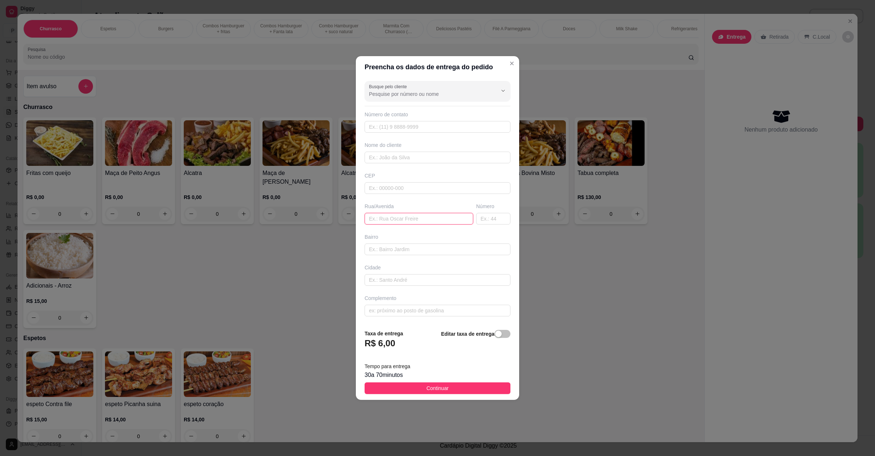
click at [412, 221] on input "text" at bounding box center [418, 219] width 109 height 12
paste input "[PERSON_NAME]"
type input "[PERSON_NAME] 487"
click at [464, 382] on footer "Taxa de entrega R$ 6,00 Editar taxa de entrega Tempo para entrega 30 a 70 minut…" at bounding box center [437, 362] width 163 height 77
click at [464, 387] on button "Continuar" at bounding box center [437, 388] width 146 height 12
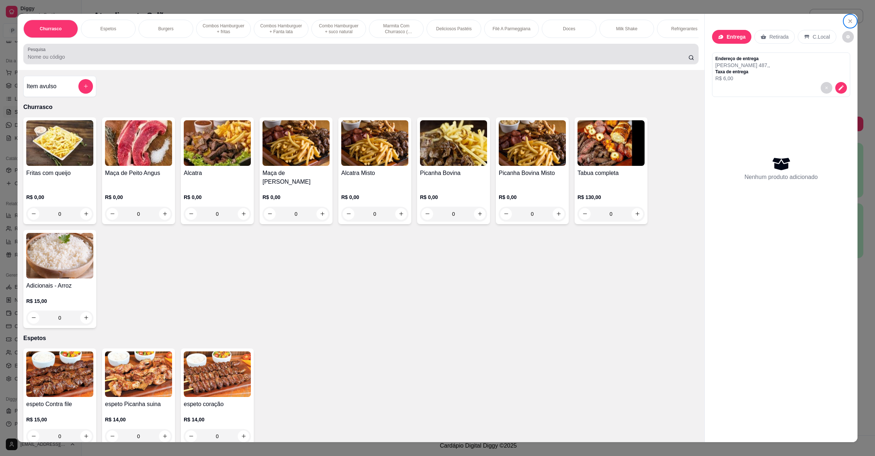
click at [90, 61] on div at bounding box center [361, 54] width 666 height 15
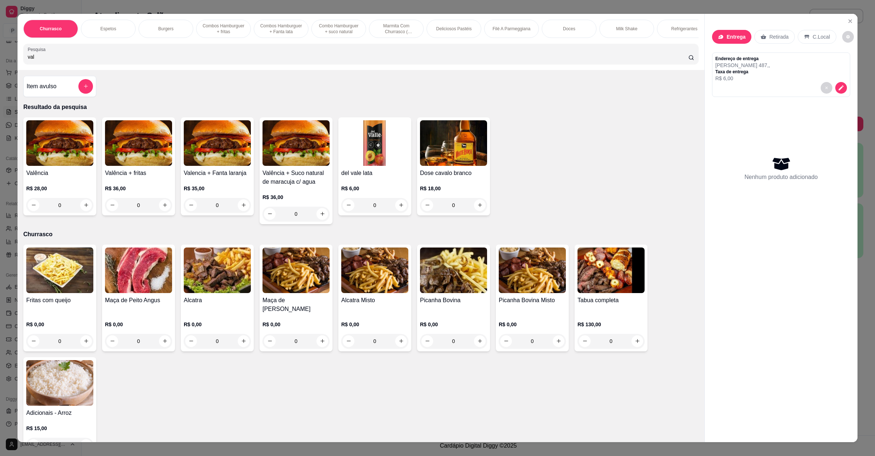
type input "val"
click at [81, 213] on div "0" at bounding box center [59, 205] width 67 height 15
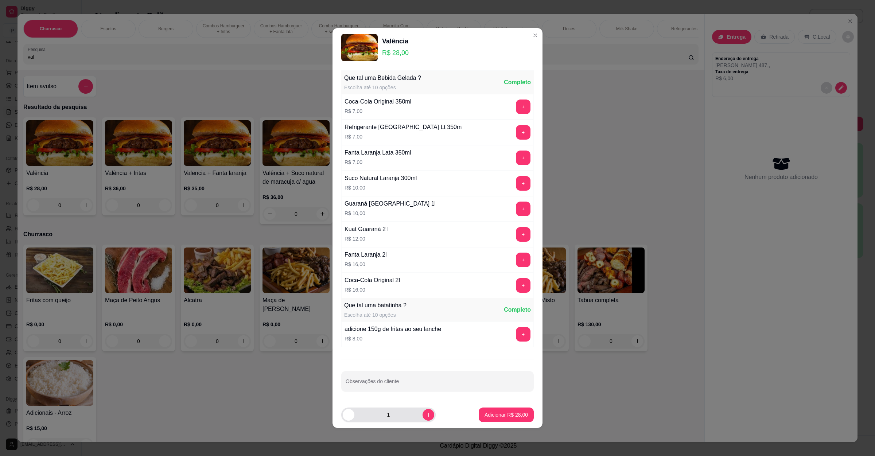
click at [419, 422] on div "1" at bounding box center [388, 415] width 91 height 15
click at [426, 418] on icon "increase-product-quantity" at bounding box center [428, 414] width 5 height 5
type input "3"
click at [493, 414] on p "Adicionar R$ 84,00" at bounding box center [506, 414] width 42 height 7
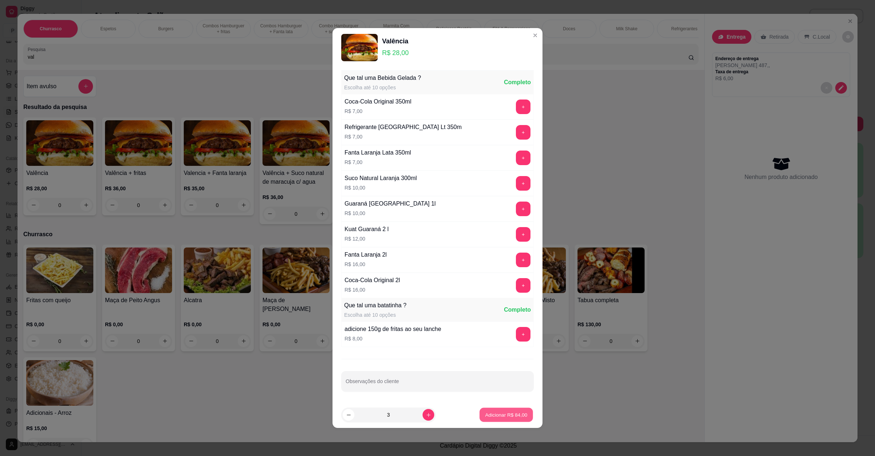
type input "3"
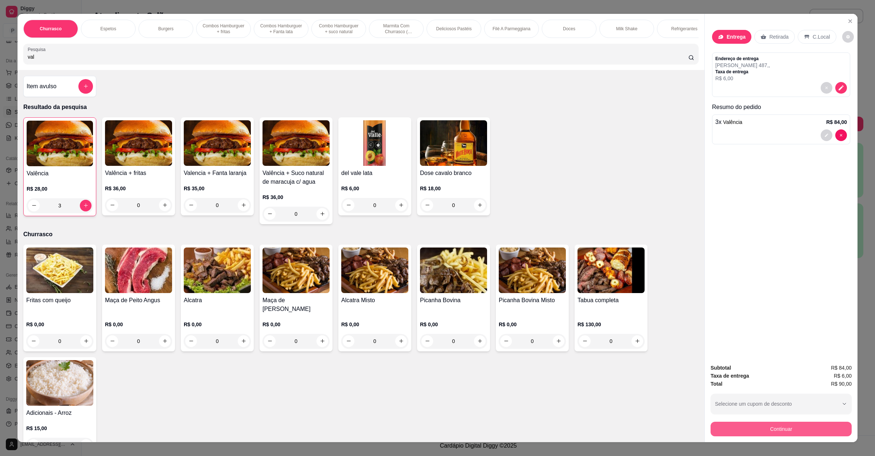
click at [746, 426] on button "Continuar" at bounding box center [780, 429] width 141 height 15
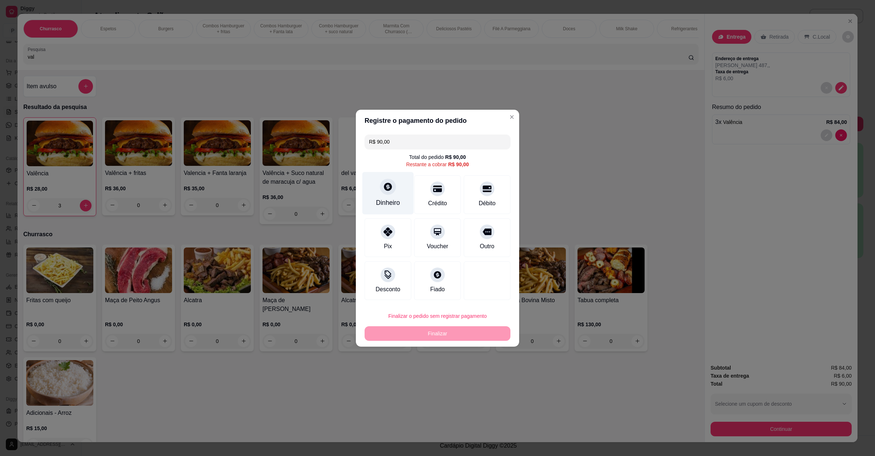
click at [389, 188] on icon at bounding box center [388, 187] width 8 height 8
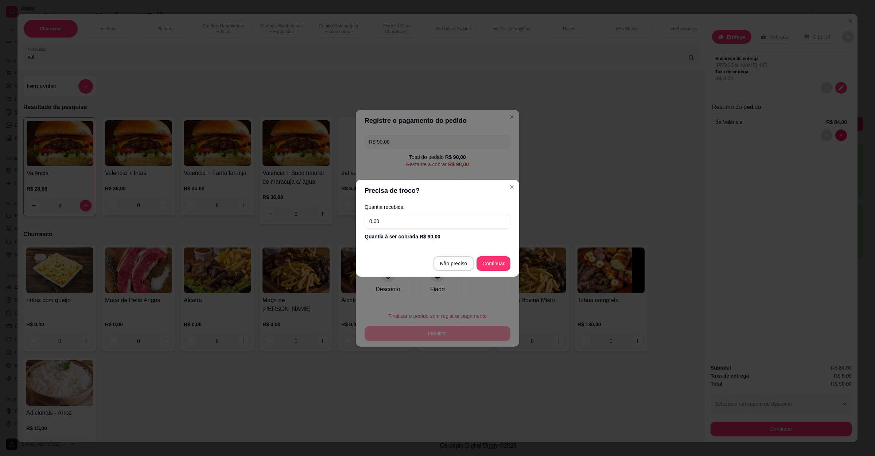
click at [425, 229] on div "Quantia recebida 0,00 Quantia à ser cobrada R$ 90,00" at bounding box center [437, 223] width 163 height 42
click at [425, 222] on input "0,00" at bounding box center [437, 221] width 146 height 15
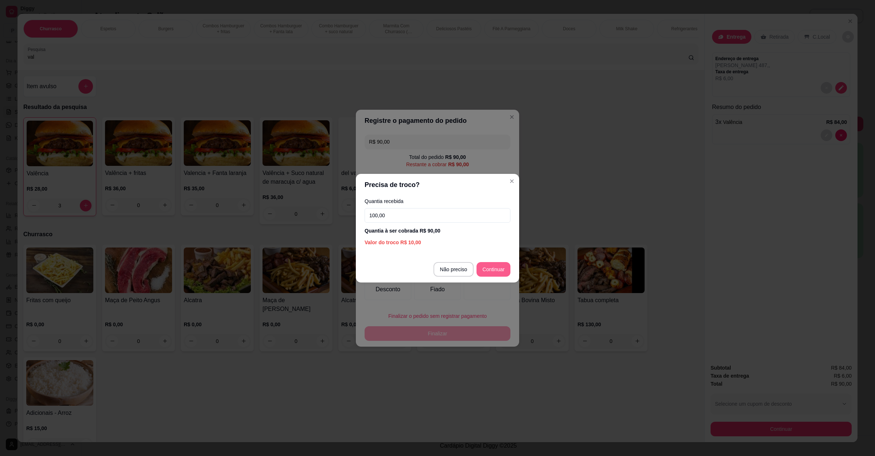
type input "100,00"
type input "R$ 0,00"
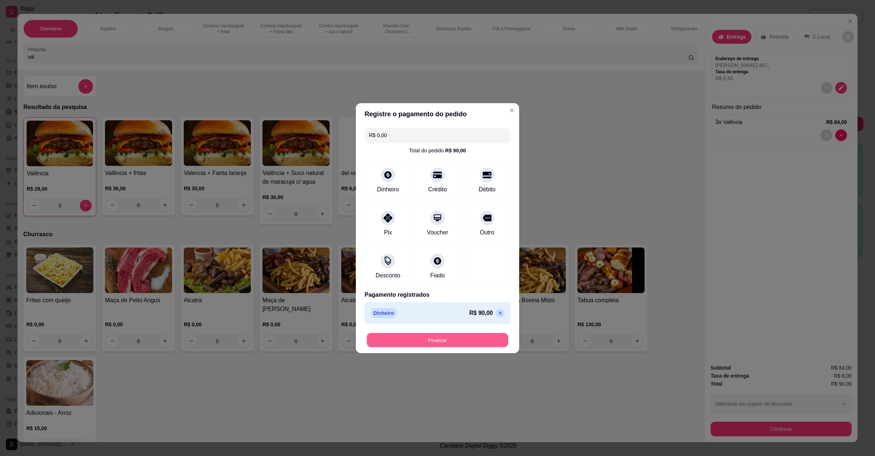
click at [459, 340] on button "Finalizar" at bounding box center [437, 340] width 141 height 14
type input "0"
type input "-R$ 90,00"
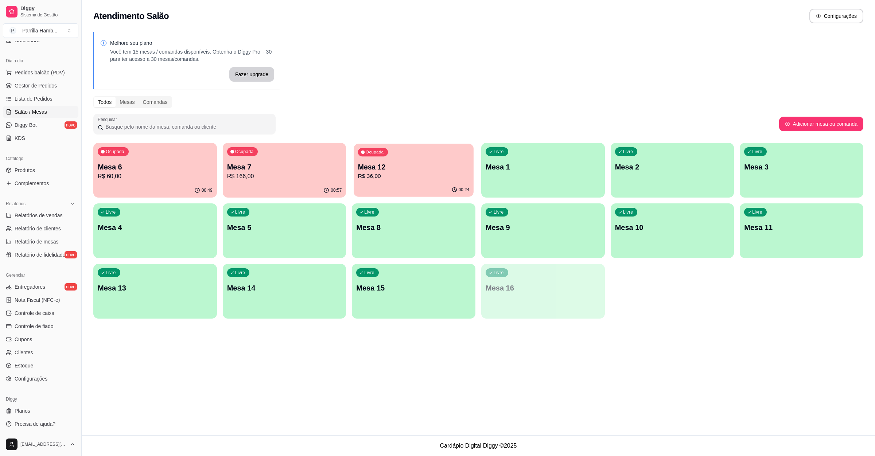
click at [417, 173] on p "R$ 36,00" at bounding box center [413, 176] width 111 height 8
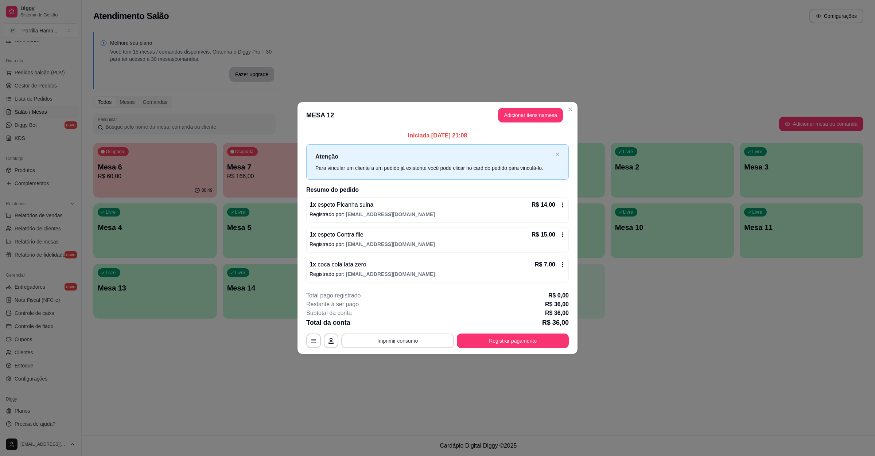
click at [391, 338] on button "Imprimir consumo" at bounding box center [397, 341] width 113 height 15
click at [396, 325] on button "IMPRESSORA" at bounding box center [399, 325] width 53 height 12
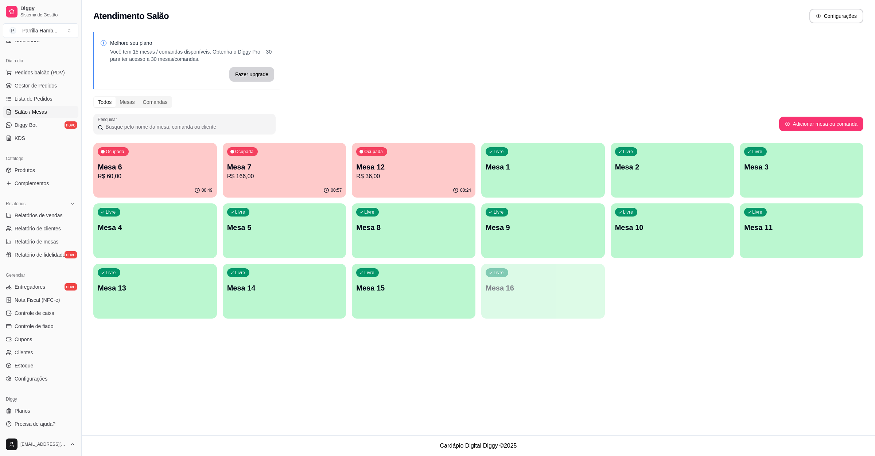
click at [368, 169] on p "Mesa 12" at bounding box center [413, 167] width 115 height 10
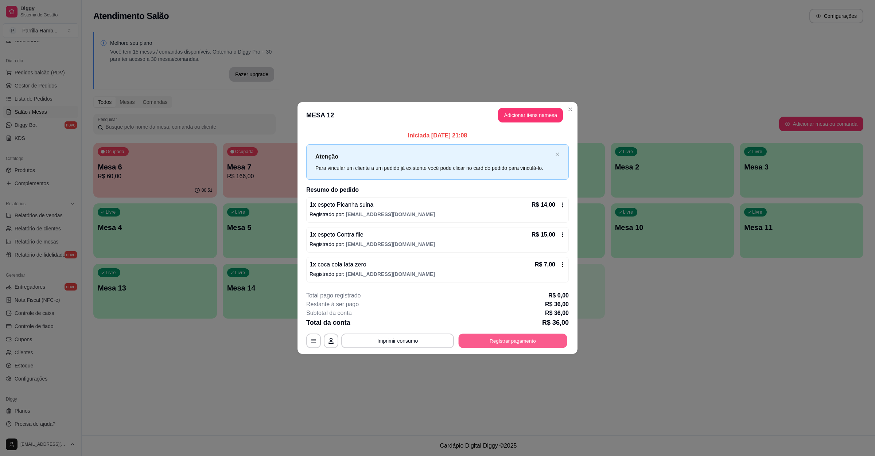
click at [491, 345] on button "Registrar pagamento" at bounding box center [513, 341] width 109 height 14
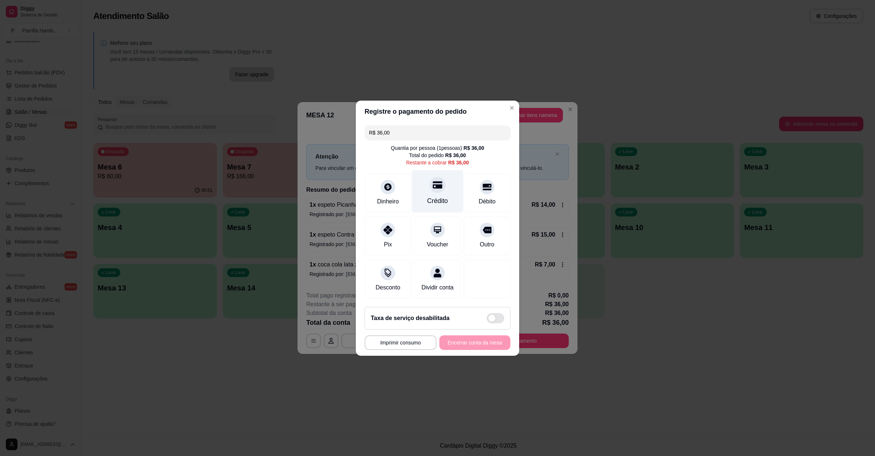
click at [442, 197] on div "Crédito" at bounding box center [437, 200] width 21 height 9
type input "R$ 0,00"
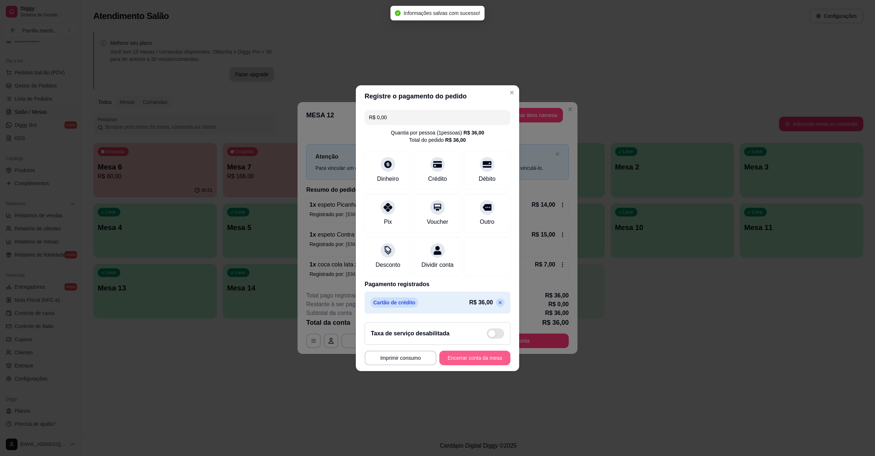
click at [478, 362] on button "Encerrar conta da mesa" at bounding box center [474, 358] width 71 height 15
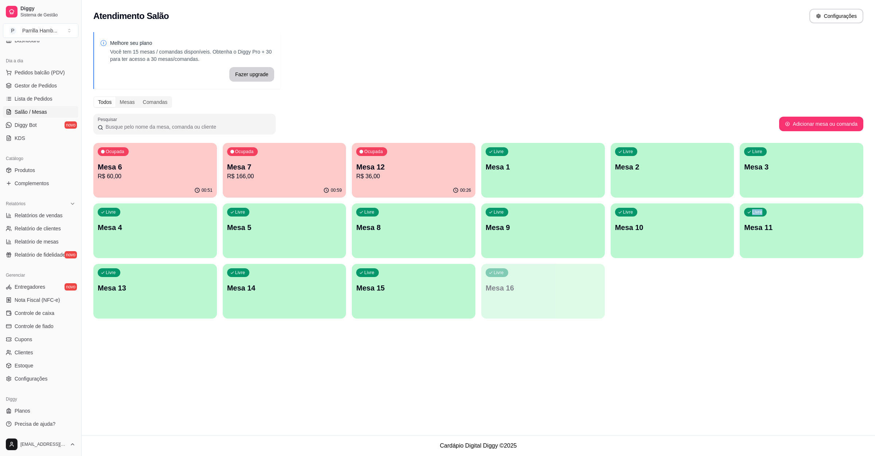
click at [713, 291] on div "Ocupada Mesa 6 R$ 60,00 00:51 Ocupada Mesa 7 R$ 166,00 00:59 Ocupada Mesa 12 R$…" at bounding box center [478, 231] width 770 height 176
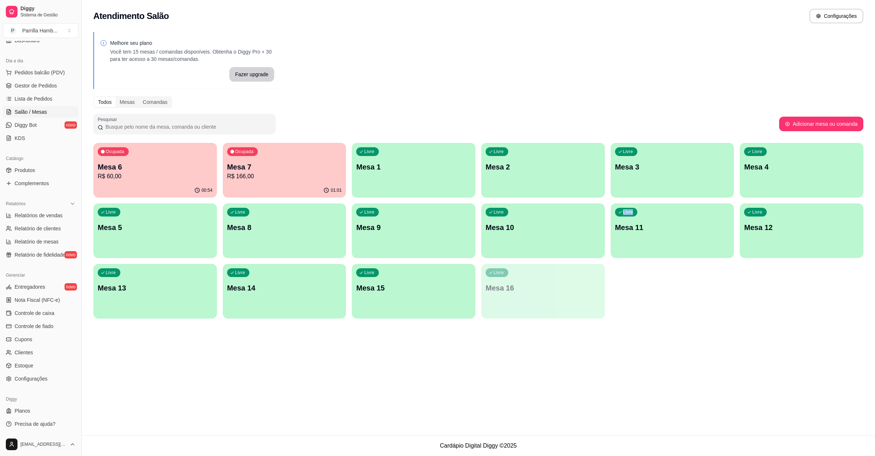
click at [169, 165] on p "Mesa 6" at bounding box center [155, 167] width 115 height 10
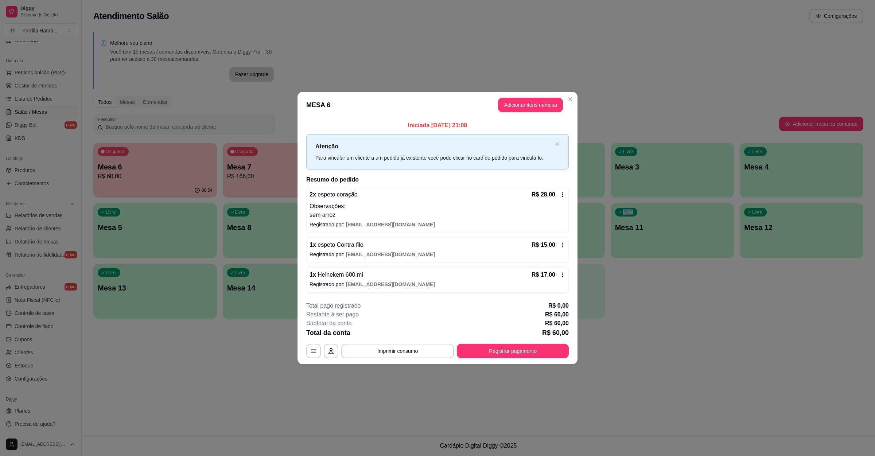
click at [388, 342] on div "**********" at bounding box center [437, 329] width 262 height 57
click at [374, 352] on button "Imprimir consumo" at bounding box center [397, 351] width 113 height 15
click at [387, 336] on button "IMPRESSORA" at bounding box center [400, 336] width 42 height 9
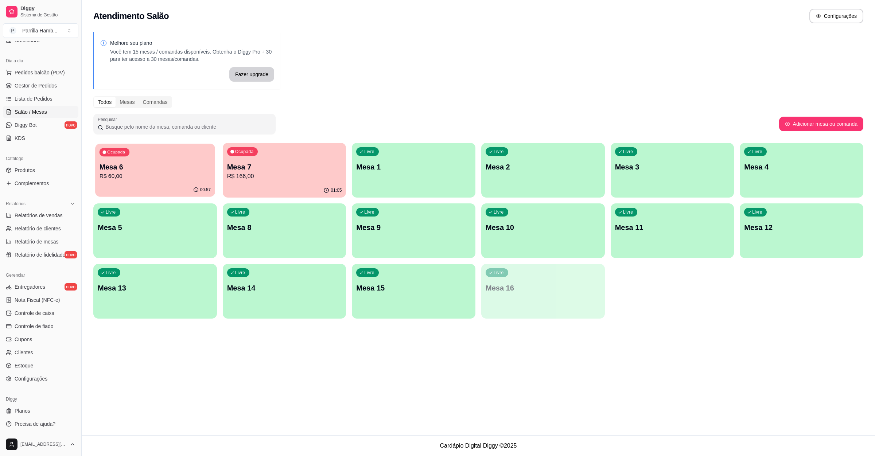
click at [123, 169] on p "Mesa 6" at bounding box center [155, 167] width 111 height 10
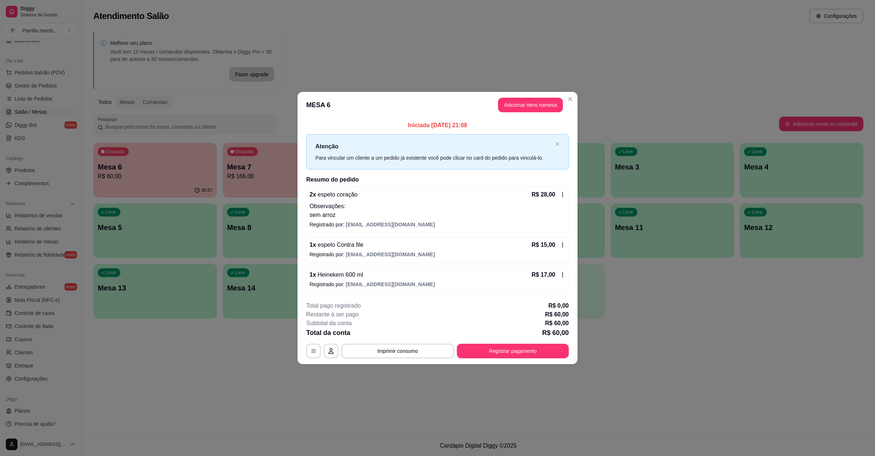
click at [539, 340] on div "**********" at bounding box center [437, 329] width 262 height 57
click at [488, 348] on button "Registrar pagamento" at bounding box center [513, 351] width 109 height 14
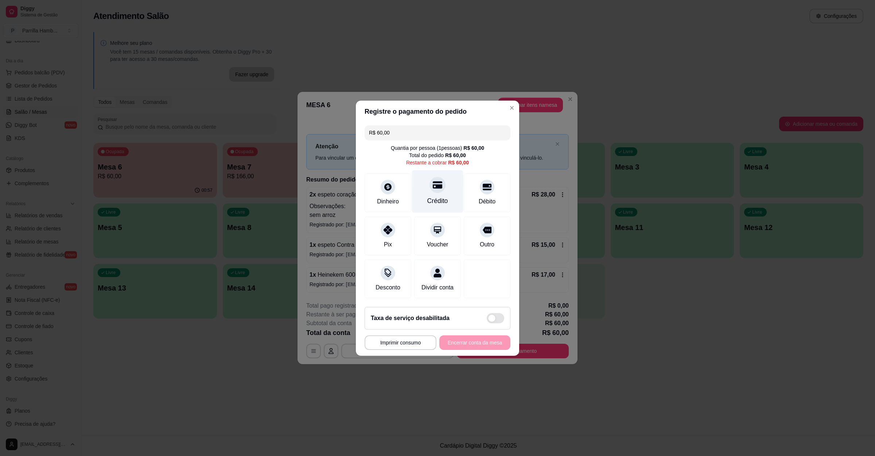
click at [451, 198] on div "Crédito" at bounding box center [437, 191] width 51 height 43
type input "R$ 0,00"
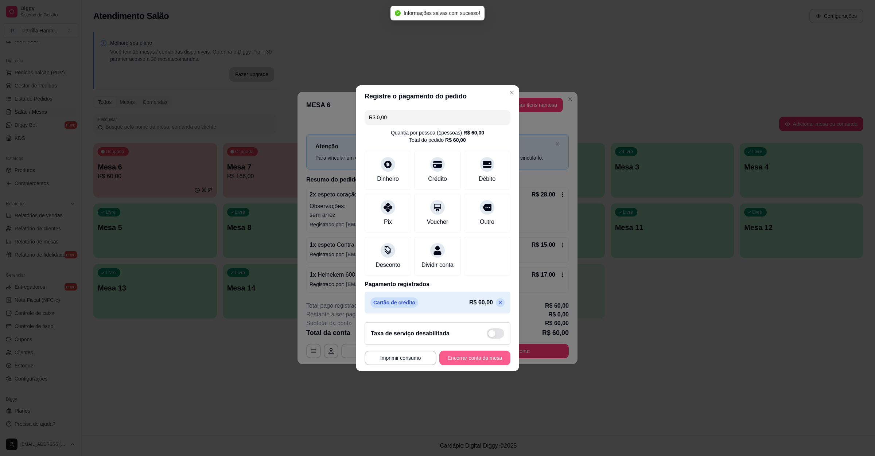
click at [471, 361] on button "Encerrar conta da mesa" at bounding box center [474, 358] width 71 height 15
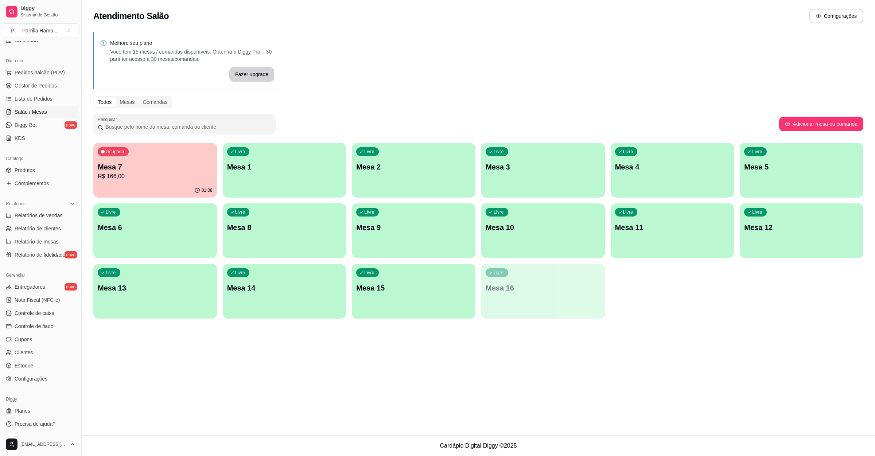
click at [434, 241] on div "Livre Mesa 9" at bounding box center [414, 226] width 124 height 46
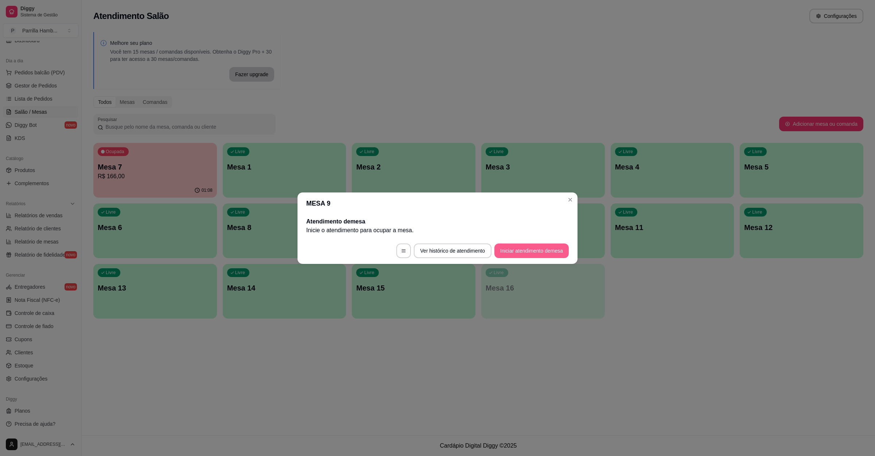
click at [523, 252] on button "Iniciar atendimento de mesa" at bounding box center [531, 250] width 74 height 15
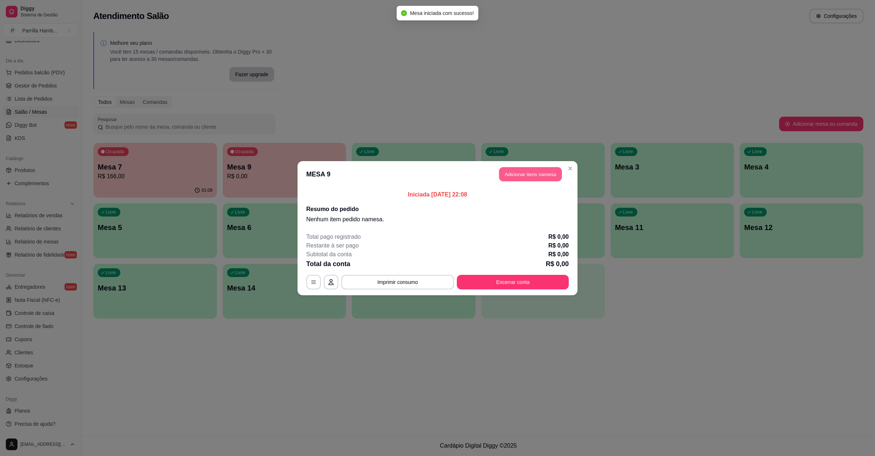
click at [546, 177] on button "Adicionar itens na mesa" at bounding box center [530, 174] width 63 height 14
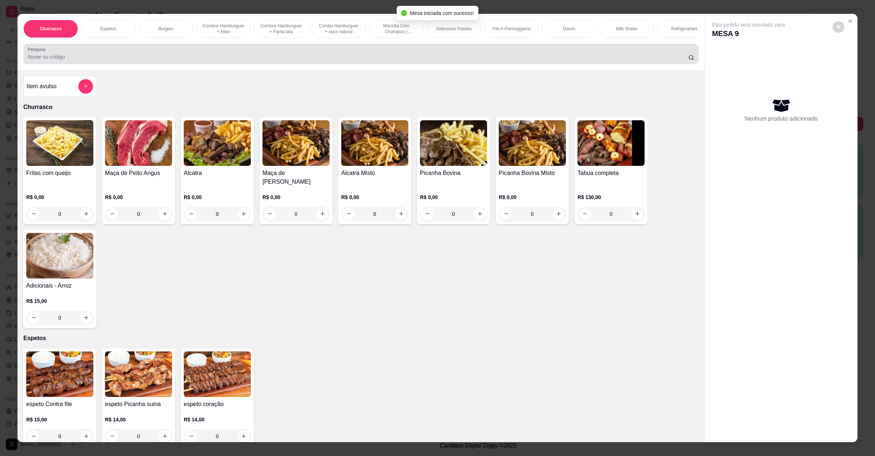
click at [284, 48] on div "Churrasco Espetos Burgers Combos Hamburguer + fritas Combos Hamburguer + Fanta …" at bounding box center [360, 42] width 687 height 56
click at [284, 61] on input "Pesquisa" at bounding box center [358, 56] width 660 height 7
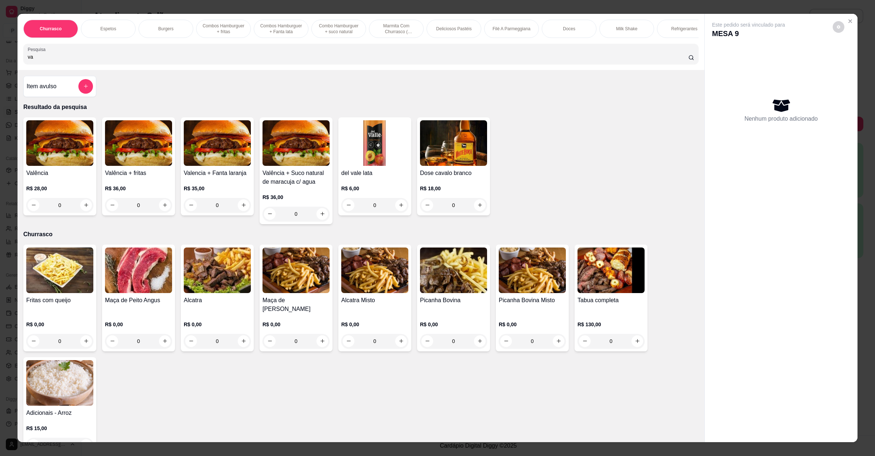
type input "va"
drag, startPoint x: 93, startPoint y: 212, endPoint x: 87, endPoint y: 211, distance: 5.5
click at [92, 211] on div "Valência R$ 28,00 0 Valência + fritas R$ 36,00 0 Valencia + Fanta laranja R$ 35…" at bounding box center [360, 170] width 675 height 107
click at [87, 211] on div "0" at bounding box center [59, 205] width 67 height 15
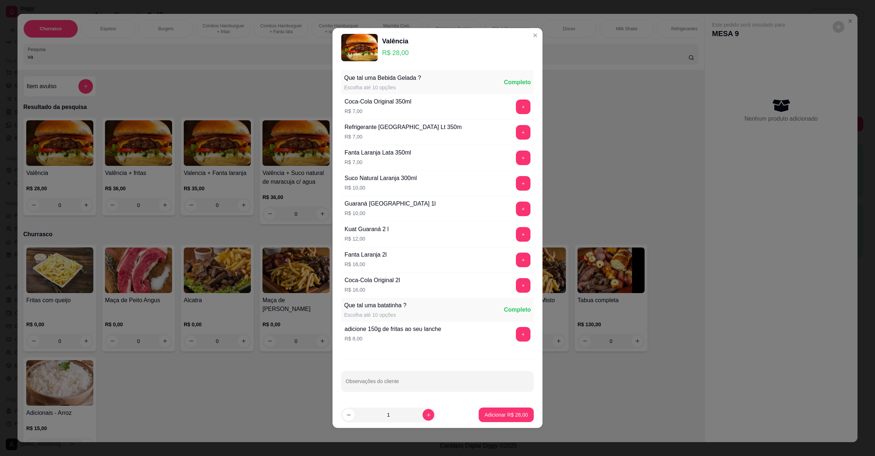
click at [504, 425] on footer "1 Adicionar R$ 28,00" at bounding box center [437, 415] width 210 height 26
click at [504, 417] on p "Adicionar R$ 28,00" at bounding box center [505, 414] width 43 height 7
type input "1"
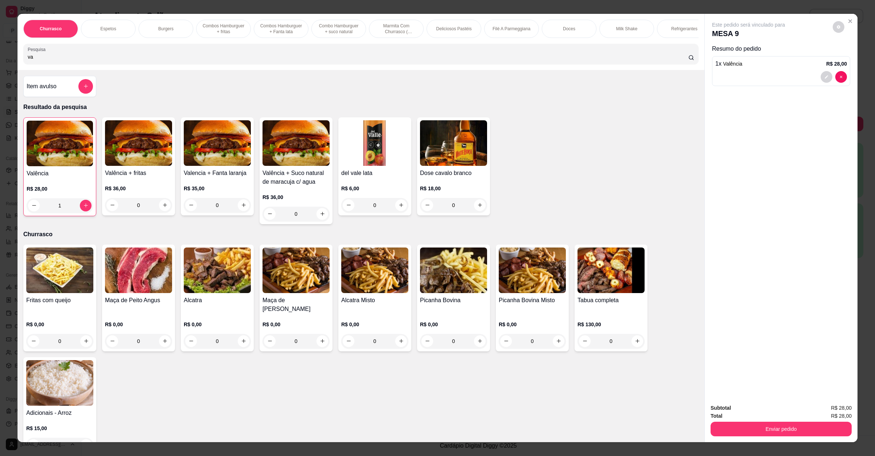
drag, startPoint x: 76, startPoint y: 64, endPoint x: 0, endPoint y: 66, distance: 75.8
click at [0, 66] on div "Churrasco Espetos Burgers Combos Hamburguer + fritas Combos [GEOGRAPHIC_DATA] +…" at bounding box center [437, 228] width 875 height 456
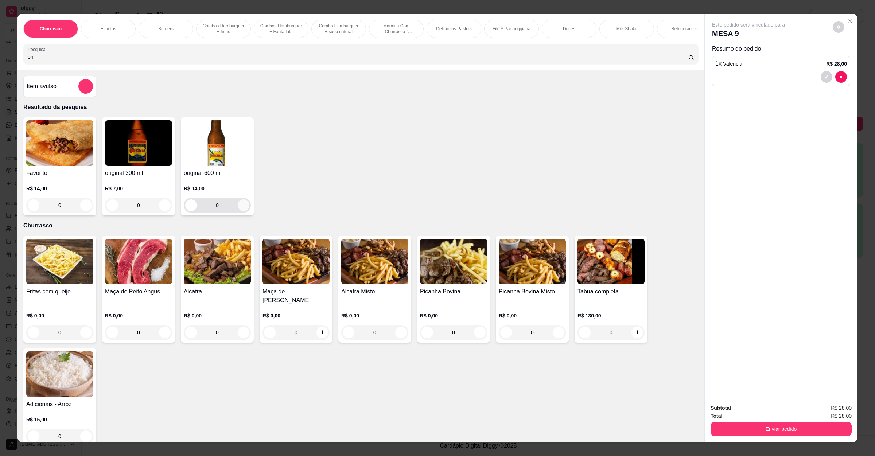
type input "ori"
click at [238, 211] on button "increase-product-quantity" at bounding box center [244, 205] width 12 height 12
type input "1"
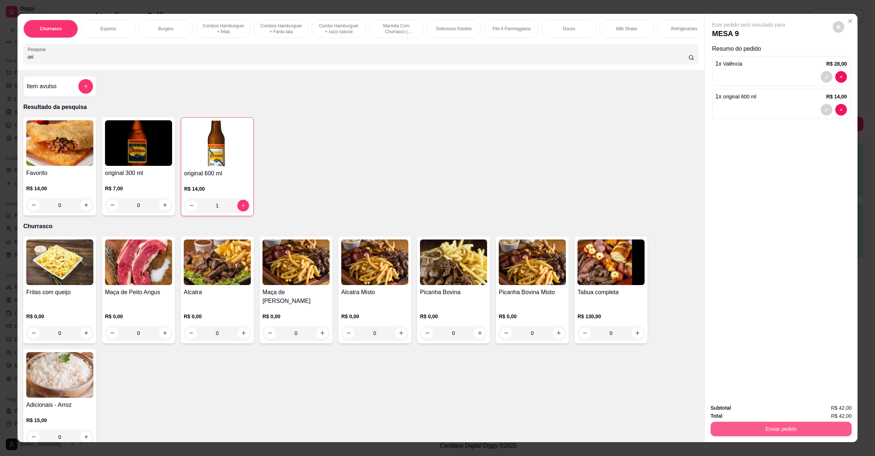
click at [738, 430] on button "Enviar pedido" at bounding box center [780, 429] width 141 height 15
click at [741, 413] on button "Não registrar e enviar pedido" at bounding box center [756, 411] width 76 height 14
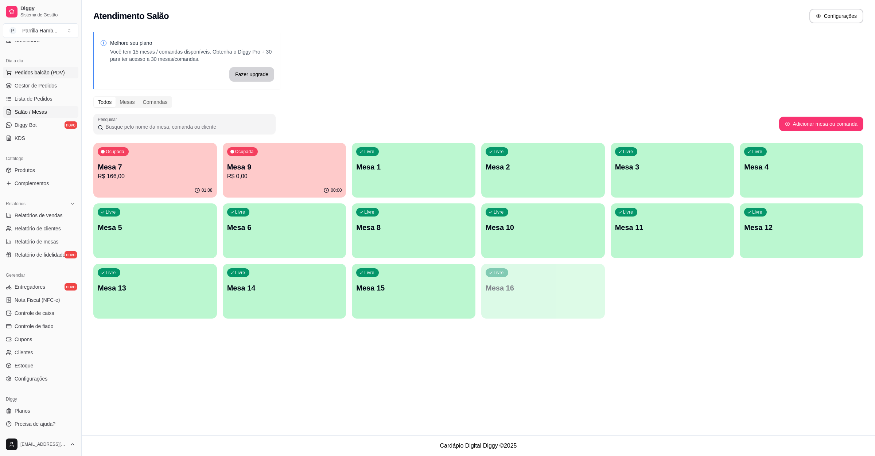
click at [34, 69] on span "Pedidos balcão (PDV)" at bounding box center [40, 72] width 50 height 7
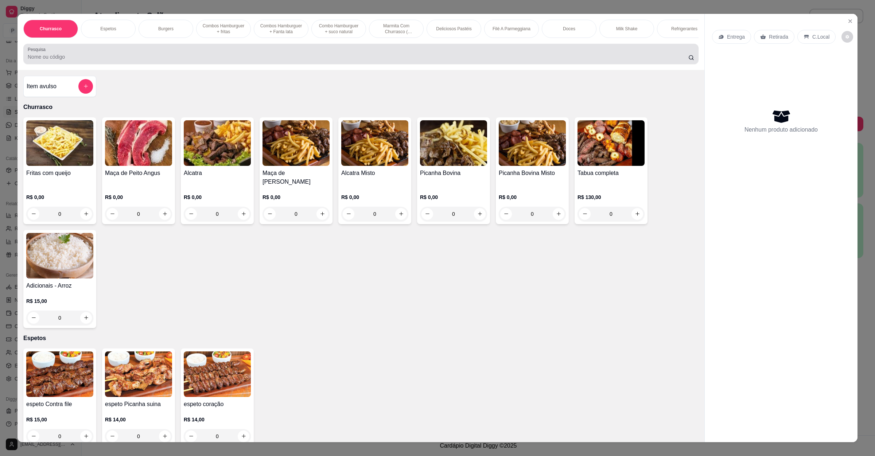
click at [105, 61] on input "Pesquisa" at bounding box center [358, 56] width 660 height 7
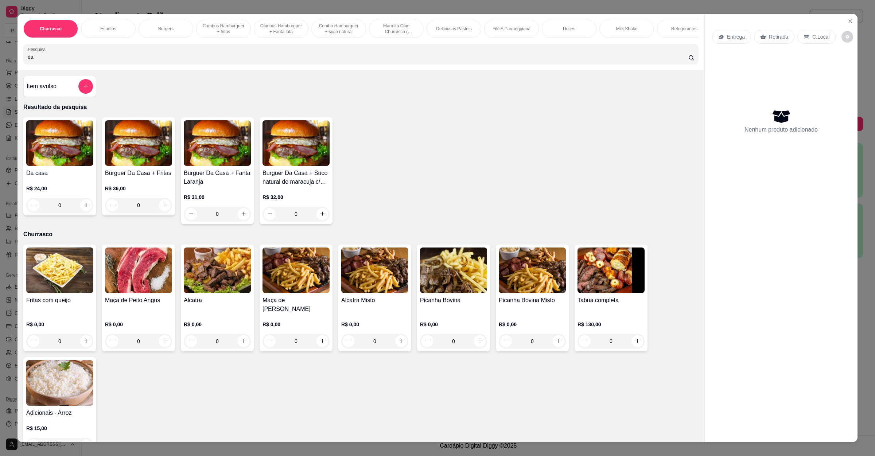
type input "da"
click at [82, 212] on div "0" at bounding box center [59, 205] width 67 height 15
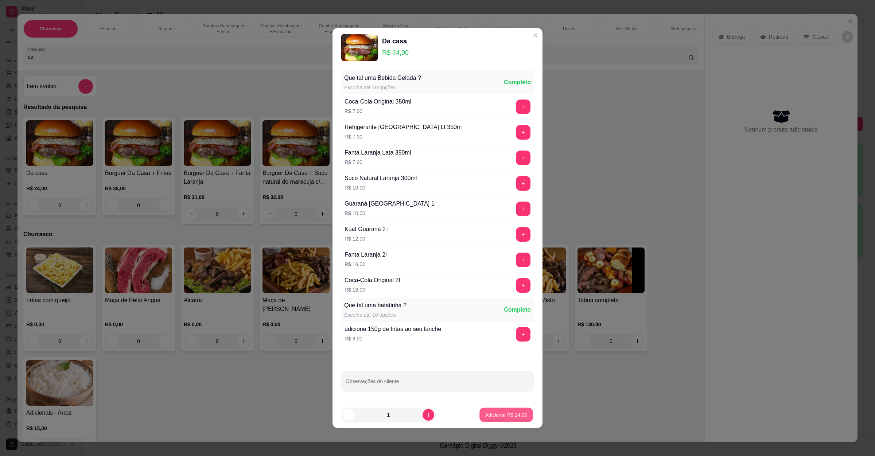
click at [492, 414] on p "Adicionar R$ 24,00" at bounding box center [506, 414] width 42 height 7
type input "1"
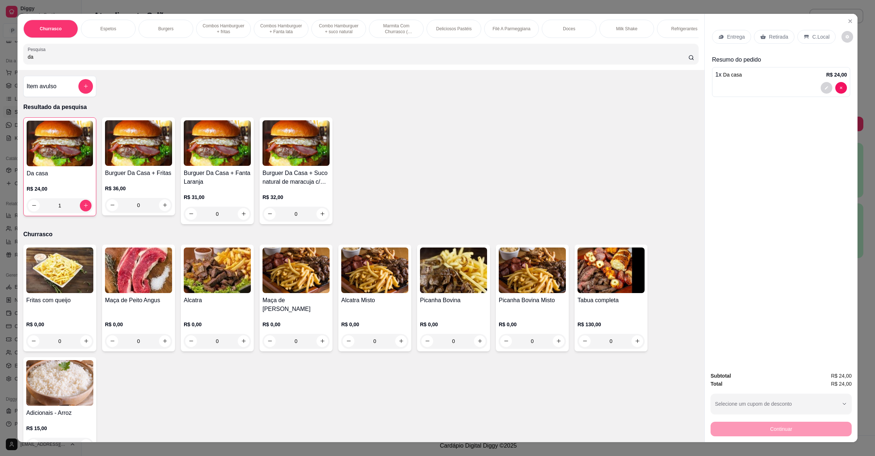
click at [761, 36] on icon at bounding box center [762, 36] width 5 height 5
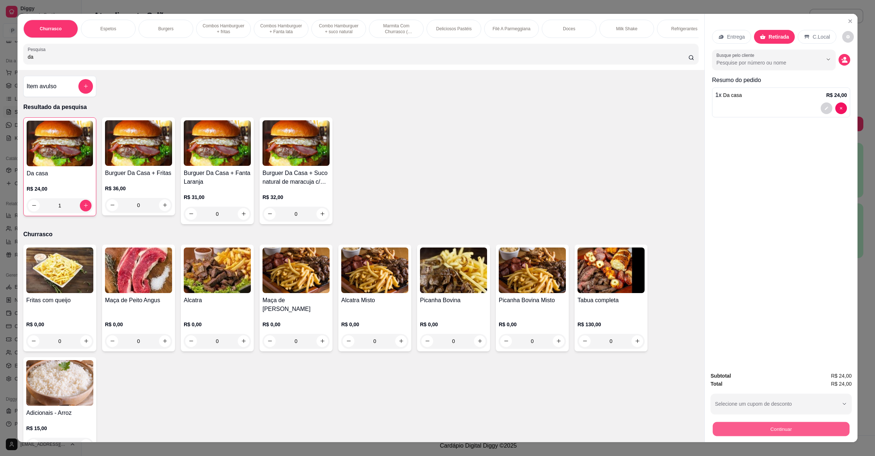
click at [754, 426] on button "Continuar" at bounding box center [781, 429] width 137 height 14
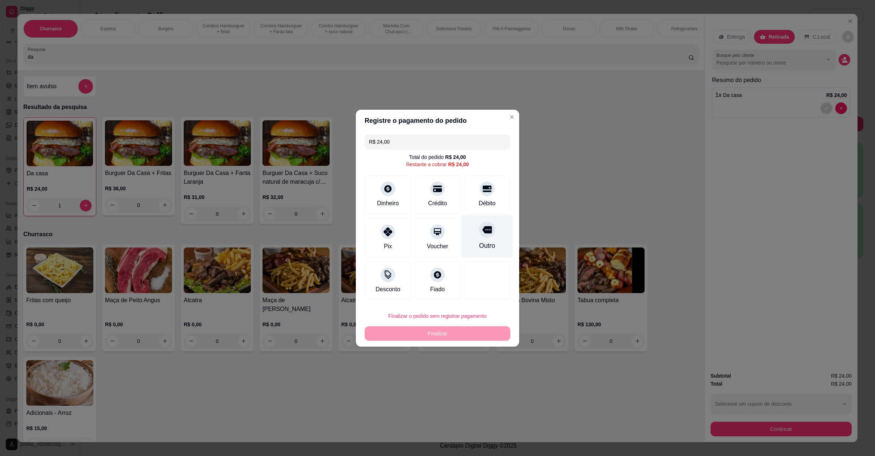
click at [482, 247] on div "Outro" at bounding box center [487, 245] width 16 height 9
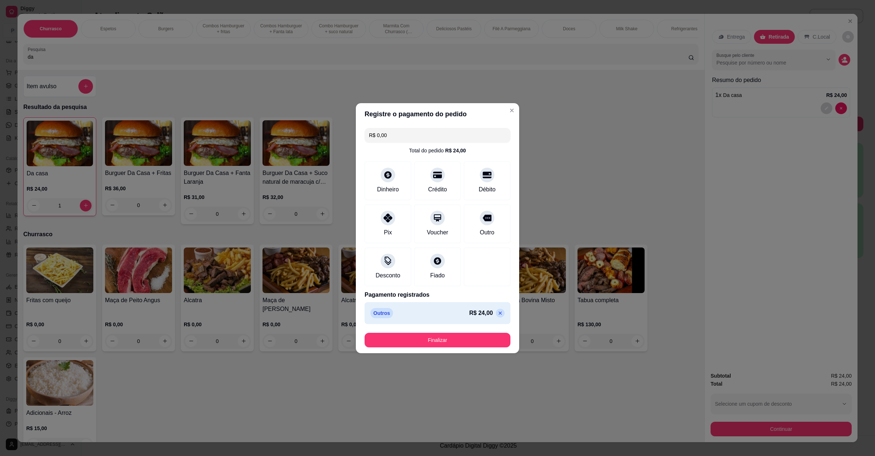
click at [497, 313] on icon at bounding box center [500, 313] width 6 height 6
type input "R$ 24,00"
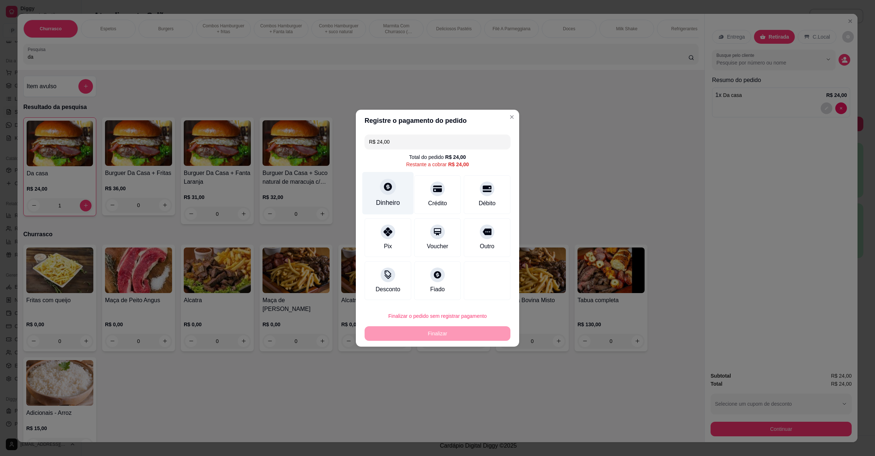
click at [389, 194] on div at bounding box center [388, 187] width 16 height 16
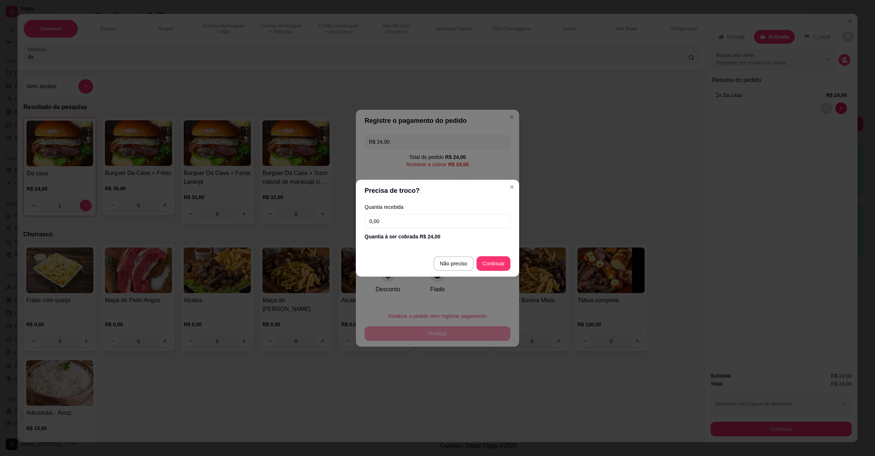
click at [399, 219] on input "0,00" at bounding box center [437, 221] width 146 height 15
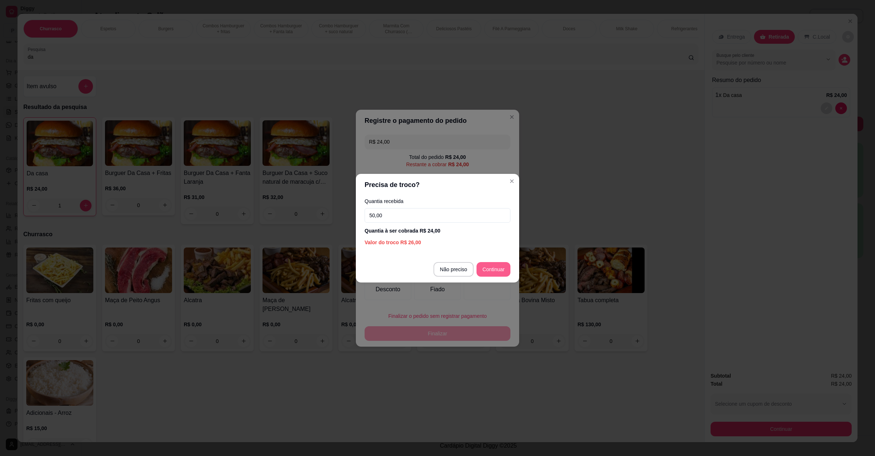
type input "50,00"
type input "R$ 0,00"
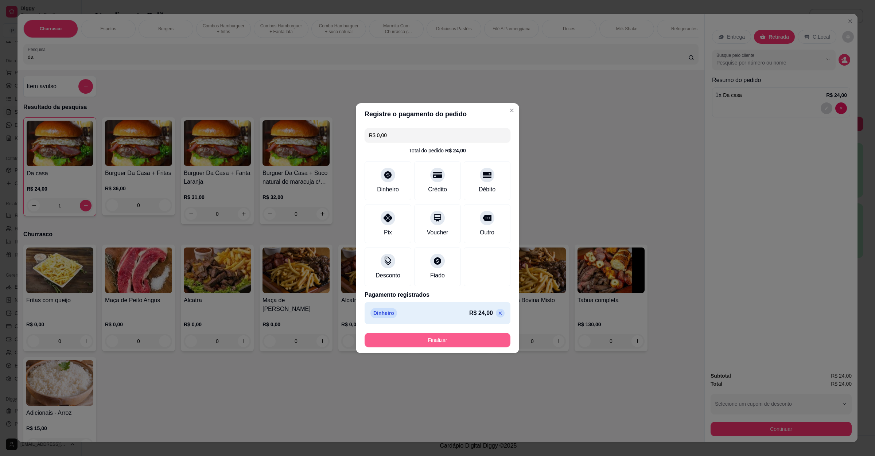
click at [475, 337] on button "Finalizar" at bounding box center [437, 340] width 146 height 15
type input "0"
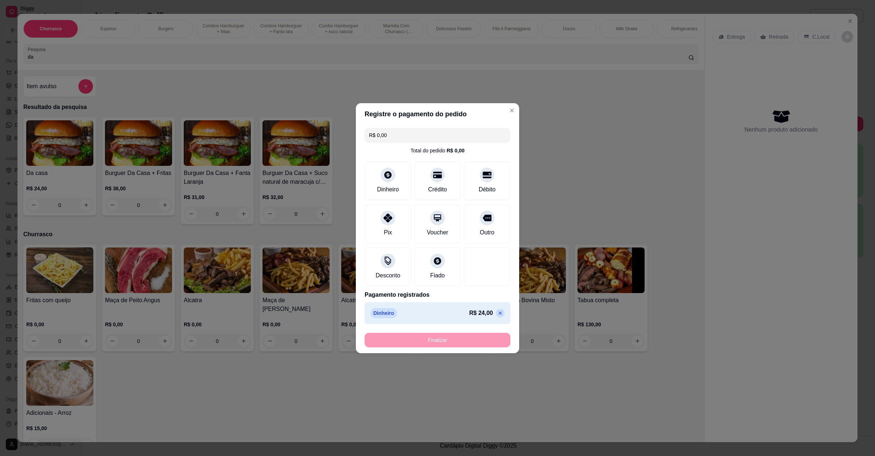
type input "-R$ 24,00"
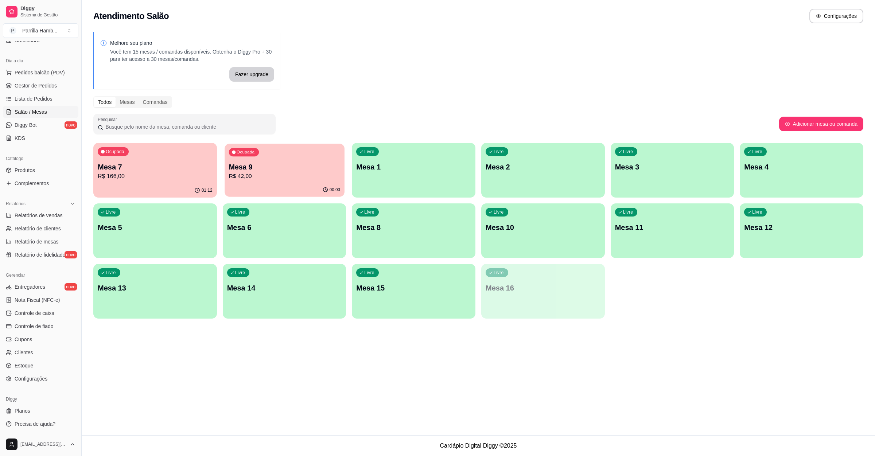
click at [328, 162] on p "Mesa 9" at bounding box center [284, 167] width 111 height 10
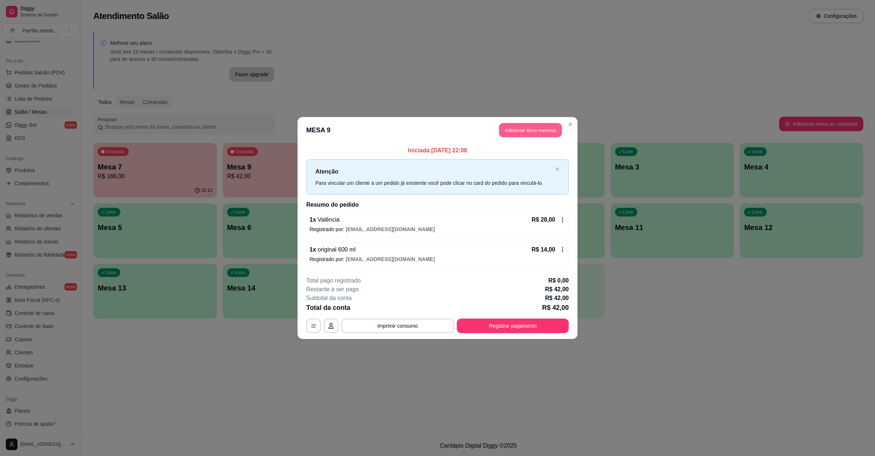
click at [523, 132] on button "Adicionar itens na mesa" at bounding box center [530, 130] width 63 height 14
click at [249, 60] on div at bounding box center [361, 54] width 666 height 15
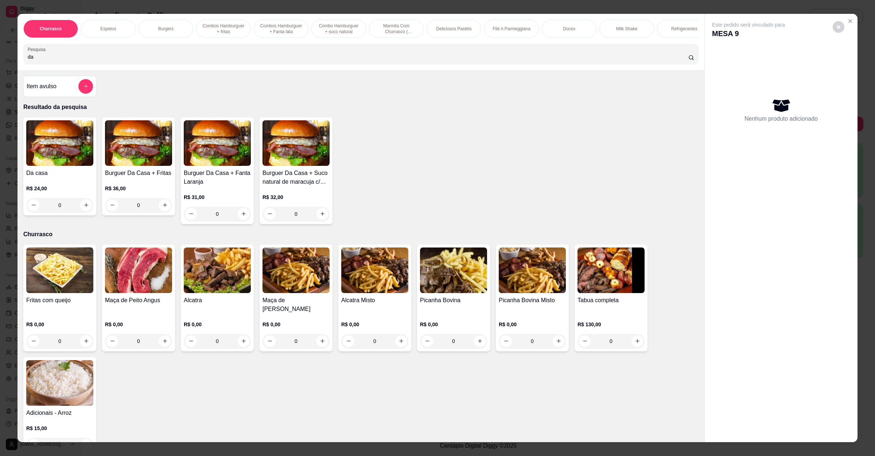
type input "da"
click at [66, 166] on img at bounding box center [59, 143] width 67 height 46
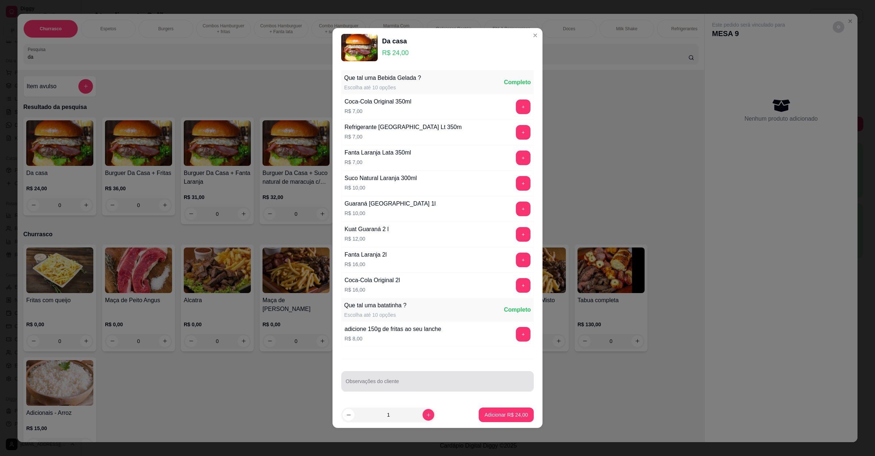
click at [384, 383] on div "Observações do cliente" at bounding box center [437, 381] width 192 height 20
type input "para levar"
click at [498, 416] on p "Adicionar R$ 24,00" at bounding box center [505, 414] width 43 height 7
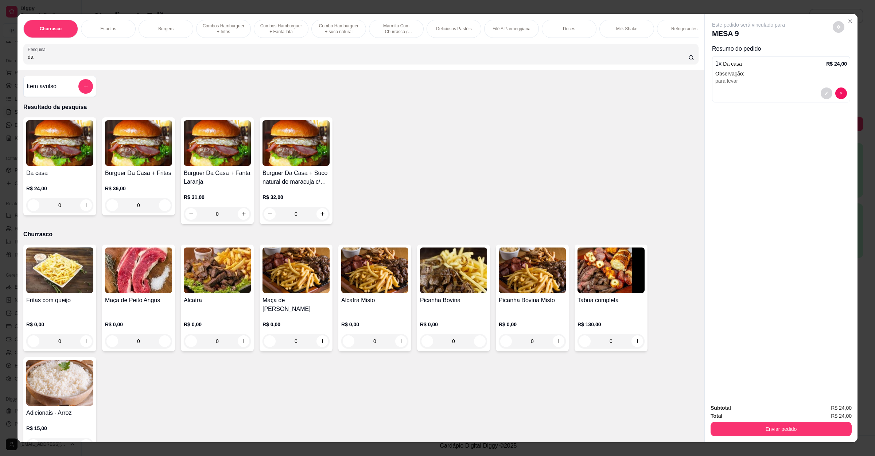
click at [705, 414] on div "Subtotal R$ 24,00 Total R$ 24,00 Enviar pedido" at bounding box center [781, 420] width 153 height 44
click at [735, 425] on button "Enviar pedido" at bounding box center [781, 429] width 137 height 14
click at [741, 414] on button "Não registrar e enviar pedido" at bounding box center [756, 410] width 74 height 13
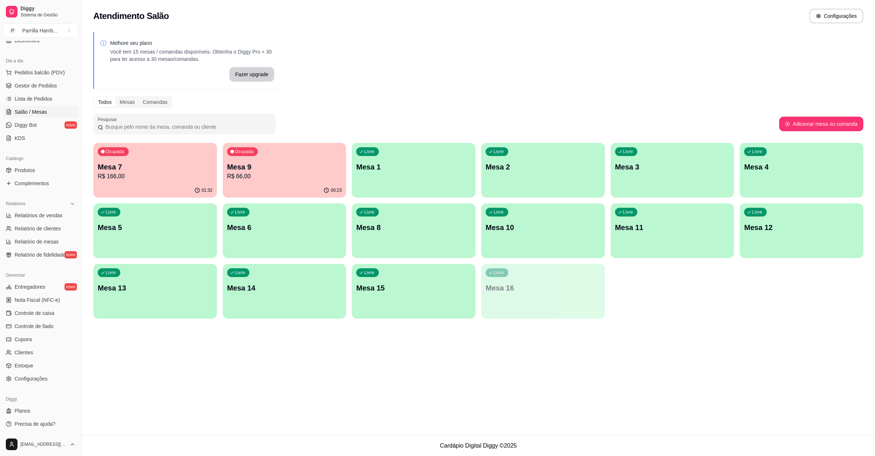
click at [172, 182] on div "Ocupada Mesa 7 R$ 166,00" at bounding box center [155, 163] width 124 height 40
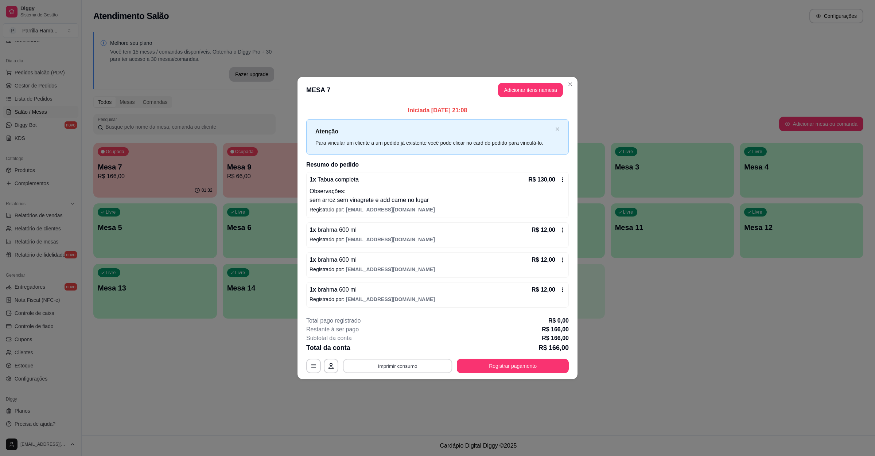
click at [424, 365] on button "Imprimir consumo" at bounding box center [397, 366] width 109 height 14
click at [399, 352] on button "IMPRESSORA" at bounding box center [399, 350] width 53 height 12
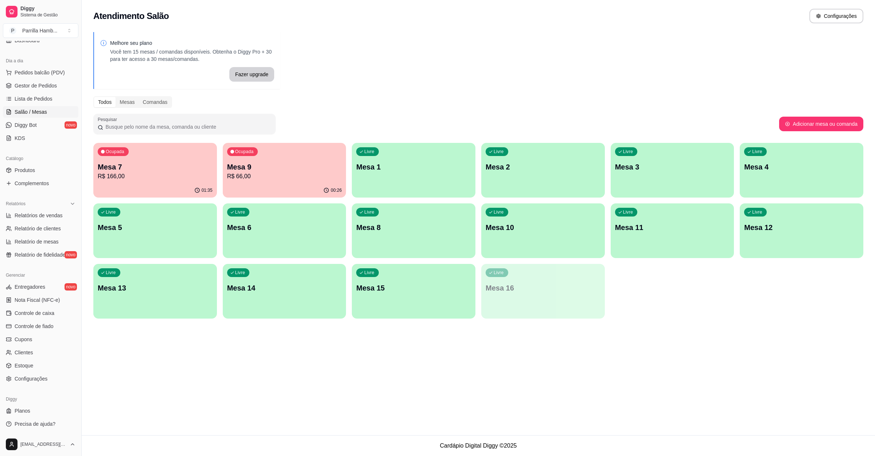
click at [106, 155] on div "Ocupada" at bounding box center [113, 151] width 31 height 9
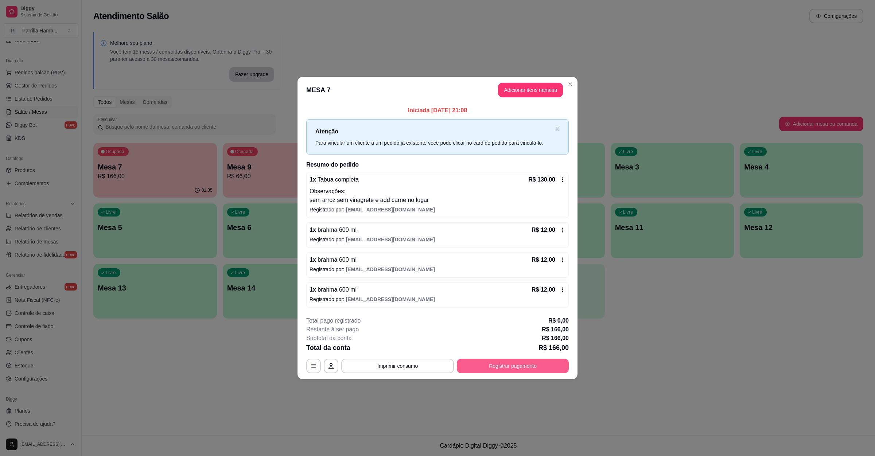
click at [501, 362] on button "Registrar pagamento" at bounding box center [513, 366] width 112 height 15
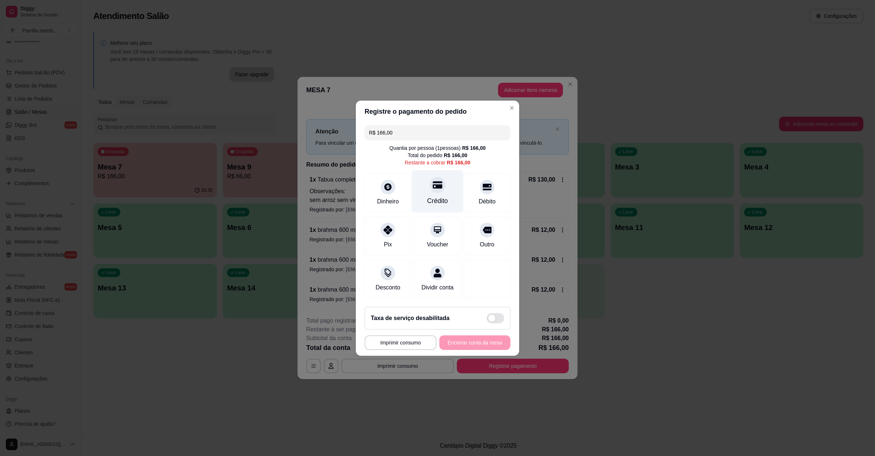
click at [441, 190] on div "Crédito" at bounding box center [437, 191] width 51 height 43
type input "R$ 0,00"
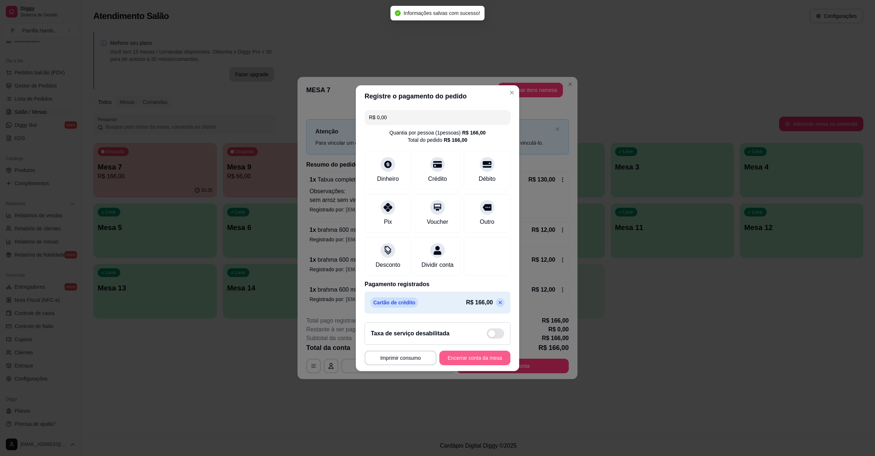
click at [471, 358] on button "Encerrar conta da mesa" at bounding box center [474, 358] width 71 height 15
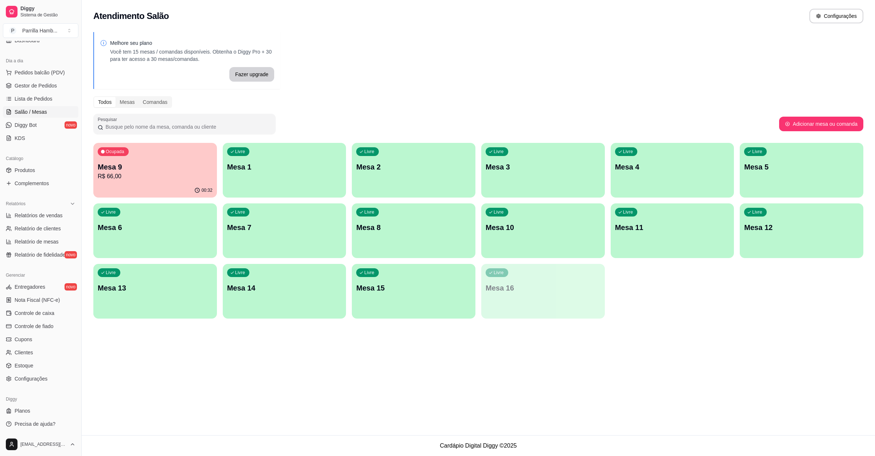
click at [121, 175] on p "R$ 66,00" at bounding box center [155, 176] width 115 height 9
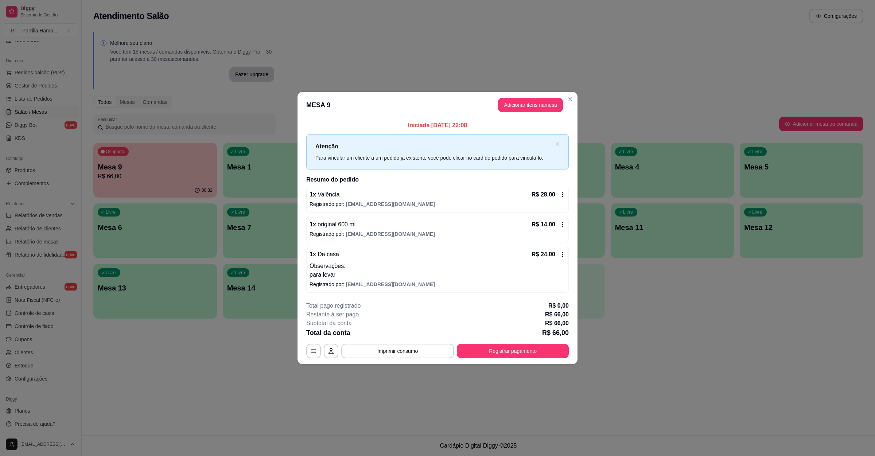
click at [523, 94] on header "MESA 9 Adicionar itens na mesa" at bounding box center [437, 105] width 280 height 26
click at [528, 98] on button "Adicionar itens na mesa" at bounding box center [530, 105] width 65 height 15
click at [523, 104] on button "Adicionar itens na mesa" at bounding box center [530, 105] width 65 height 15
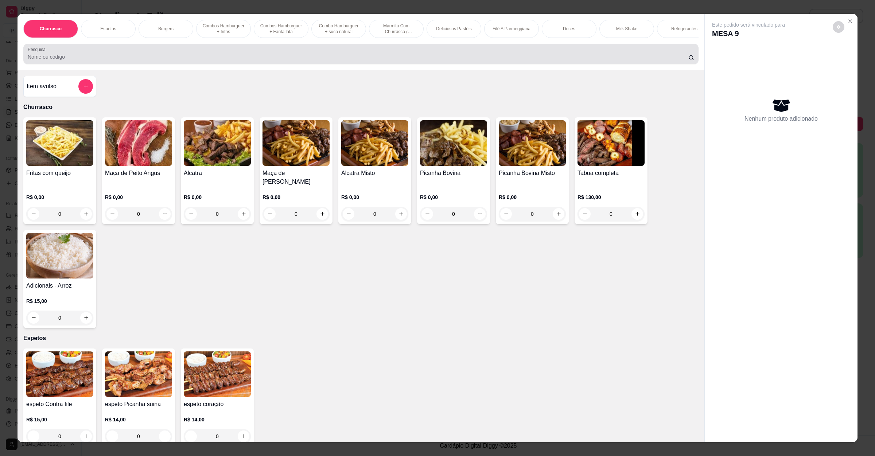
click at [335, 61] on input "Pesquisa" at bounding box center [358, 56] width 660 height 7
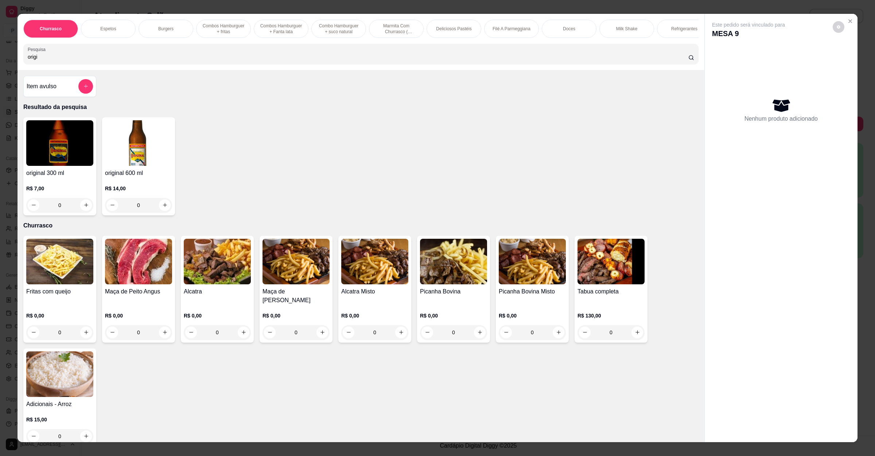
type input "origi"
click at [116, 166] on img at bounding box center [138, 143] width 67 height 46
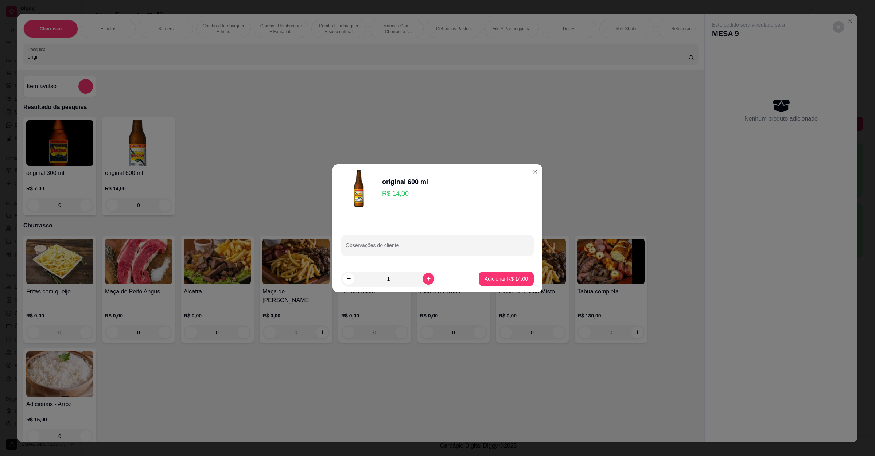
click at [496, 262] on div "Observações do cliente" at bounding box center [437, 239] width 210 height 53
click at [495, 282] on button "Adicionar R$ 14,00" at bounding box center [506, 279] width 54 height 14
type input "1"
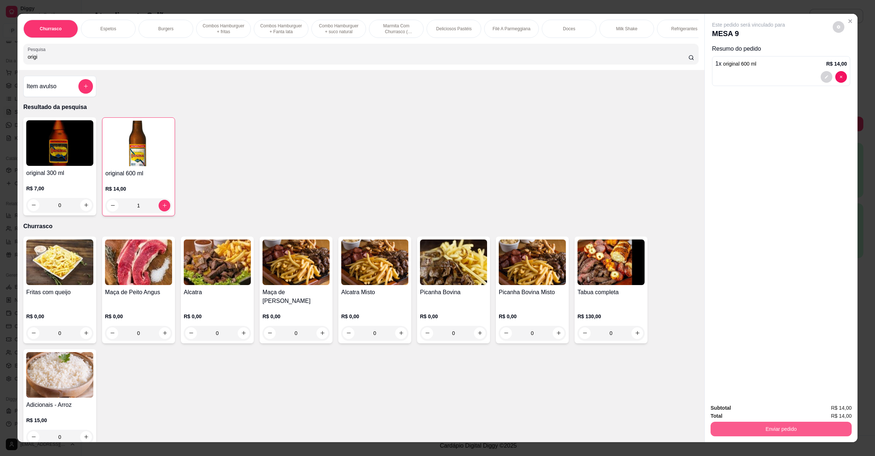
click at [761, 426] on button "Enviar pedido" at bounding box center [780, 429] width 141 height 15
click at [726, 408] on button "Não registrar e enviar pedido" at bounding box center [756, 411] width 74 height 13
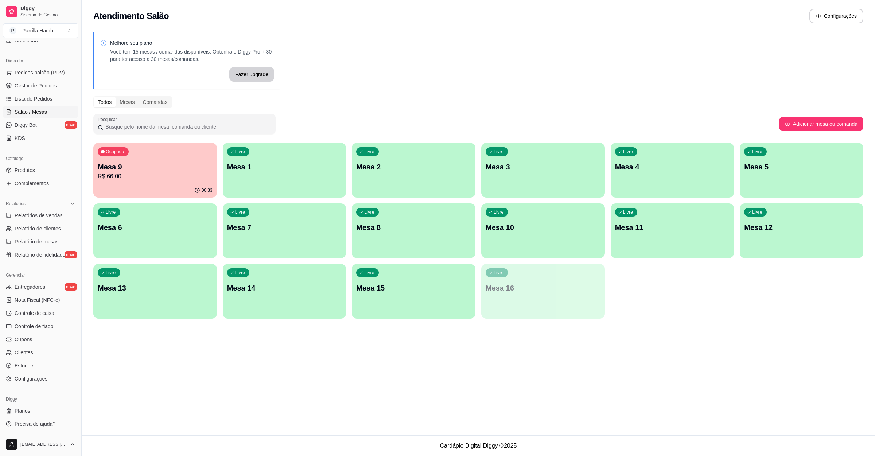
click at [383, 229] on p "Mesa 8" at bounding box center [413, 227] width 115 height 10
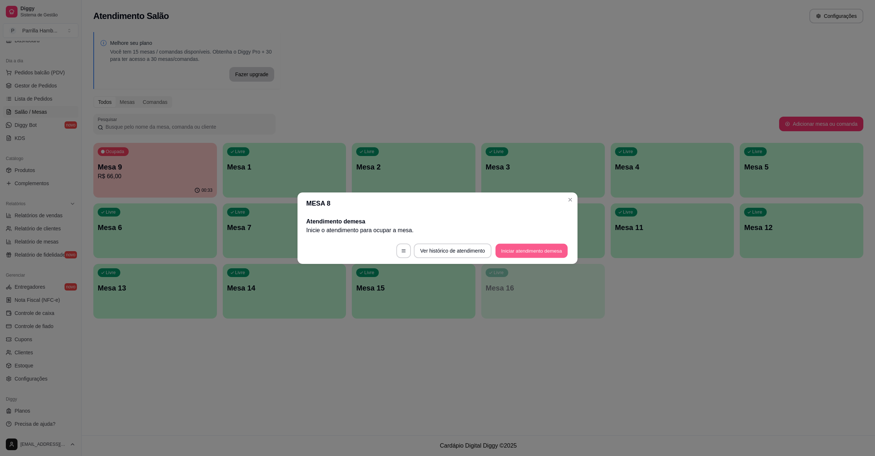
click at [528, 246] on button "Iniciar atendimento de mesa" at bounding box center [531, 250] width 72 height 14
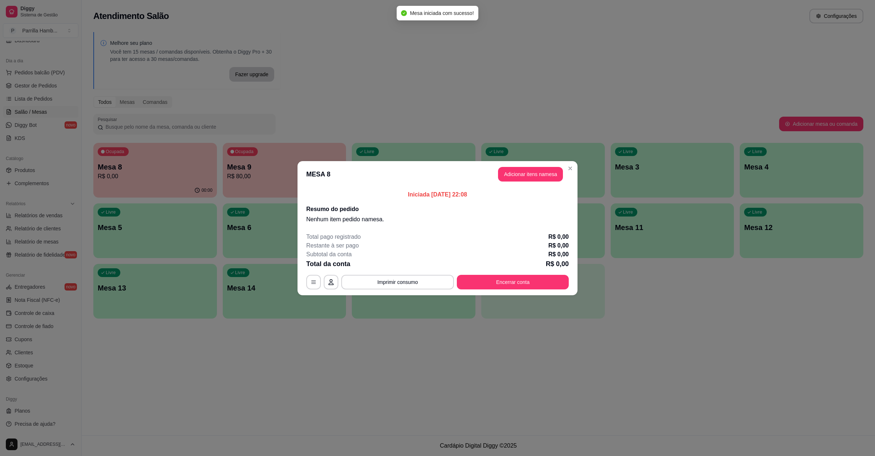
click at [527, 162] on header "MESA 8 Adicionar itens na mesa" at bounding box center [437, 174] width 280 height 26
click at [530, 175] on button "Adicionar itens na mesa" at bounding box center [530, 174] width 63 height 14
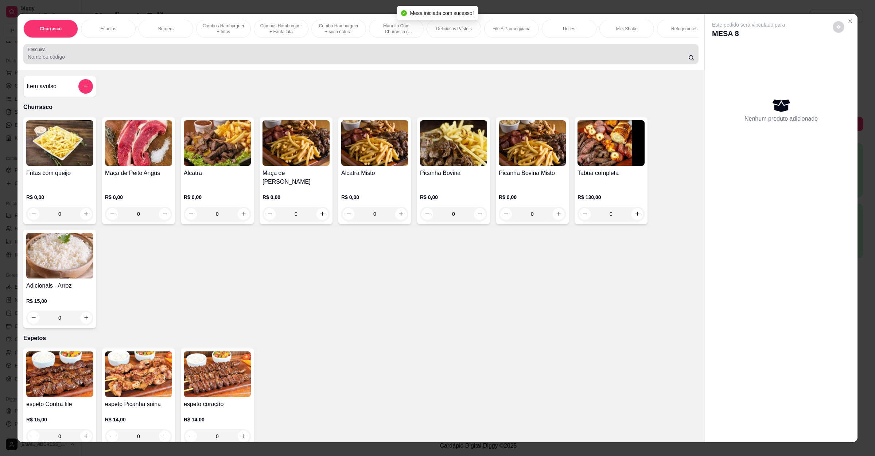
click at [336, 61] on input "Pesquisa" at bounding box center [358, 56] width 660 height 7
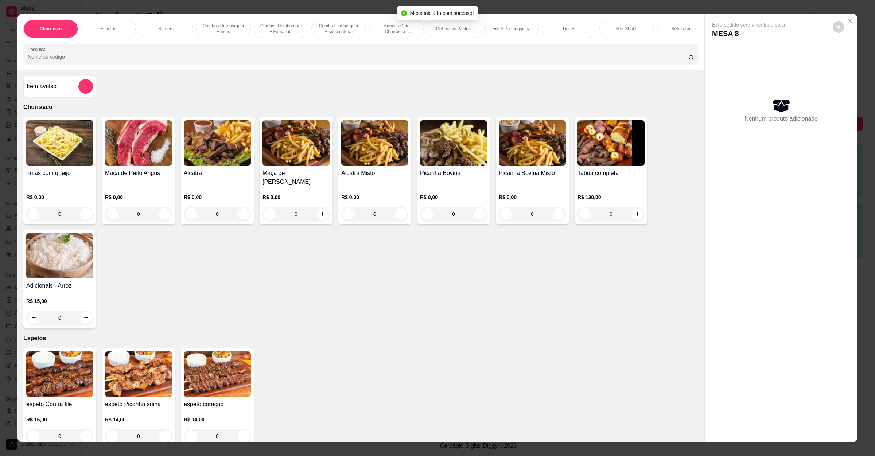
scroll to position [219, 0]
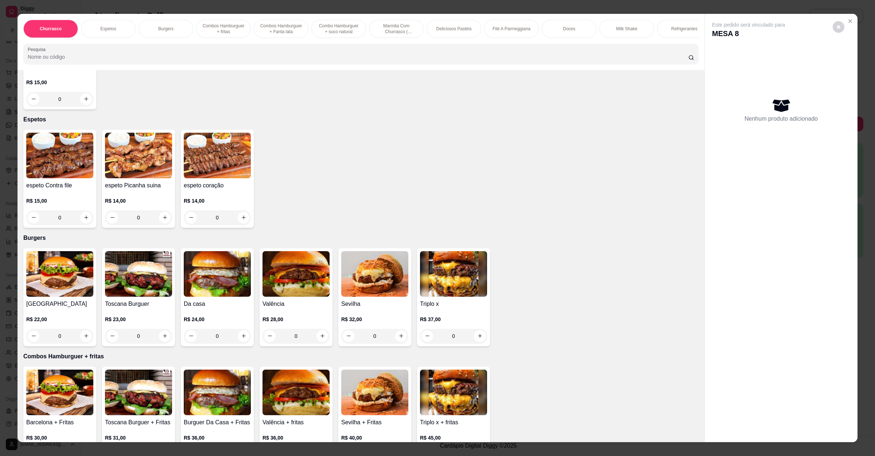
click at [225, 175] on img at bounding box center [217, 156] width 67 height 46
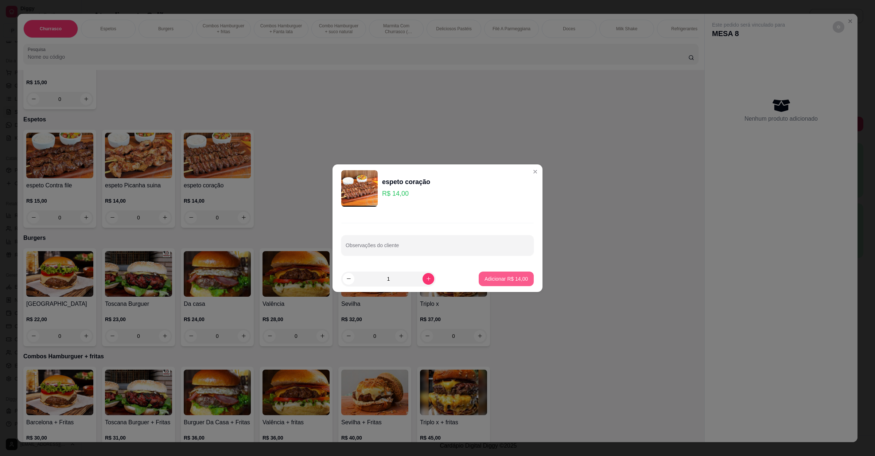
click at [499, 279] on p "Adicionar R$ 14,00" at bounding box center [505, 278] width 43 height 7
type input "1"
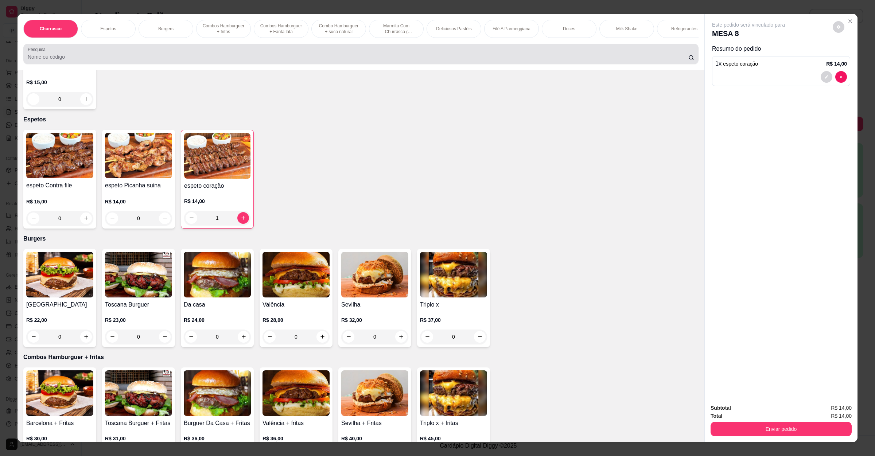
click at [58, 61] on div at bounding box center [361, 54] width 666 height 15
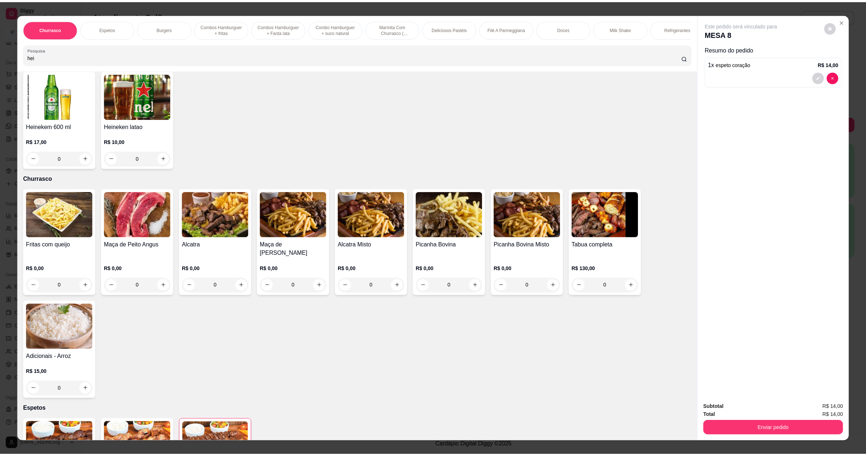
scroll to position [0, 0]
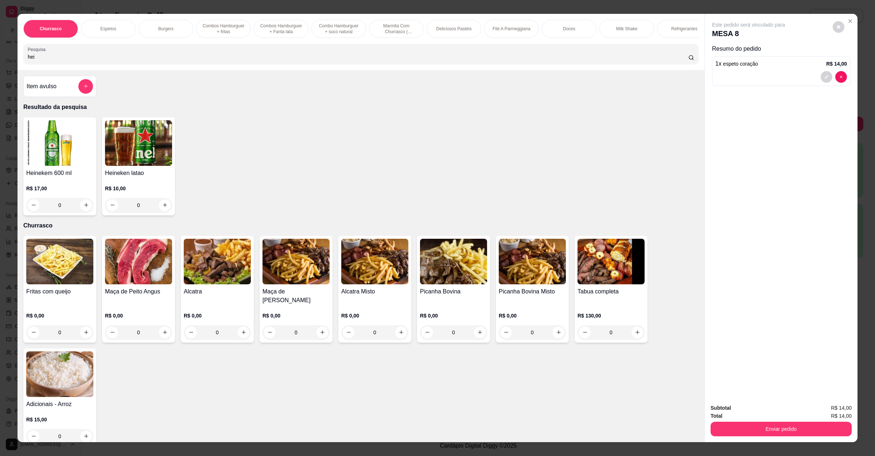
type input "hei"
click at [63, 142] on img at bounding box center [59, 143] width 67 height 46
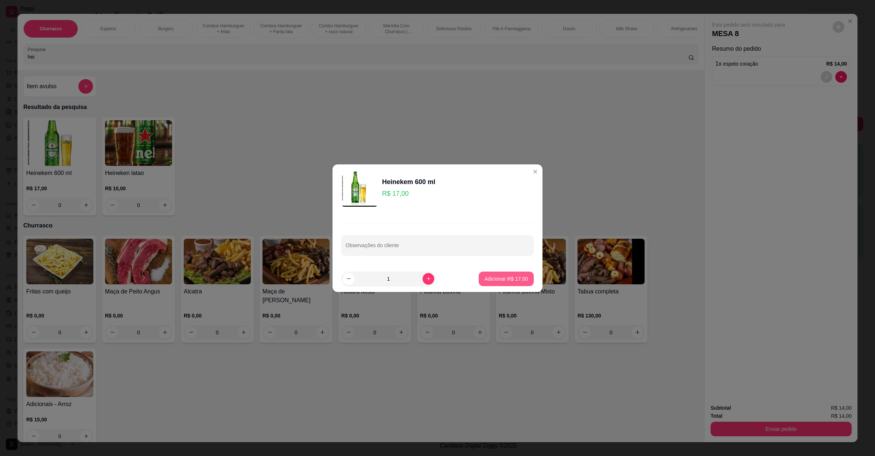
click at [492, 278] on p "Adicionar R$ 17,00" at bounding box center [505, 278] width 43 height 7
type input "1"
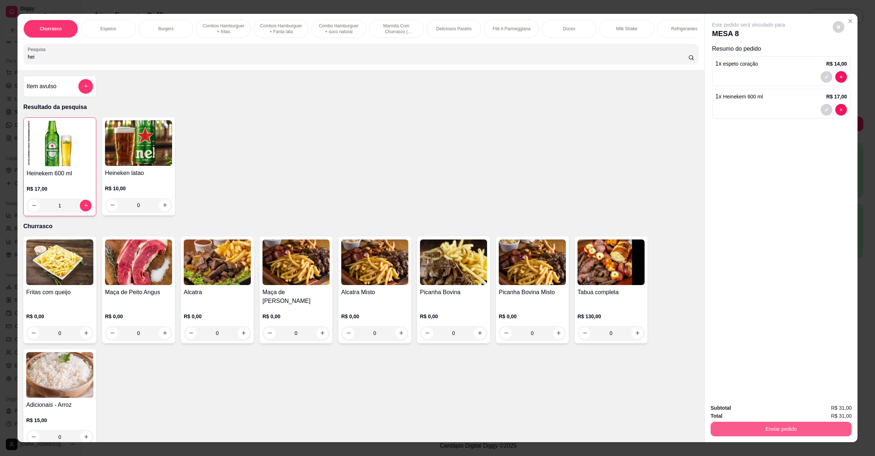
click at [798, 429] on button "Enviar pedido" at bounding box center [780, 429] width 141 height 15
click at [770, 408] on button "Não registrar e enviar pedido" at bounding box center [756, 411] width 76 height 14
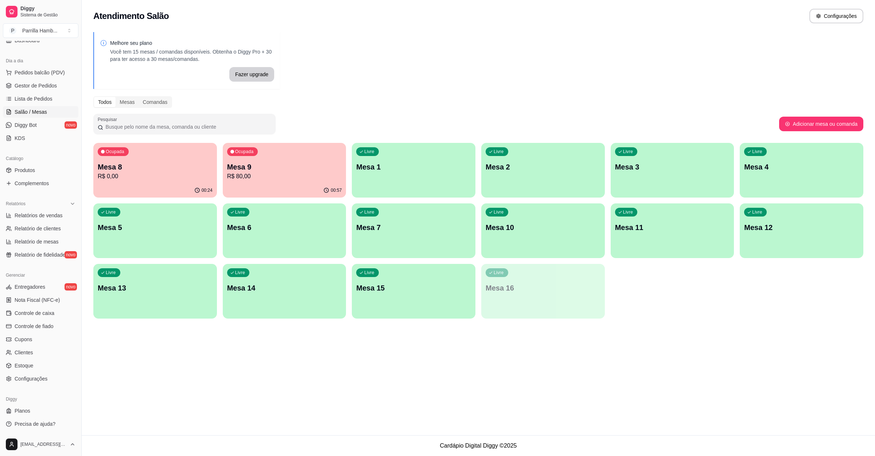
click at [235, 177] on p "R$ 80,00" at bounding box center [284, 176] width 115 height 9
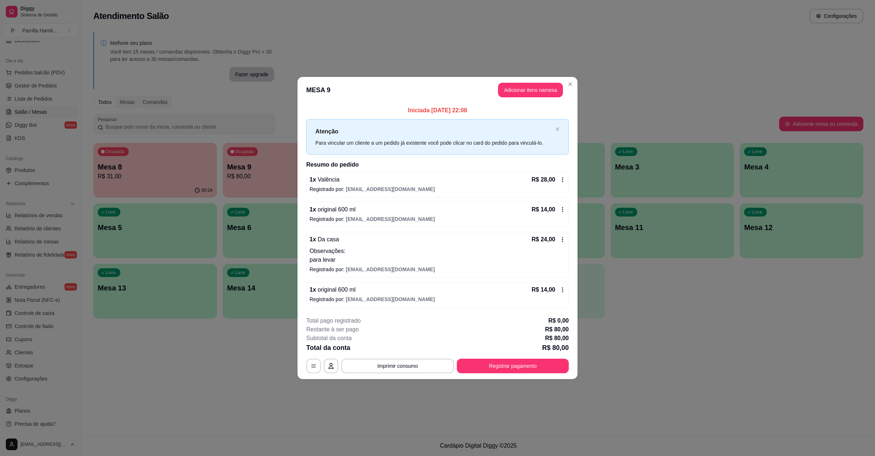
click at [408, 97] on header "MESA 9 Adicionar itens na mesa" at bounding box center [437, 90] width 280 height 26
click at [528, 366] on button "Registrar pagamento" at bounding box center [513, 366] width 109 height 14
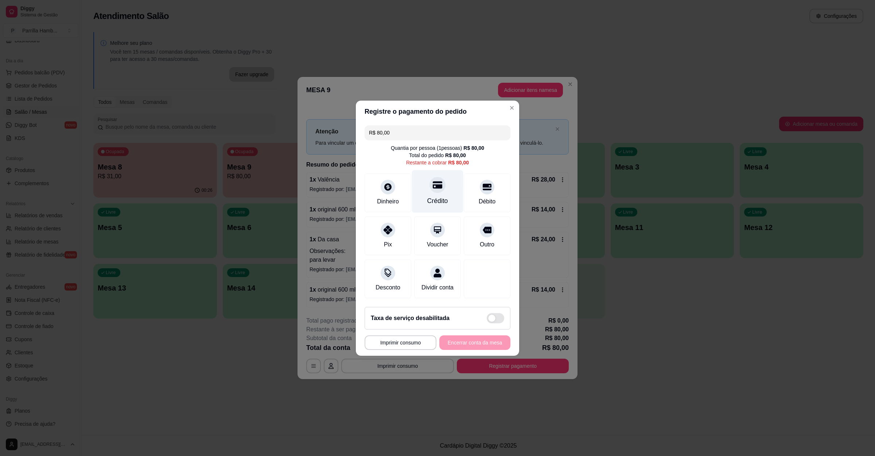
click at [433, 186] on div at bounding box center [437, 185] width 16 height 16
type input "R$ 0,00"
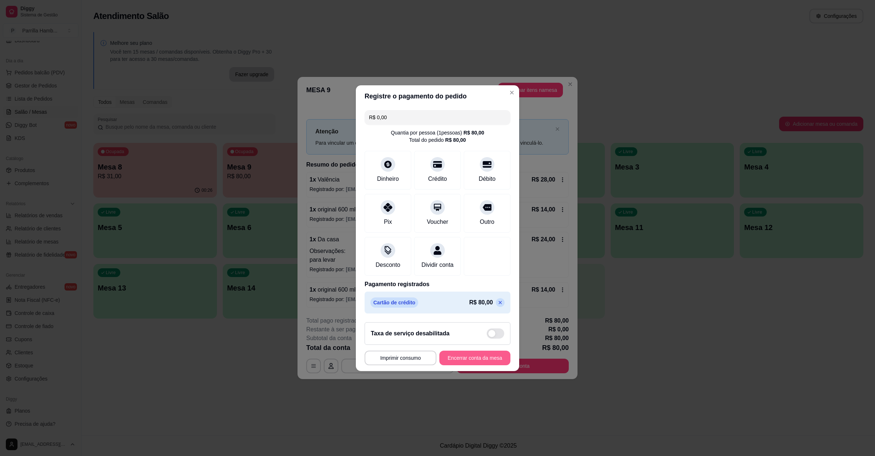
click at [471, 363] on button "Encerrar conta da mesa" at bounding box center [474, 358] width 71 height 15
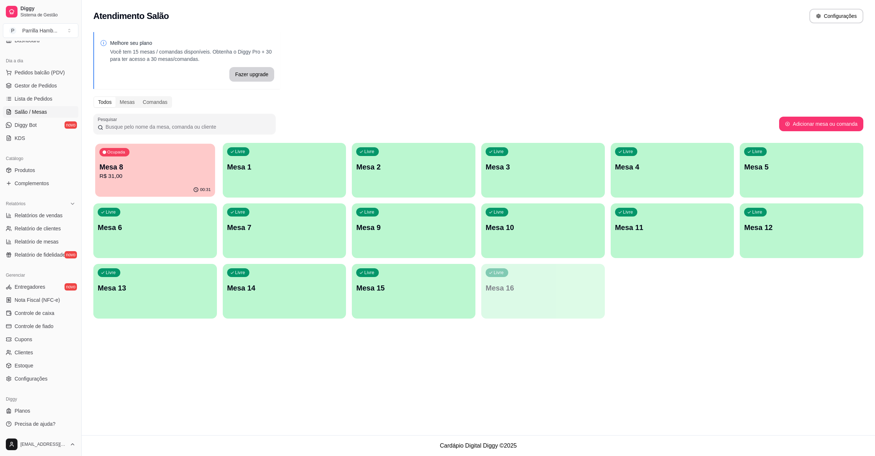
click at [169, 190] on div "00:31" at bounding box center [155, 190] width 120 height 14
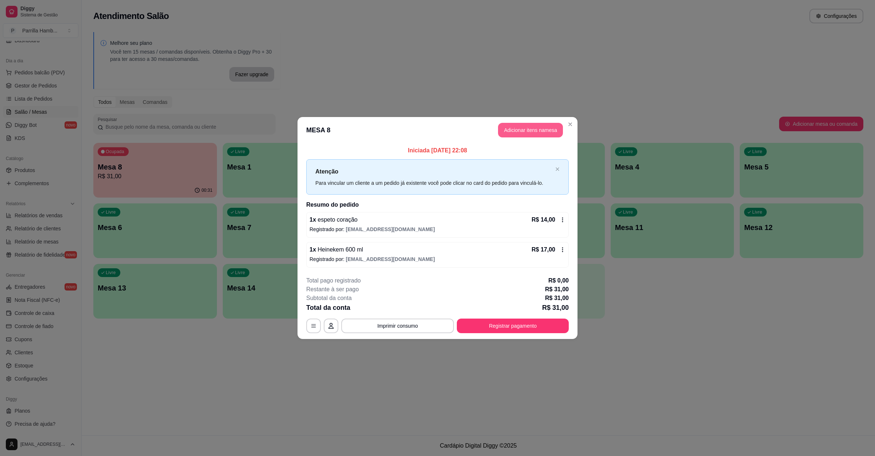
click at [534, 128] on button "Adicionar itens na mesa" at bounding box center [530, 130] width 65 height 15
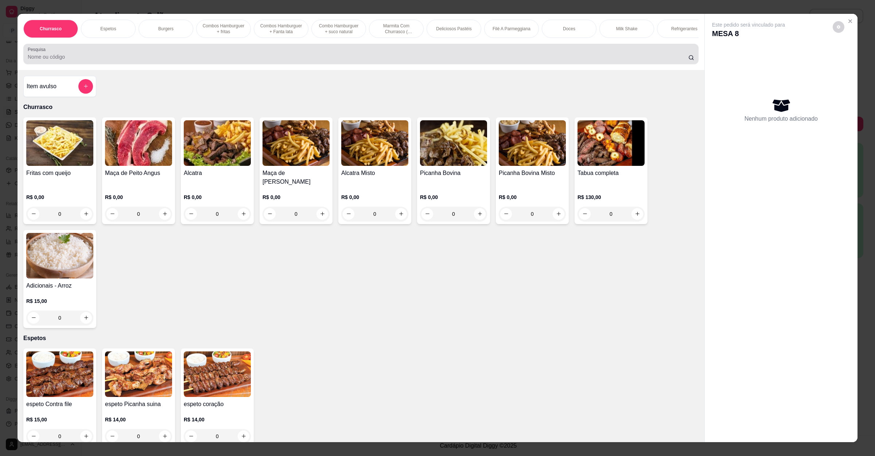
click at [185, 61] on input "Pesquisa" at bounding box center [358, 56] width 660 height 7
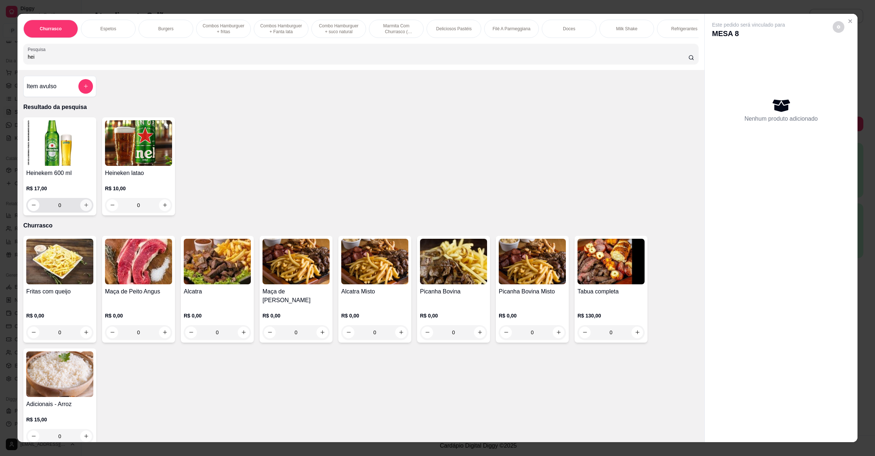
type input "hei"
click at [80, 211] on button "increase-product-quantity" at bounding box center [86, 205] width 12 height 12
type input "1"
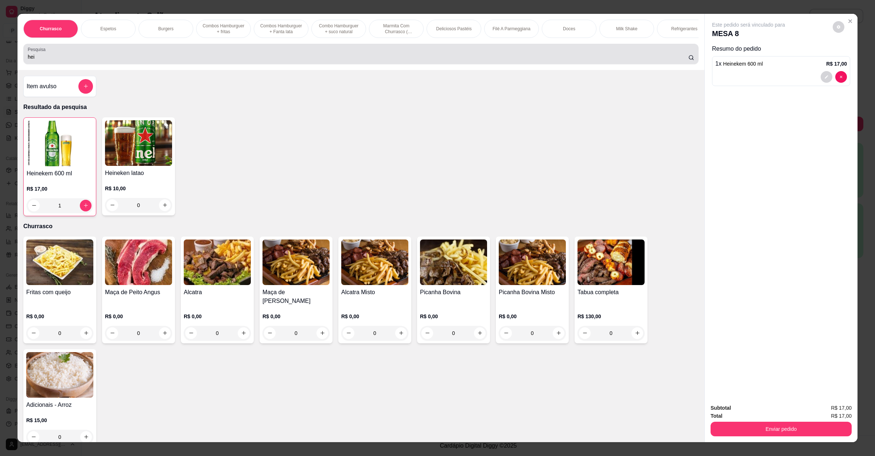
click at [132, 64] on div "Pesquisa hei" at bounding box center [360, 54] width 675 height 20
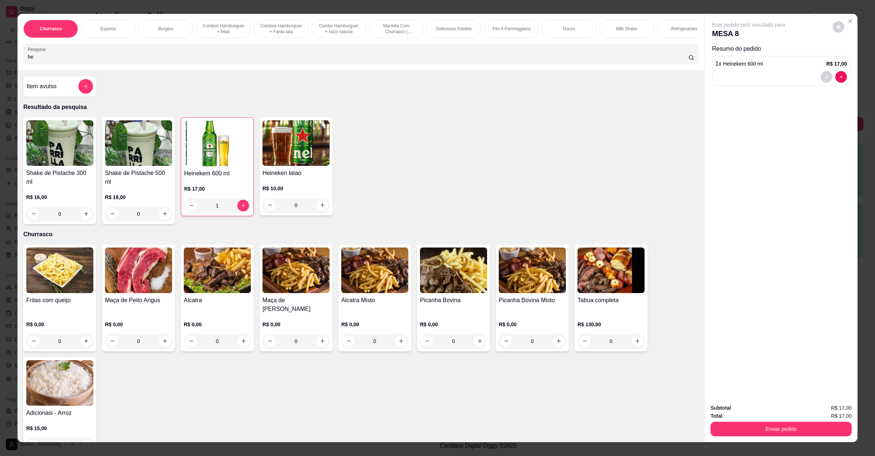
type input "h"
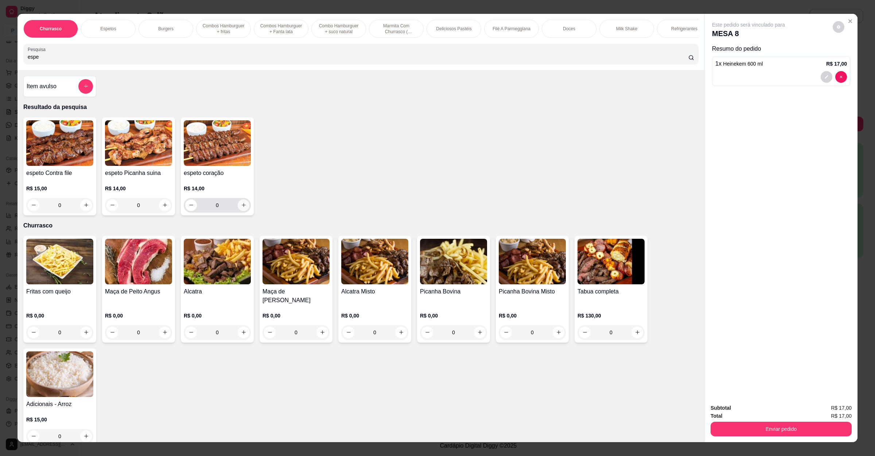
type input "espe"
click at [241, 208] on icon "increase-product-quantity" at bounding box center [243, 204] width 5 height 5
type input "1"
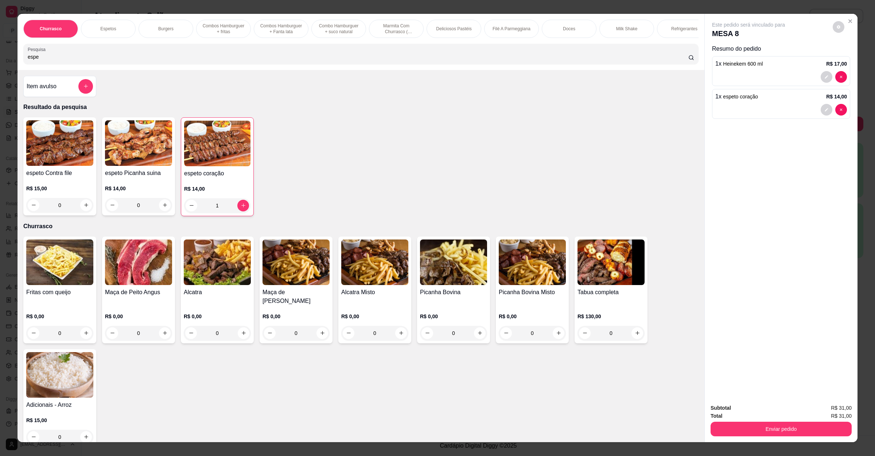
click at [740, 421] on div "Enviar pedido" at bounding box center [780, 428] width 141 height 16
click at [764, 423] on button "Enviar pedido" at bounding box center [780, 429] width 141 height 15
click at [765, 409] on button "Não registrar e enviar pedido" at bounding box center [756, 411] width 76 height 14
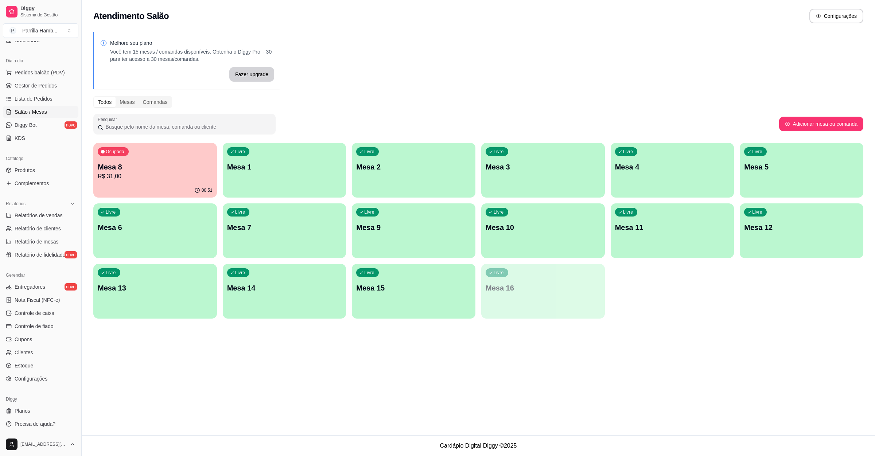
click at [174, 176] on div "Ocupada Mesa 8 R$ 31,00" at bounding box center [155, 163] width 124 height 40
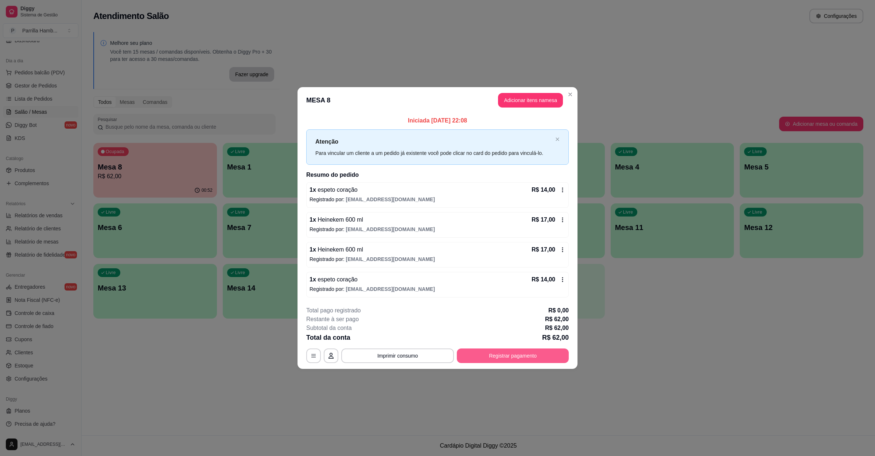
click at [497, 352] on button "Registrar pagamento" at bounding box center [513, 355] width 112 height 15
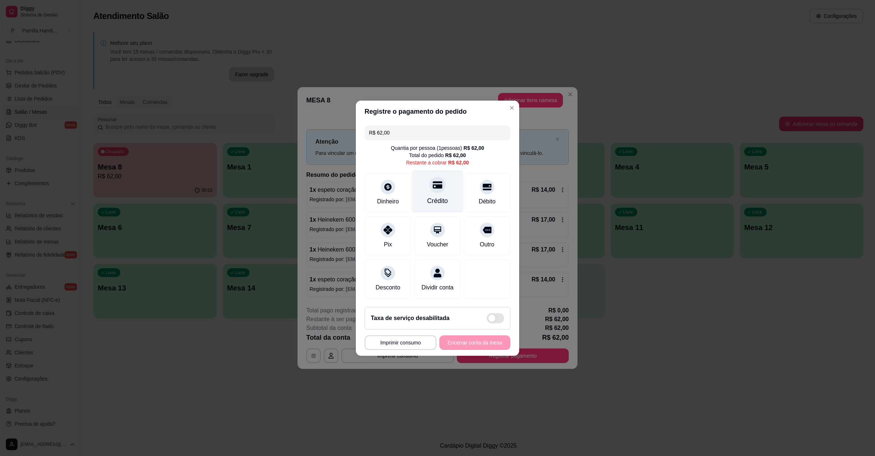
click at [434, 180] on icon at bounding box center [437, 184] width 9 height 9
type input "R$ 0,00"
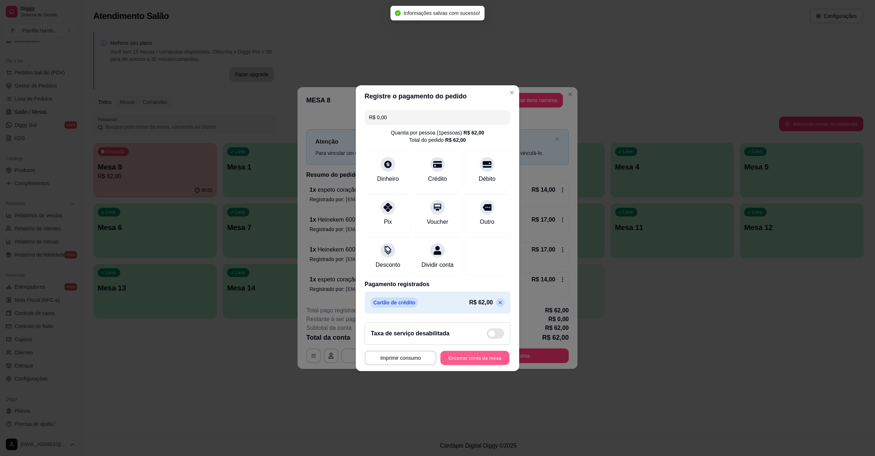
click at [465, 363] on button "Encerrar conta da mesa" at bounding box center [474, 358] width 69 height 14
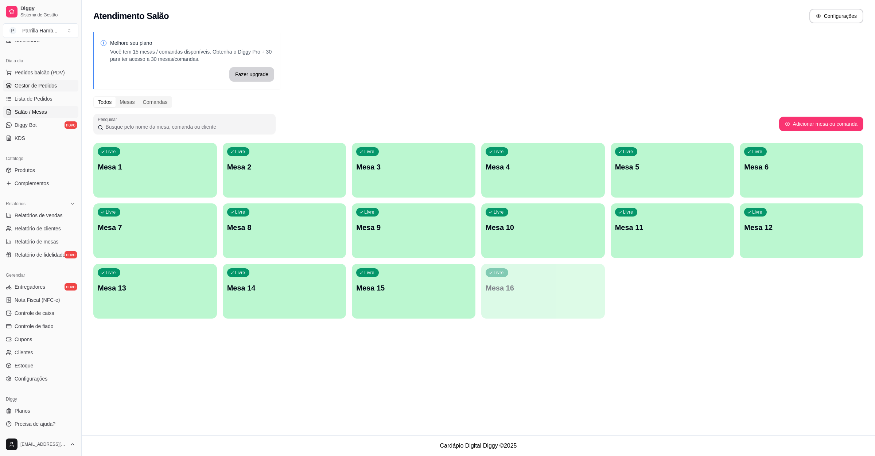
click at [50, 87] on span "Gestor de Pedidos" at bounding box center [36, 85] width 42 height 7
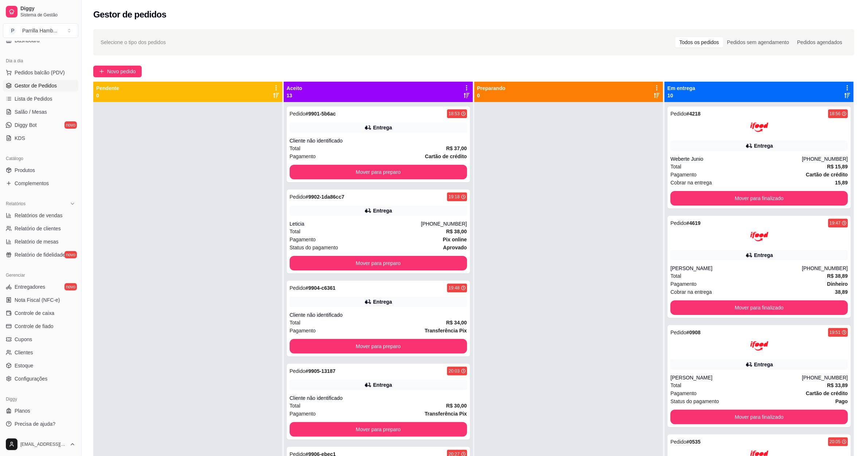
click at [464, 91] on div at bounding box center [467, 92] width 7 height 14
click at [464, 91] on icon at bounding box center [467, 88] width 7 height 7
click at [413, 106] on span "Com essa opção você tem a opção de mover todos os pedidos que estão em uma etap…" at bounding box center [406, 114] width 108 height 17
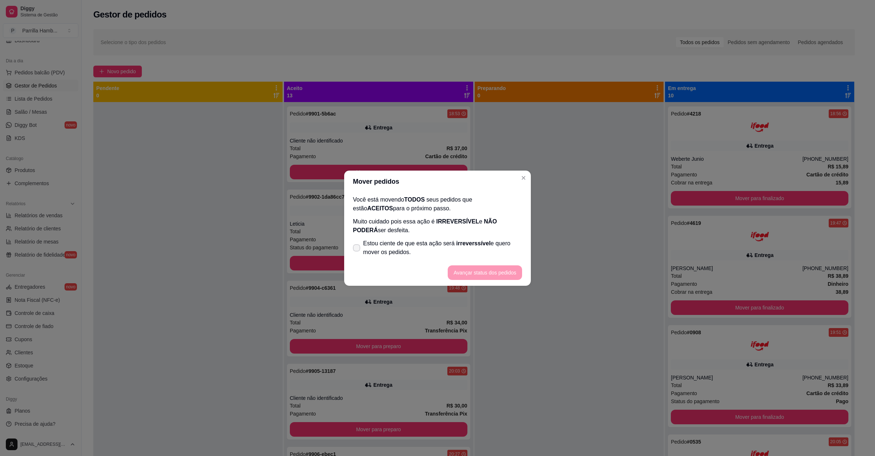
click at [394, 242] on span "Estou ciente de que esta ação será irreverssível e quero mover os pedidos." at bounding box center [442, 247] width 159 height 17
click at [357, 249] on input "Estou ciente de que esta ação será irreverssível e quero mover os pedidos." at bounding box center [354, 251] width 5 height 5
checkbox input "true"
click at [464, 269] on button "Avançar status dos pedidos" at bounding box center [485, 272] width 74 height 15
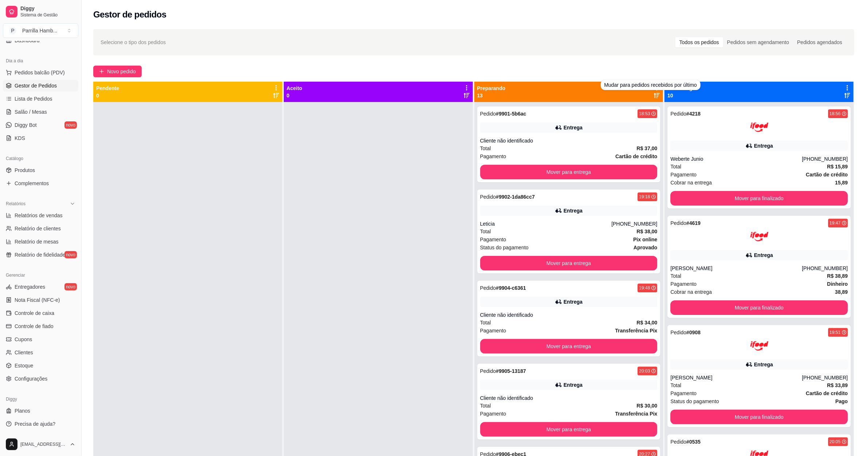
click at [629, 66] on div "Novo pedido" at bounding box center [473, 72] width 761 height 12
click at [630, 66] on div "Novo pedido" at bounding box center [473, 72] width 761 height 12
click at [654, 86] on icon at bounding box center [657, 88] width 7 height 7
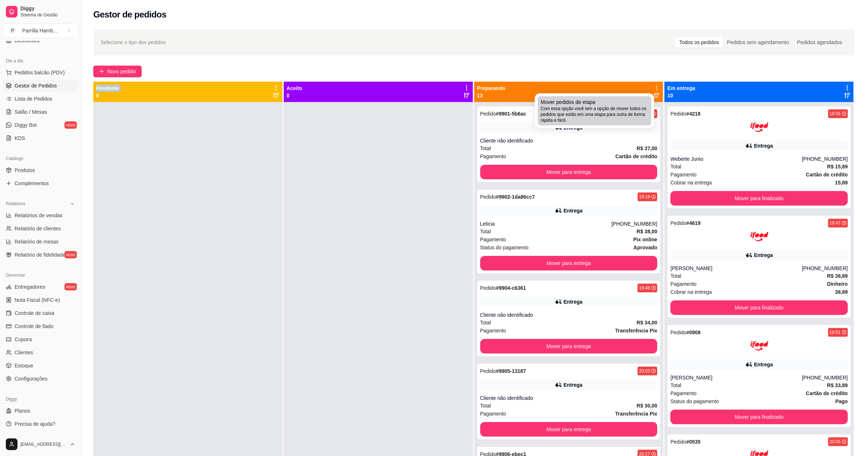
click at [625, 107] on span "Com essa opção você tem a opção de mover todos os pedidos que estão em uma etap…" at bounding box center [595, 114] width 108 height 17
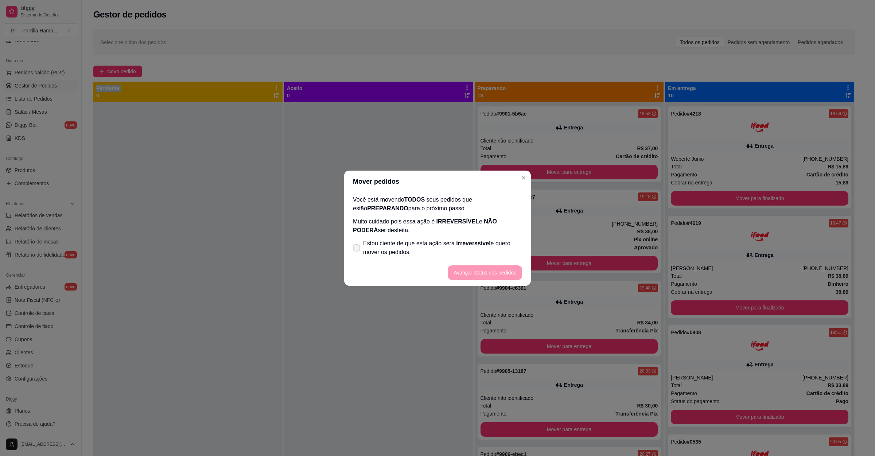
click at [436, 255] on span "Estou ciente de que esta ação será irreverssível e quero mover os pedidos." at bounding box center [442, 247] width 159 height 17
click at [357, 254] on input "Estou ciente de que esta ação será irreverssível e quero mover os pedidos." at bounding box center [354, 251] width 5 height 5
checkbox input "true"
click at [483, 275] on button "Avançar status dos pedidos" at bounding box center [485, 272] width 72 height 14
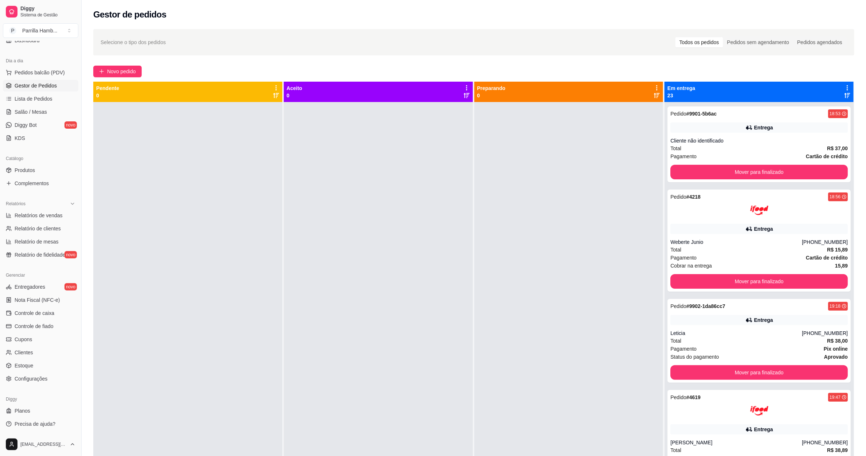
click at [835, 82] on div "Em entrega 23" at bounding box center [759, 92] width 189 height 20
click at [845, 86] on icon at bounding box center [848, 88] width 7 height 7
click at [833, 89] on div "Em entrega 23" at bounding box center [759, 92] width 183 height 15
drag, startPoint x: 835, startPoint y: 92, endPoint x: 847, endPoint y: 85, distance: 14.3
click at [835, 92] on div "Em entrega 23" at bounding box center [759, 92] width 183 height 15
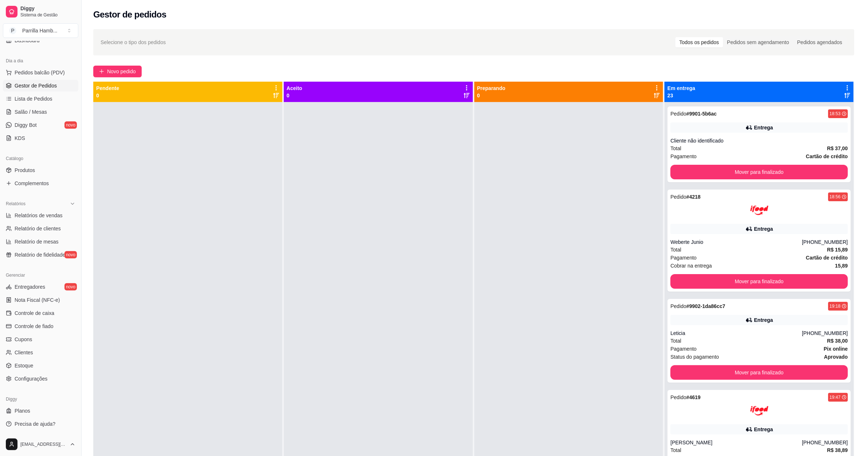
click at [830, 85] on div "Em entrega 23" at bounding box center [759, 92] width 183 height 15
click at [845, 86] on icon at bounding box center [848, 88] width 7 height 7
click at [783, 100] on span "Mover pedidos de etapa" at bounding box center [756, 101] width 55 height 7
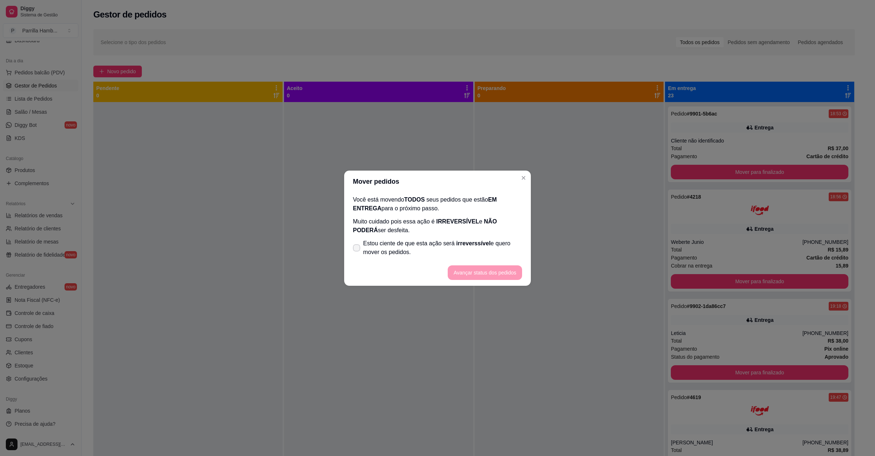
click at [456, 240] on span "irreverssível" at bounding box center [473, 243] width 34 height 6
click at [357, 249] on input "Estou ciente de que esta ação será irreverssível e quero mover os pedidos." at bounding box center [354, 251] width 5 height 5
checkbox input "true"
click at [476, 278] on button "Avançar status dos pedidos" at bounding box center [485, 272] width 74 height 15
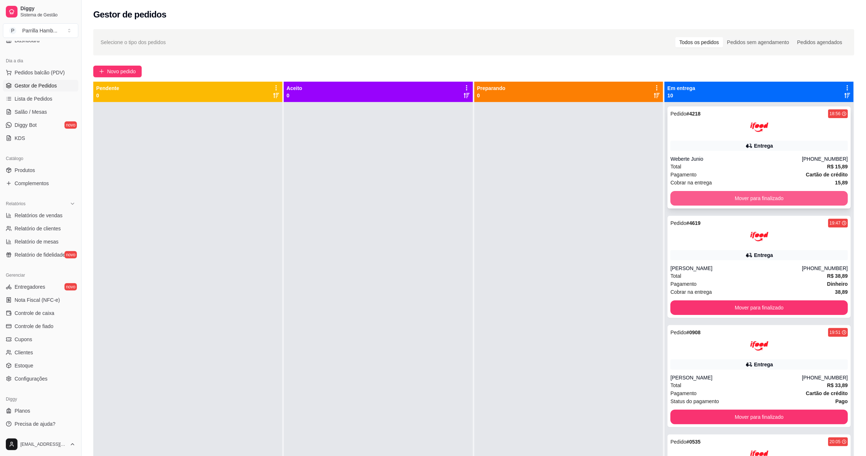
click at [765, 197] on button "Mover para finalizado" at bounding box center [760, 198] width 178 height 15
click at [762, 199] on button "Mover para finalizado" at bounding box center [760, 198] width 178 height 15
click at [762, 199] on div "Mover para finalizado" at bounding box center [760, 198] width 178 height 15
click at [762, 199] on button "Mover para finalizado" at bounding box center [760, 198] width 172 height 14
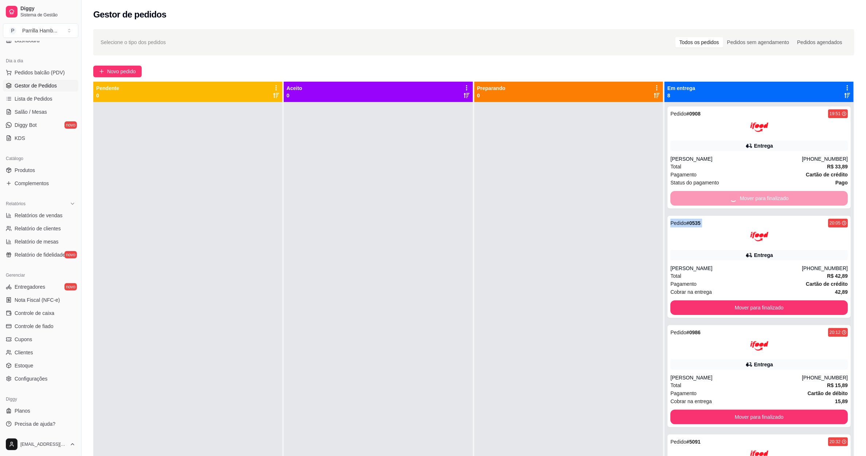
click at [762, 199] on div "Mover para finalizado" at bounding box center [760, 198] width 178 height 15
click at [762, 199] on button "Mover para finalizado" at bounding box center [760, 198] width 178 height 15
click at [762, 199] on div "Mover para finalizado" at bounding box center [760, 198] width 178 height 15
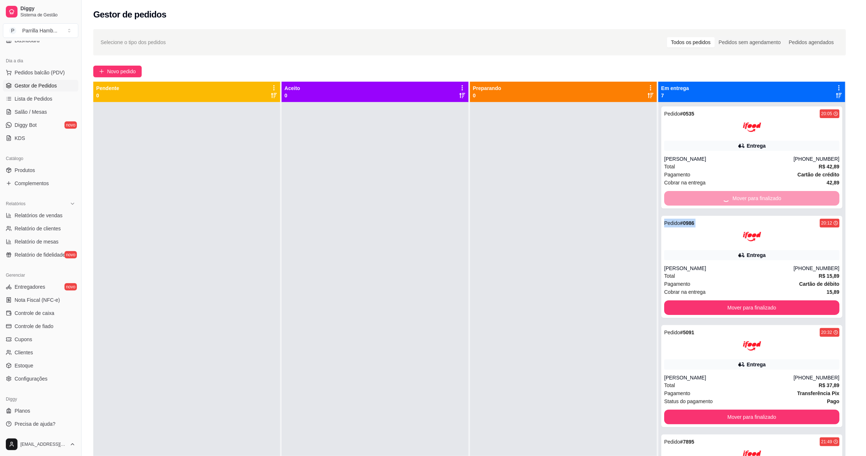
click at [762, 300] on button "Mover para finalizado" at bounding box center [751, 307] width 175 height 15
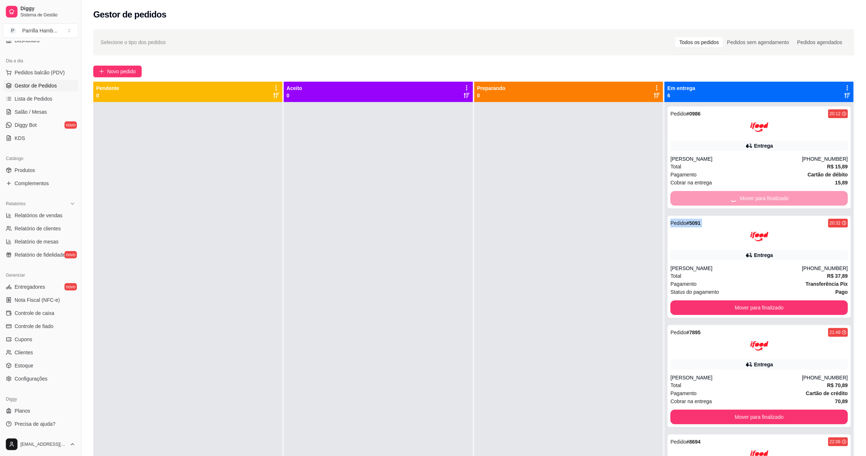
click at [762, 199] on div "Mover para finalizado" at bounding box center [760, 198] width 178 height 15
click at [762, 199] on button "Mover para finalizado" at bounding box center [760, 198] width 172 height 14
click at [762, 199] on div "Mover para finalizado" at bounding box center [760, 198] width 178 height 15
click at [762, 300] on button "Mover para finalizado" at bounding box center [760, 307] width 178 height 15
click at [762, 199] on div "Mover para finalizado" at bounding box center [760, 198] width 178 height 15
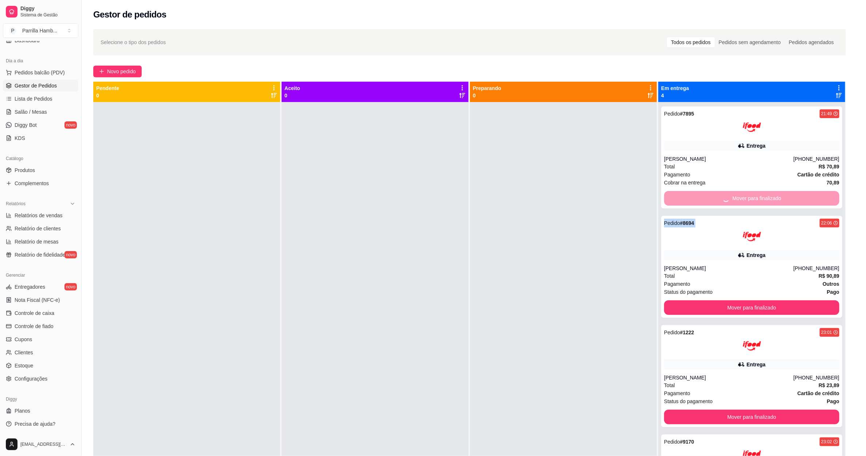
click at [762, 199] on div "Mover para finalizado" at bounding box center [751, 198] width 175 height 15
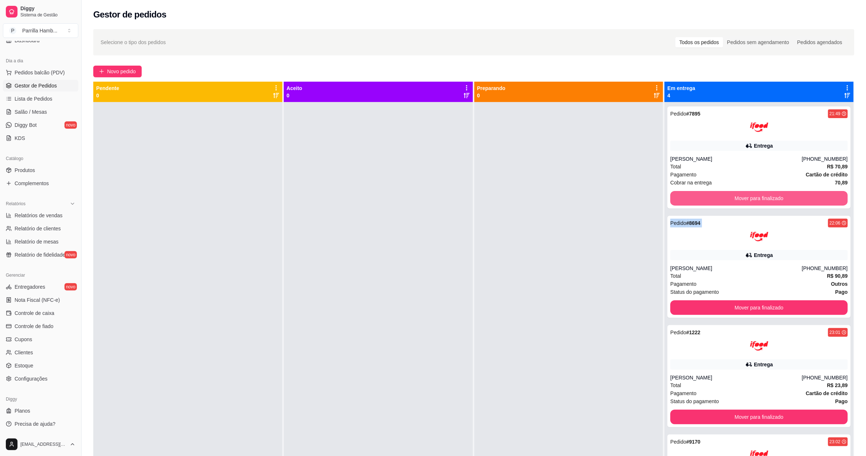
click at [762, 199] on button "Mover para finalizado" at bounding box center [760, 198] width 178 height 15
click at [762, 199] on div "Mover para finalizado" at bounding box center [760, 198] width 178 height 15
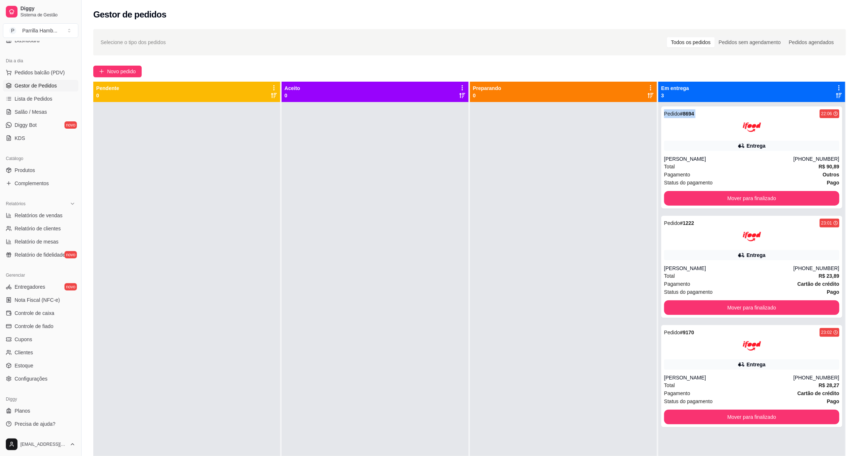
click at [762, 199] on button "Mover para finalizado" at bounding box center [751, 198] width 175 height 15
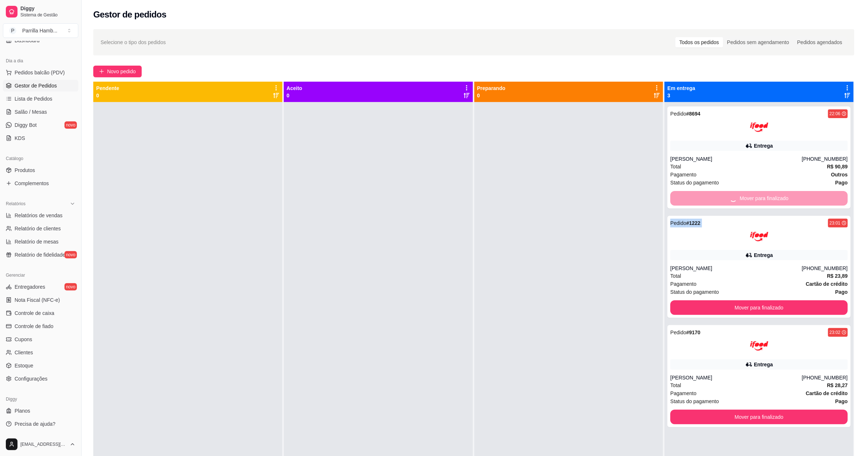
click at [762, 199] on div "Mover para finalizado" at bounding box center [760, 198] width 178 height 15
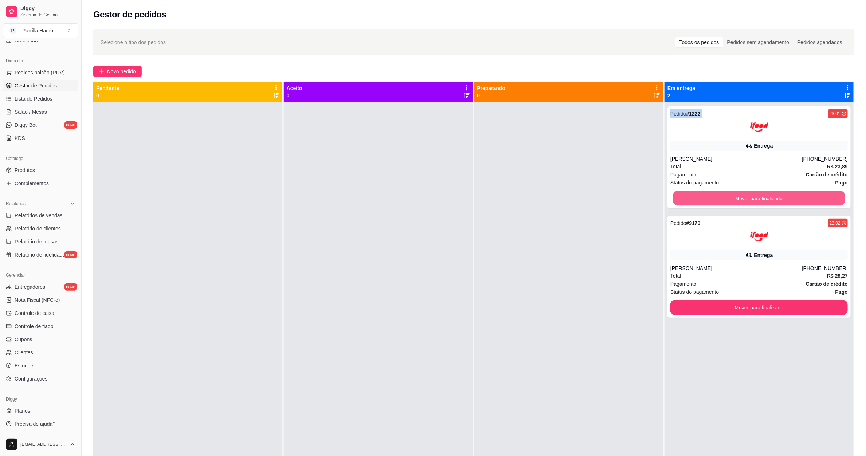
click at [762, 199] on button "Mover para finalizado" at bounding box center [760, 198] width 172 height 14
click at [762, 199] on div "Mover para finalizado" at bounding box center [760, 198] width 178 height 15
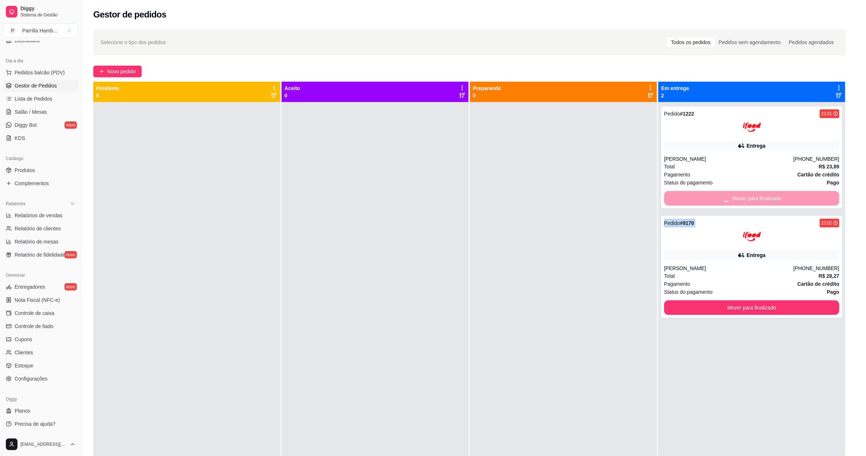
click at [762, 300] on button "Mover para finalizado" at bounding box center [751, 307] width 175 height 15
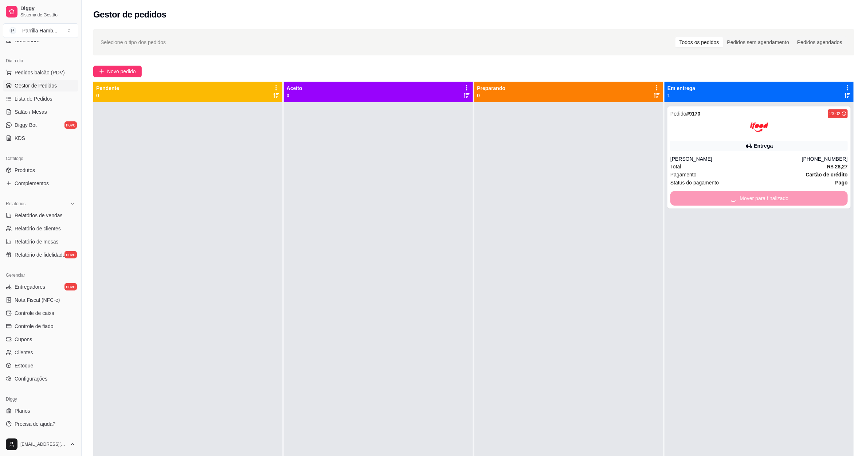
click at [762, 199] on div "Mover para finalizado" at bounding box center [760, 198] width 178 height 15
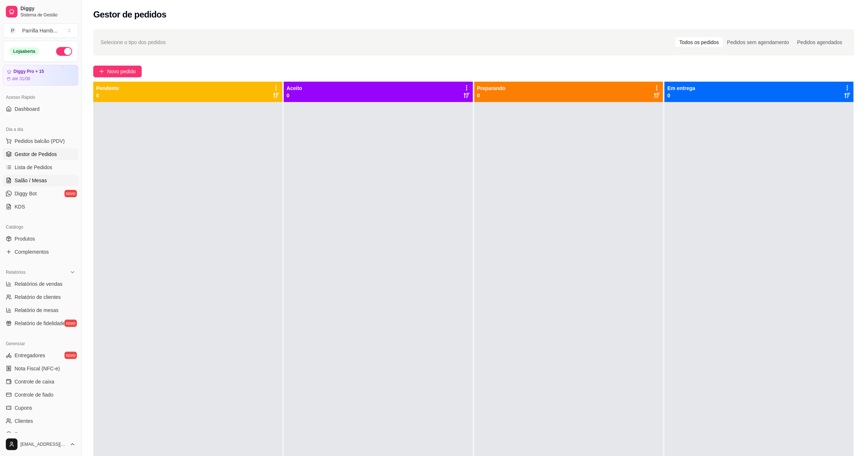
click at [45, 182] on span "Salão / Mesas" at bounding box center [31, 180] width 32 height 7
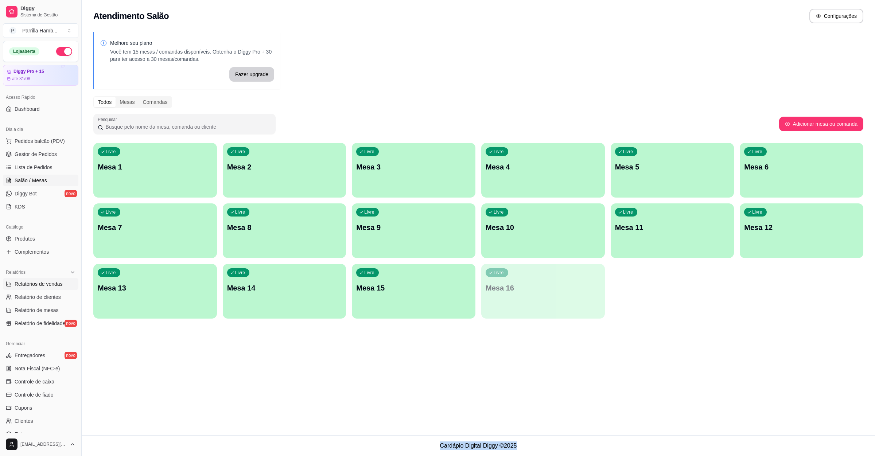
click at [55, 285] on span "Relatórios de vendas" at bounding box center [39, 283] width 48 height 7
select select "ALL"
select select "0"
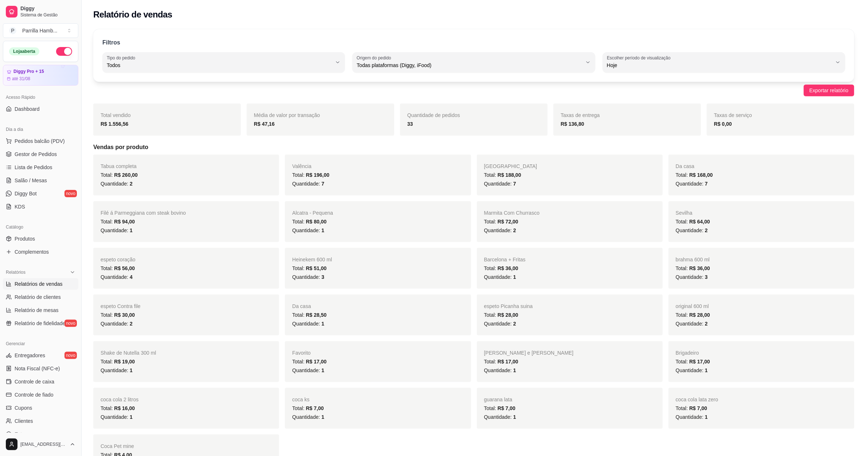
click at [250, 65] on span "Todos" at bounding box center [219, 65] width 225 height 7
click at [183, 97] on span "Entrega" at bounding box center [220, 94] width 215 height 7
type input "DELIVERY"
select select "DELIVERY"
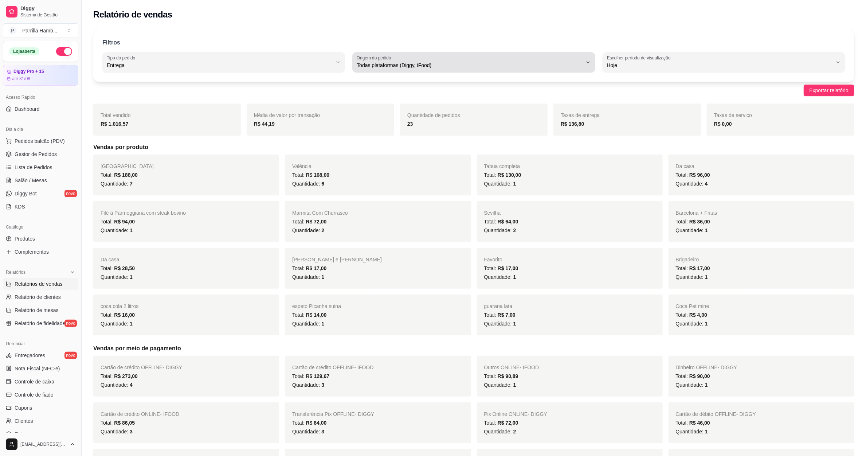
click at [399, 60] on div "Todas plataformas (Diggy, iFood)" at bounding box center [469, 62] width 225 height 15
click at [383, 109] on span "iFood" at bounding box center [470, 106] width 215 height 7
type input "IFOOD"
select select "IFOOD"
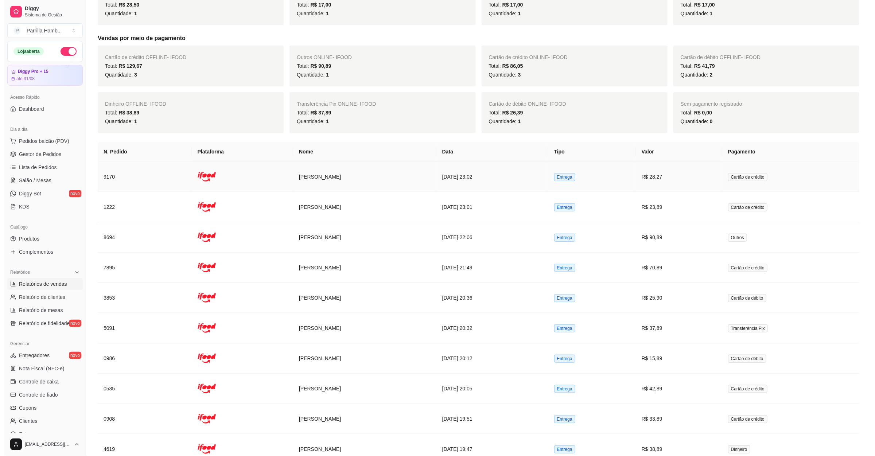
scroll to position [273, 0]
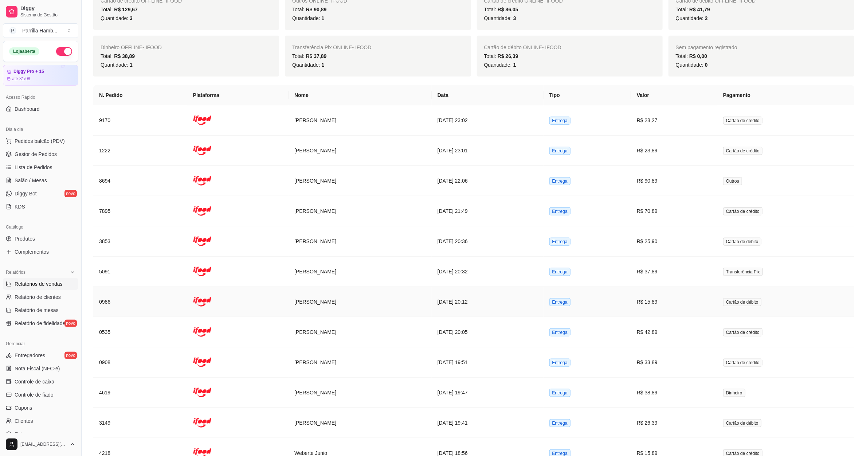
click at [698, 306] on td "R$ 15,89" at bounding box center [674, 302] width 86 height 30
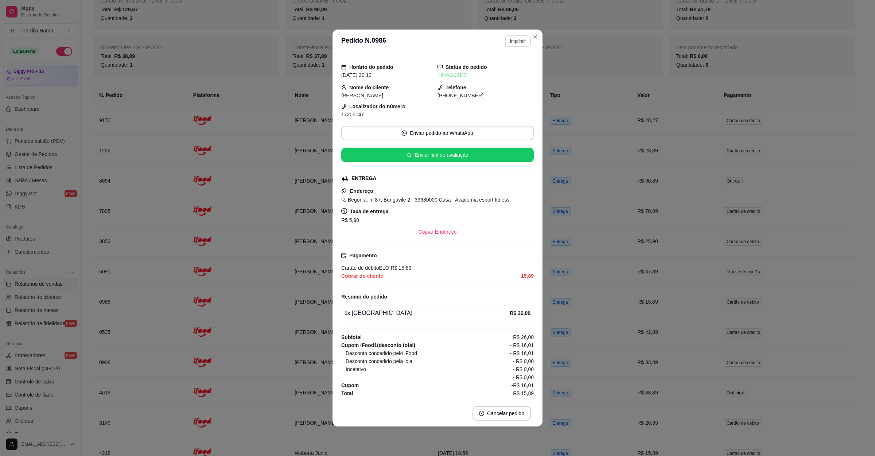
click at [522, 43] on button "Imprimir" at bounding box center [518, 41] width 26 height 12
click at [509, 68] on button "IMPRESSORA" at bounding box center [504, 64] width 51 height 11
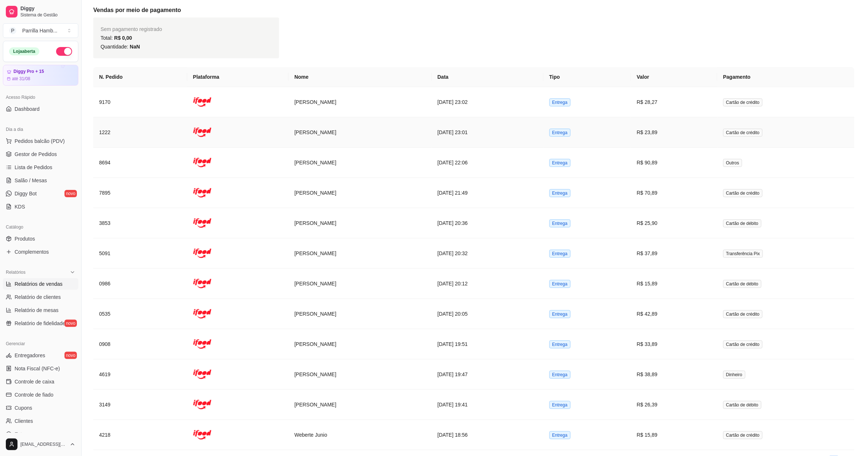
scroll to position [0, 0]
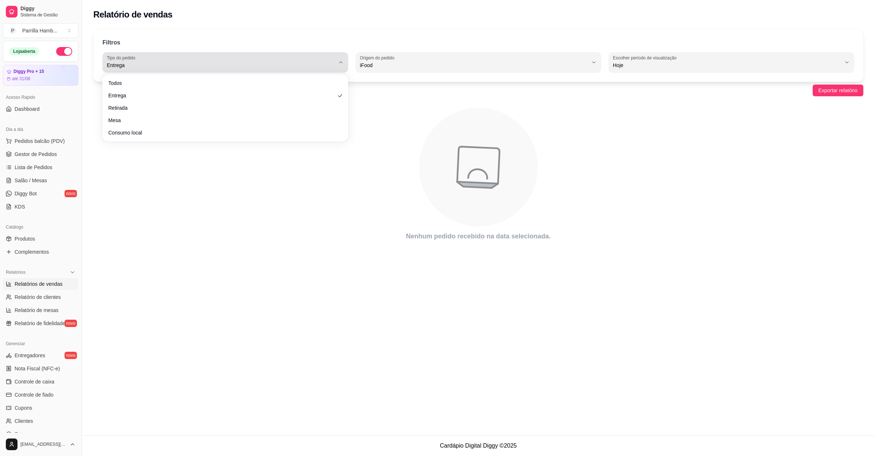
click at [209, 58] on div "Entrega" at bounding box center [221, 62] width 228 height 15
click at [175, 81] on span "Todos" at bounding box center [222, 82] width 218 height 7
type input "ALL"
select select "ALL"
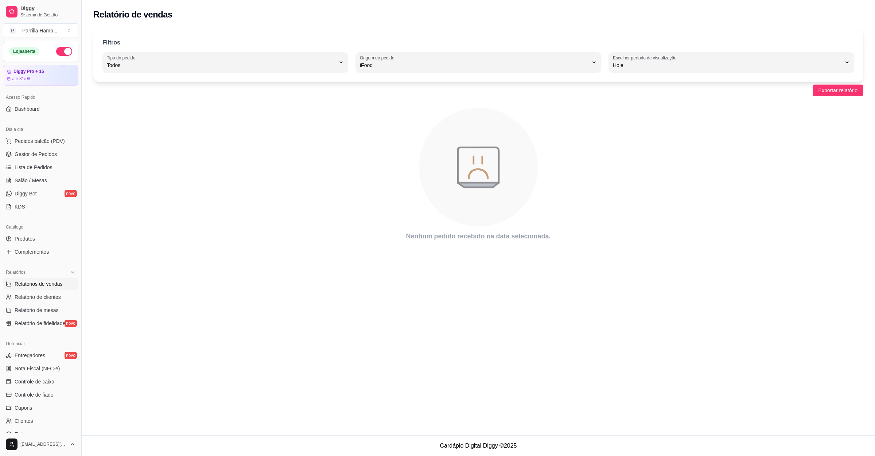
click at [395, 77] on div "Filtros ALL Tipo do pedido Todos Entrega Retirada Mesa Consumo local Tipo do pe…" at bounding box center [478, 55] width 770 height 52
click at [411, 55] on div "iFood" at bounding box center [474, 62] width 228 height 15
click at [410, 87] on li "Todas plataformas (Diggy, iFood)" at bounding box center [478, 82] width 230 height 11
type input "ALL"
select select "ALL"
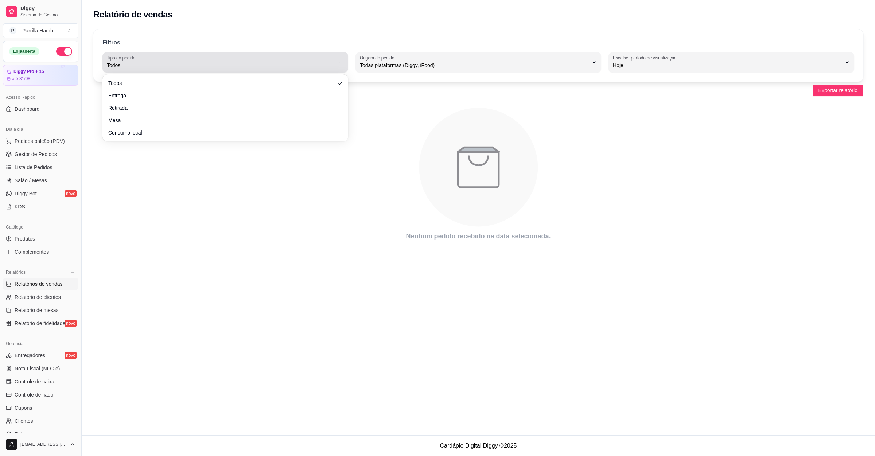
click at [258, 62] on span "Todos" at bounding box center [221, 65] width 228 height 7
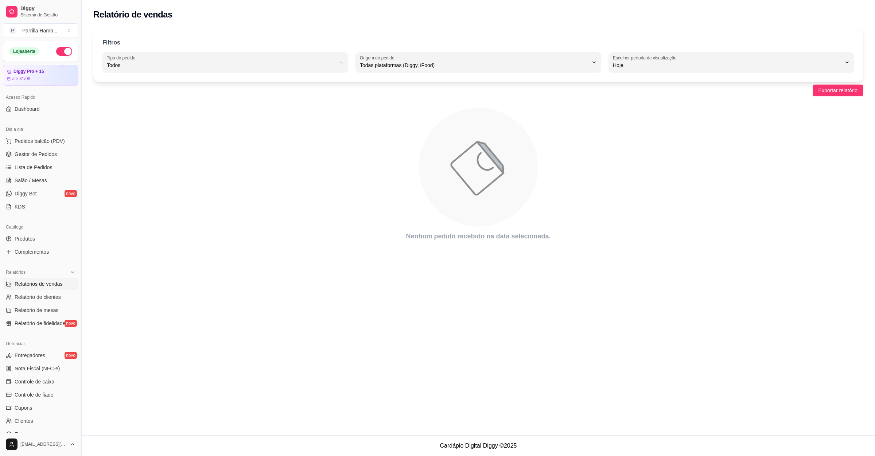
click at [653, 62] on span "Hoje" at bounding box center [727, 65] width 228 height 7
click at [638, 96] on span "Ontem" at bounding box center [728, 94] width 218 height 7
type input "1"
select select "1"
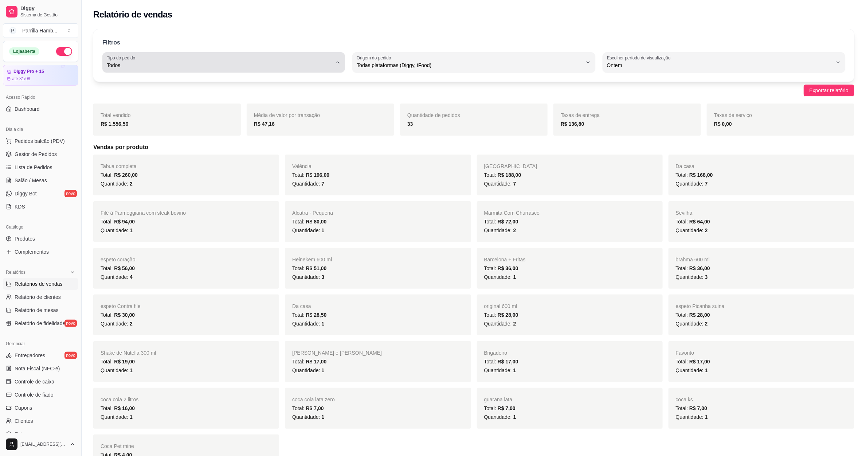
click at [232, 63] on span "Todos" at bounding box center [219, 65] width 225 height 7
click at [180, 95] on span "Entrega" at bounding box center [220, 94] width 215 height 7
type input "DELIVERY"
select select "DELIVERY"
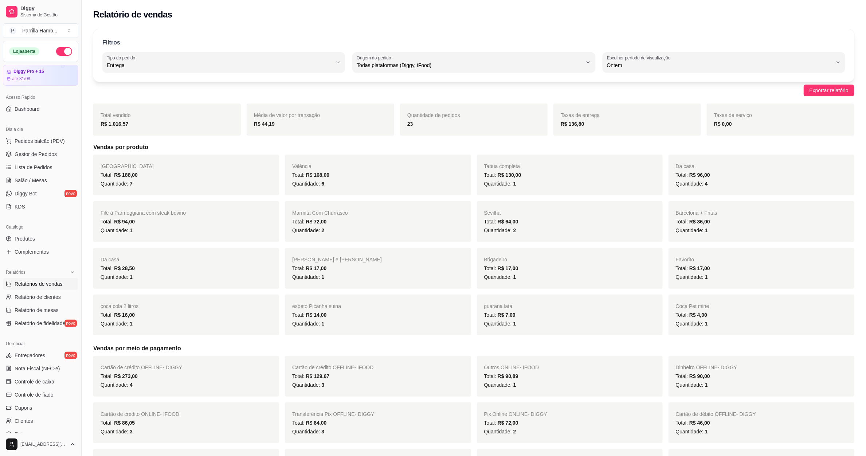
click at [412, 128] on div "23" at bounding box center [474, 124] width 133 height 9
click at [198, 61] on div "Entrega" at bounding box center [219, 62] width 225 height 15
click at [175, 81] on span "Todos" at bounding box center [220, 82] width 215 height 7
type input "ALL"
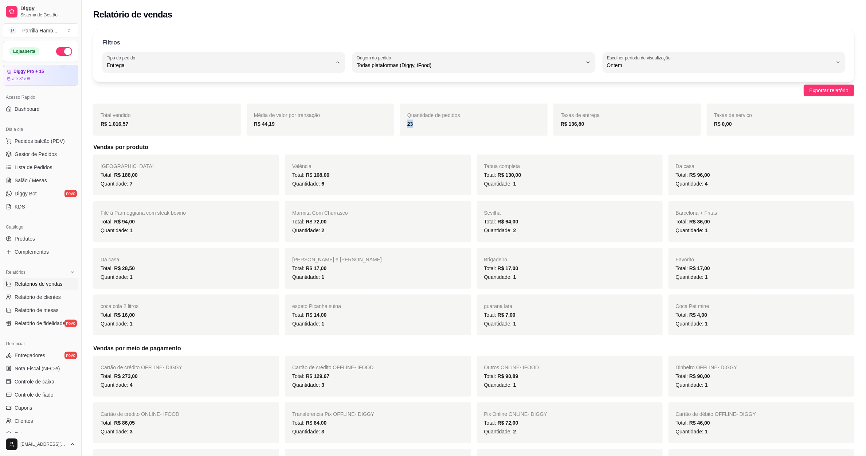
select select "ALL"
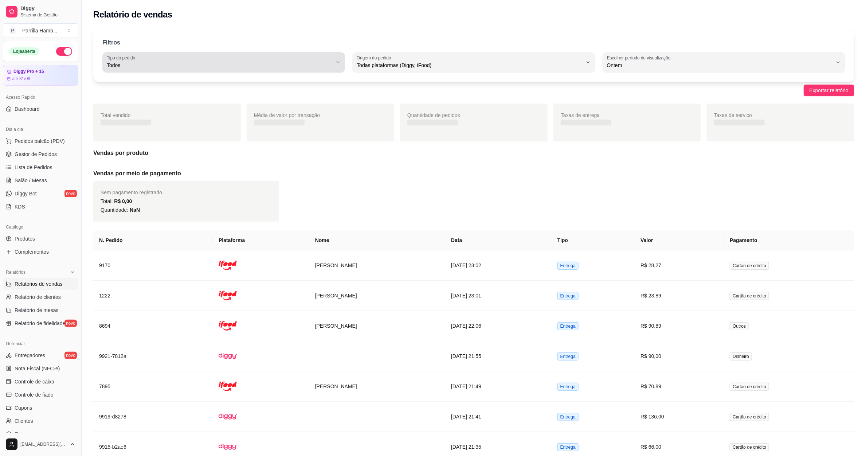
click at [367, 65] on span "Todas plataformas (Diggy, iFood)" at bounding box center [469, 65] width 225 height 7
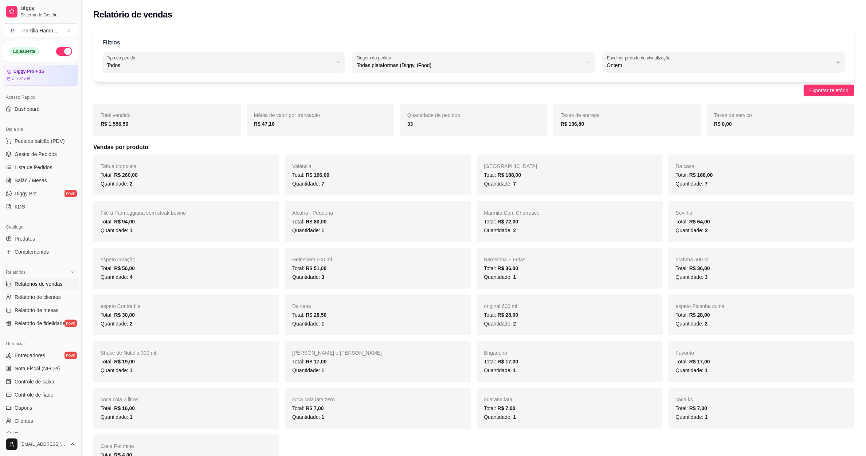
click at [375, 97] on span "Diggy" at bounding box center [470, 94] width 215 height 7
type input "DIGGY"
select select "DIGGY"
